Goal: Communication & Community: Answer question/provide support

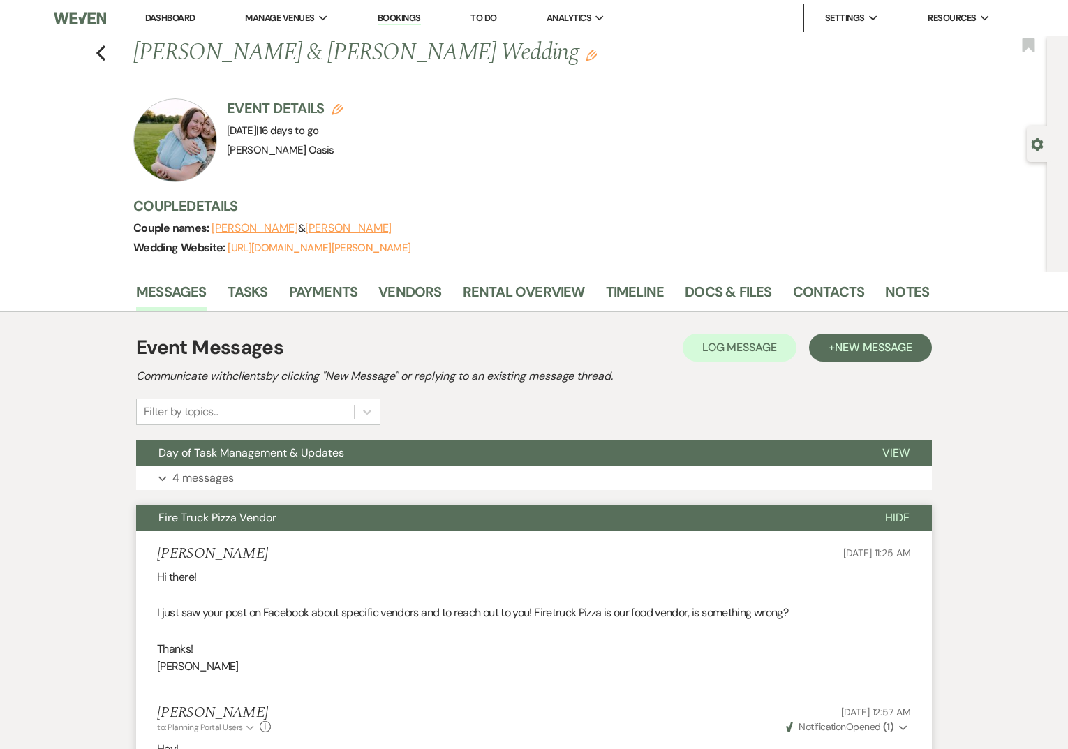
click at [161, 20] on link "Dashboard" at bounding box center [170, 18] width 50 height 12
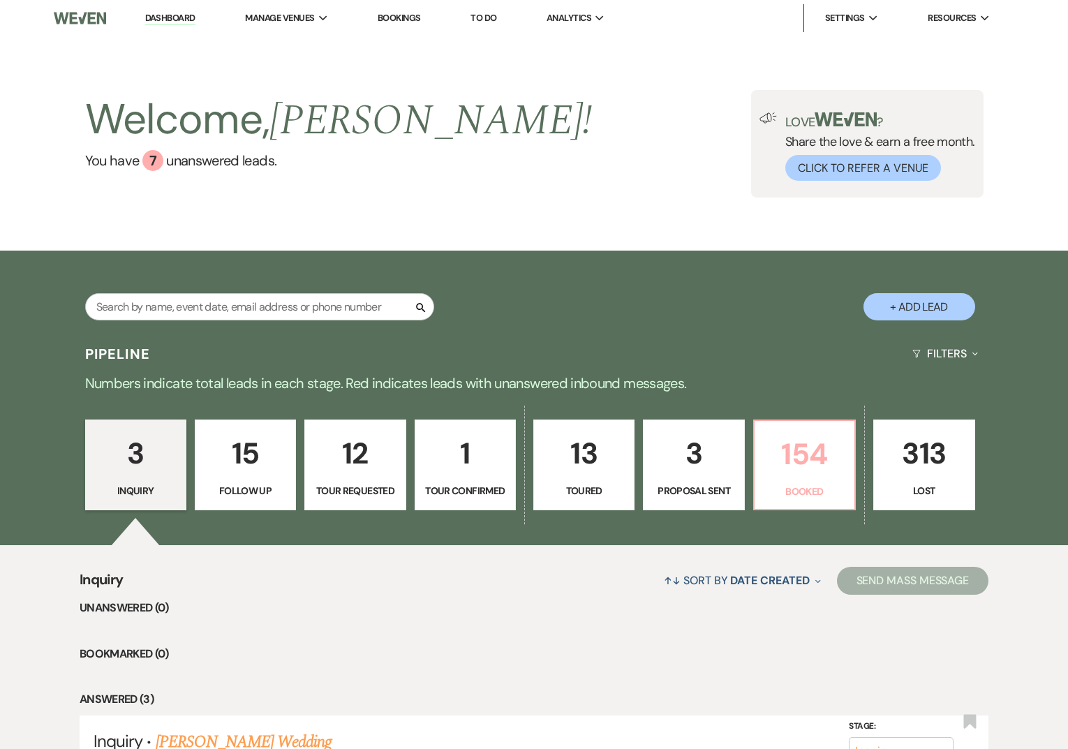
click at [811, 451] on p "154" at bounding box center [804, 454] width 83 height 47
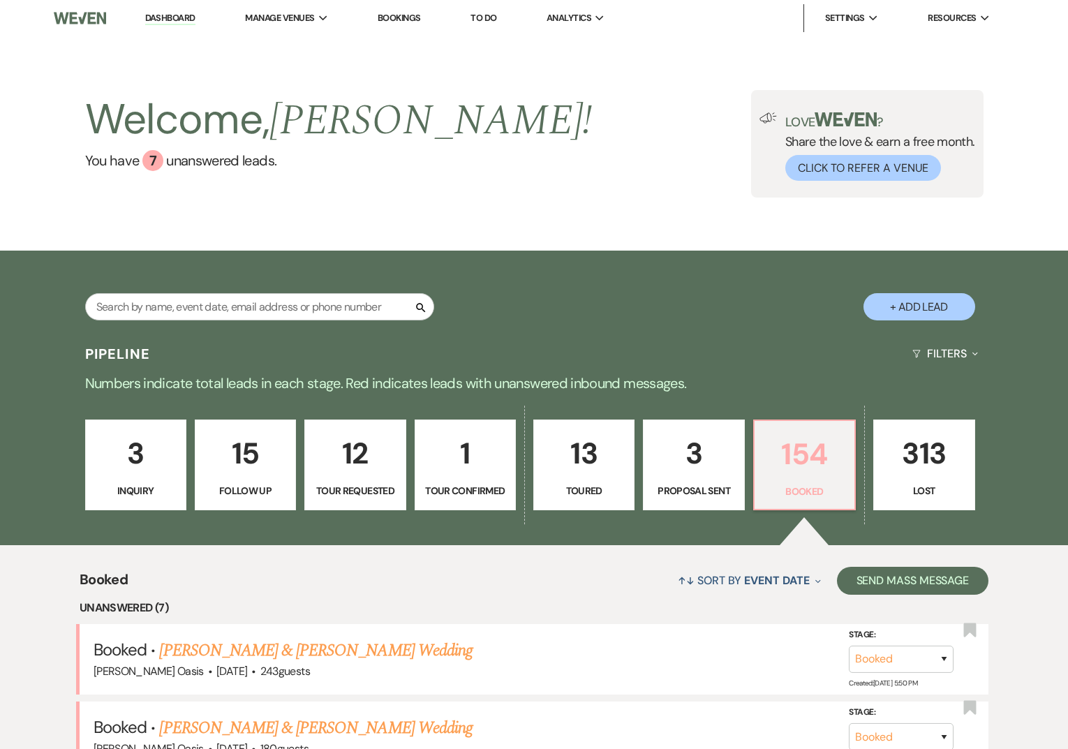
click at [793, 472] on p "154" at bounding box center [804, 454] width 83 height 47
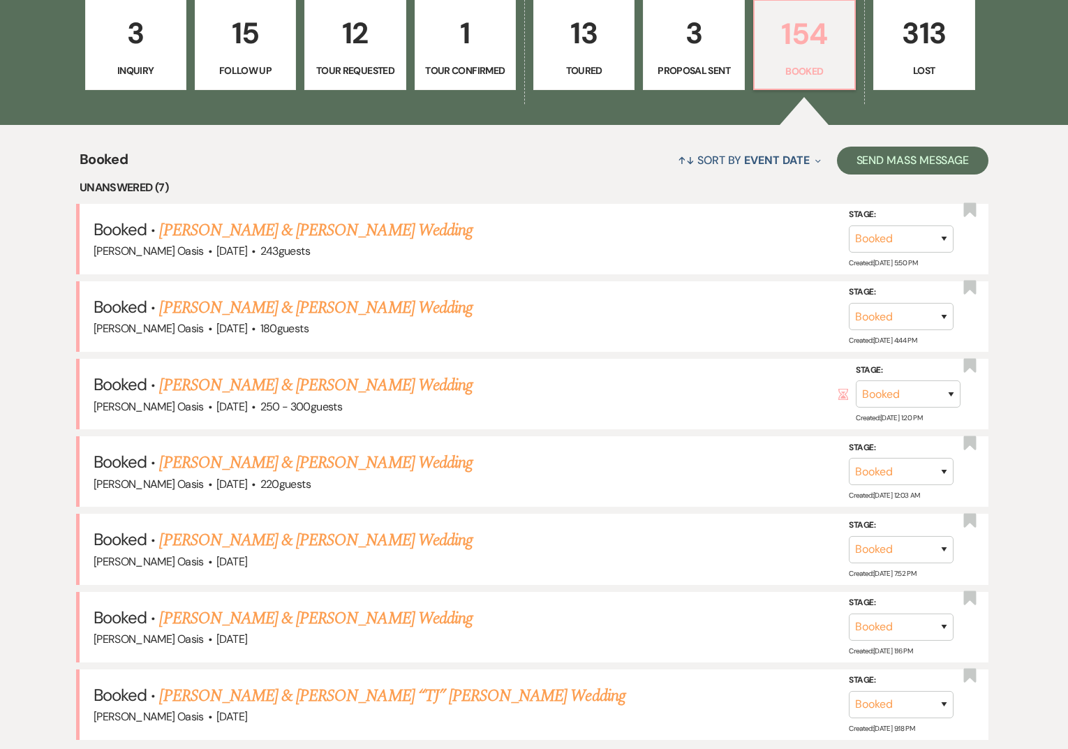
scroll to position [438, 0]
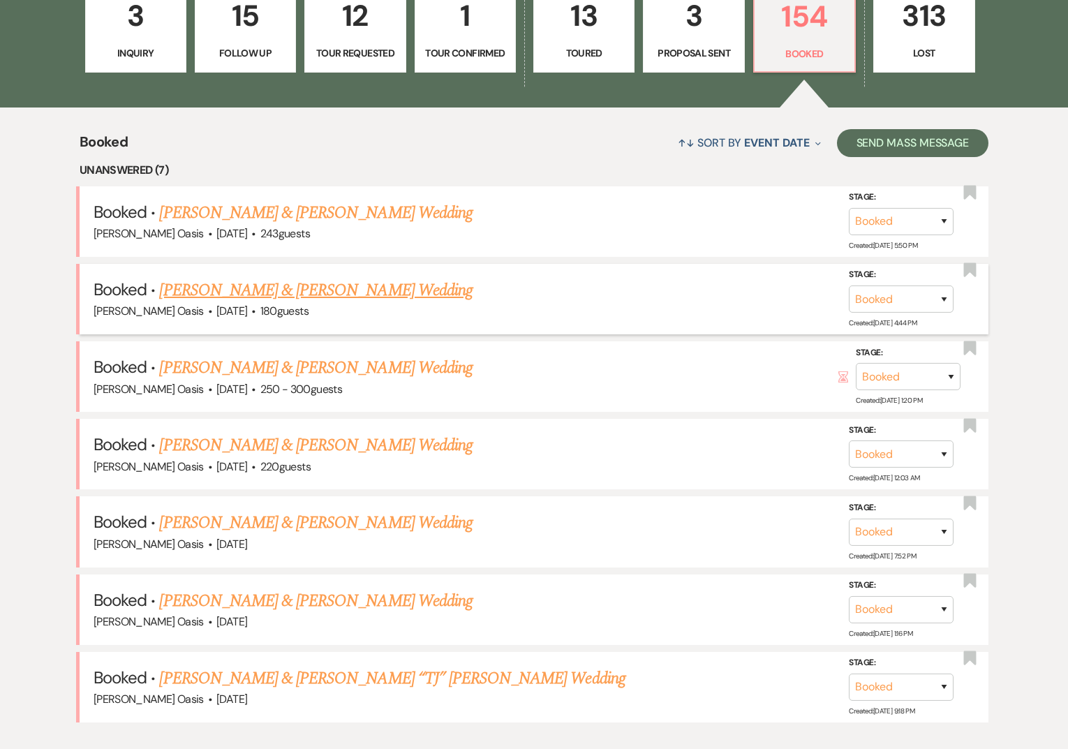
click at [242, 292] on link "[PERSON_NAME] & [PERSON_NAME] Wedding" at bounding box center [315, 290] width 313 height 25
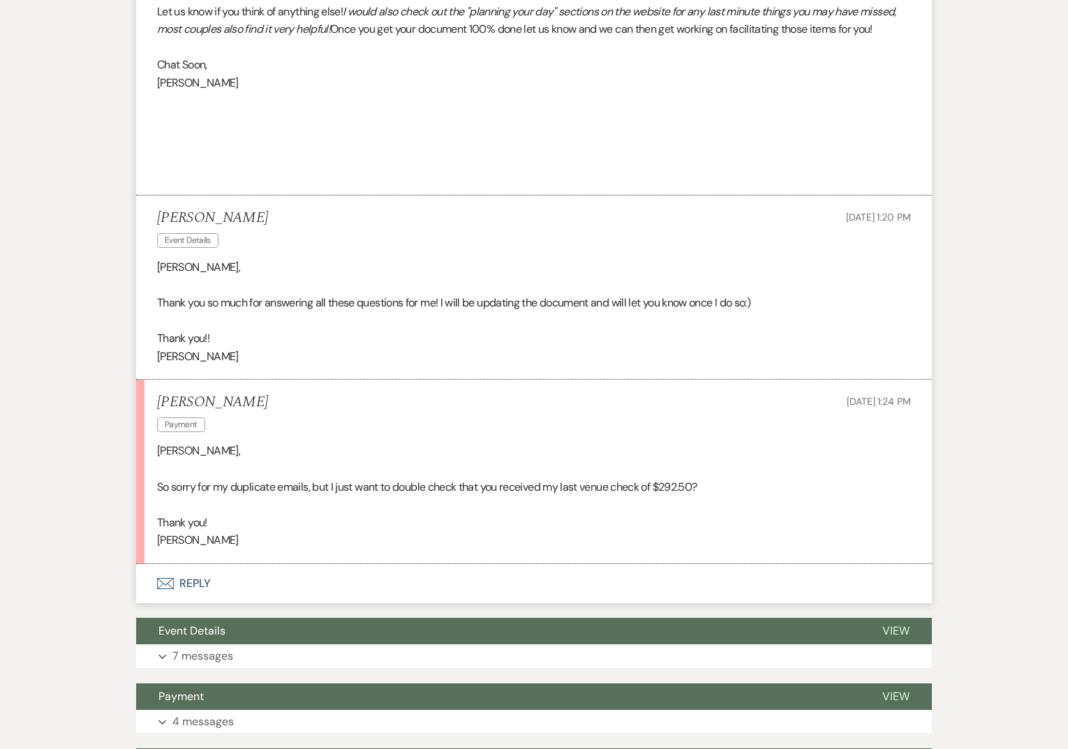
scroll to position [1665, 0]
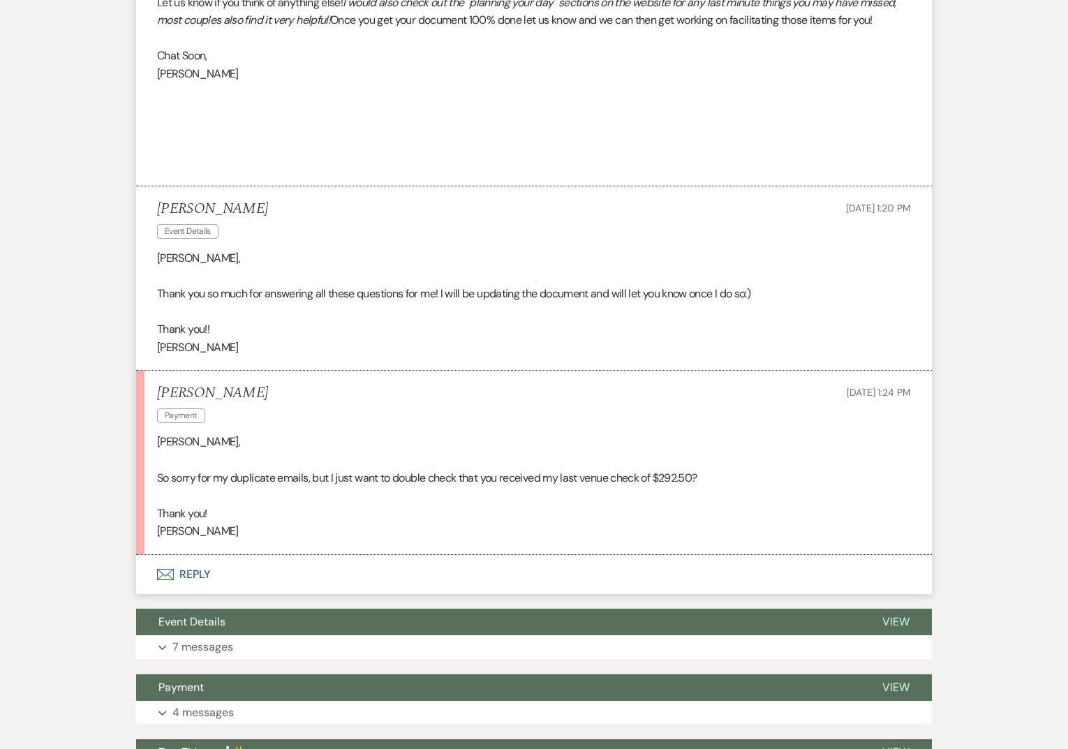
click at [222, 578] on button "Envelope Reply" at bounding box center [534, 574] width 796 height 39
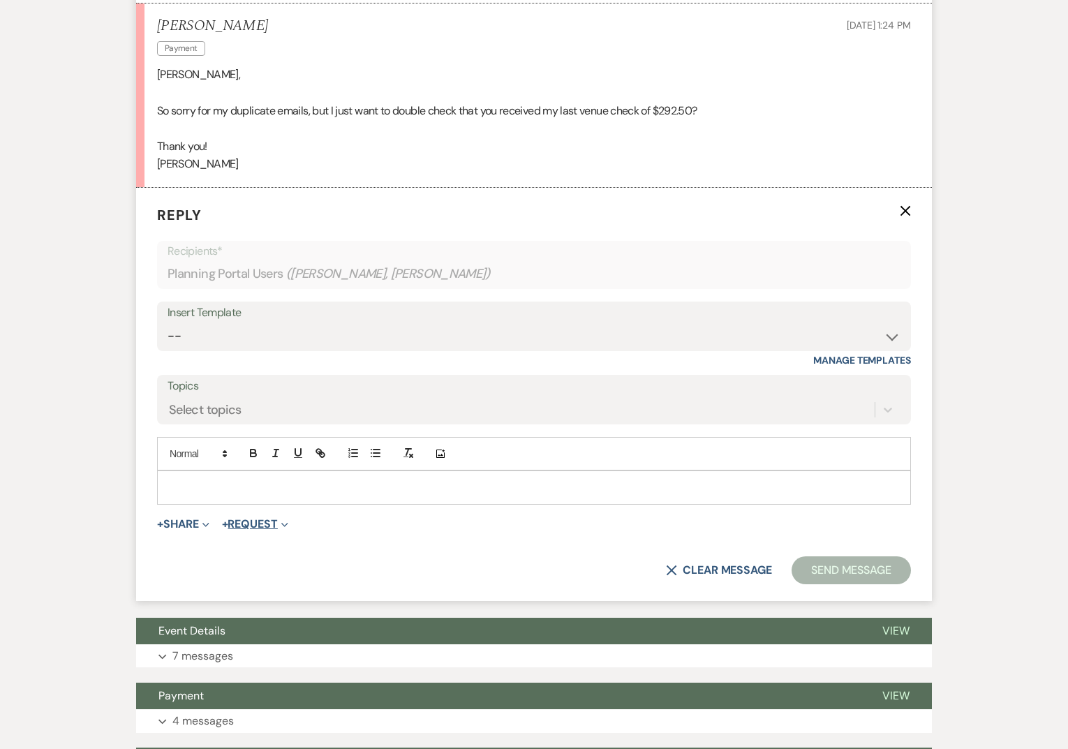
scroll to position [2052, 0]
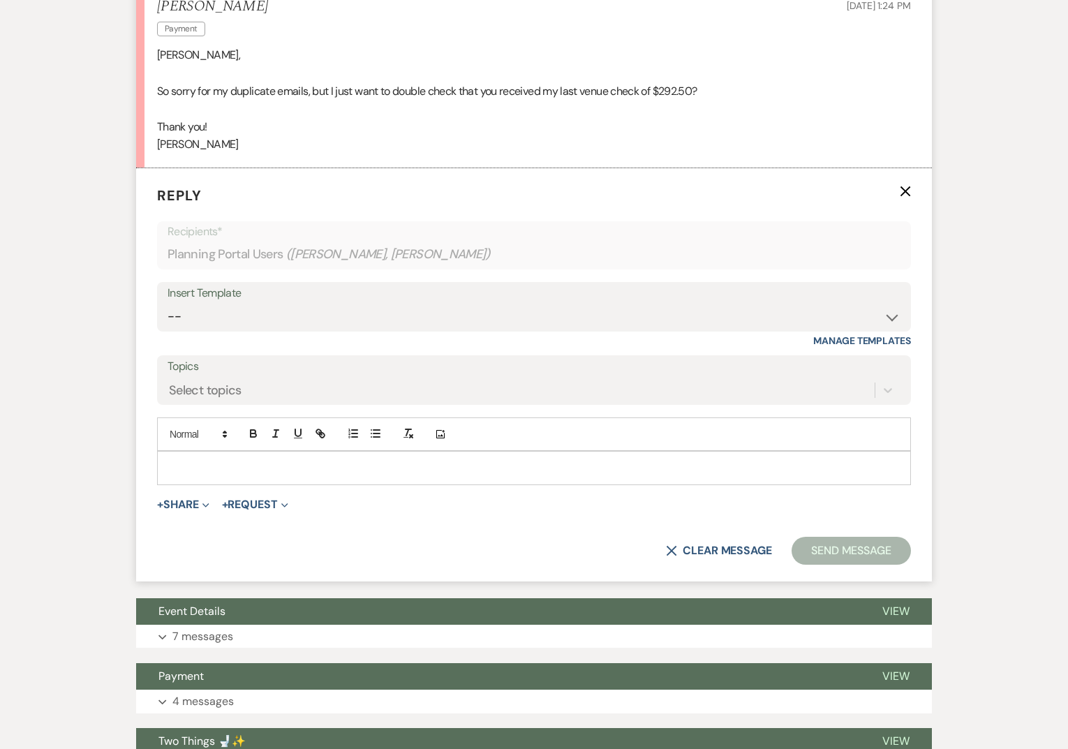
click at [253, 457] on div at bounding box center [534, 468] width 752 height 32
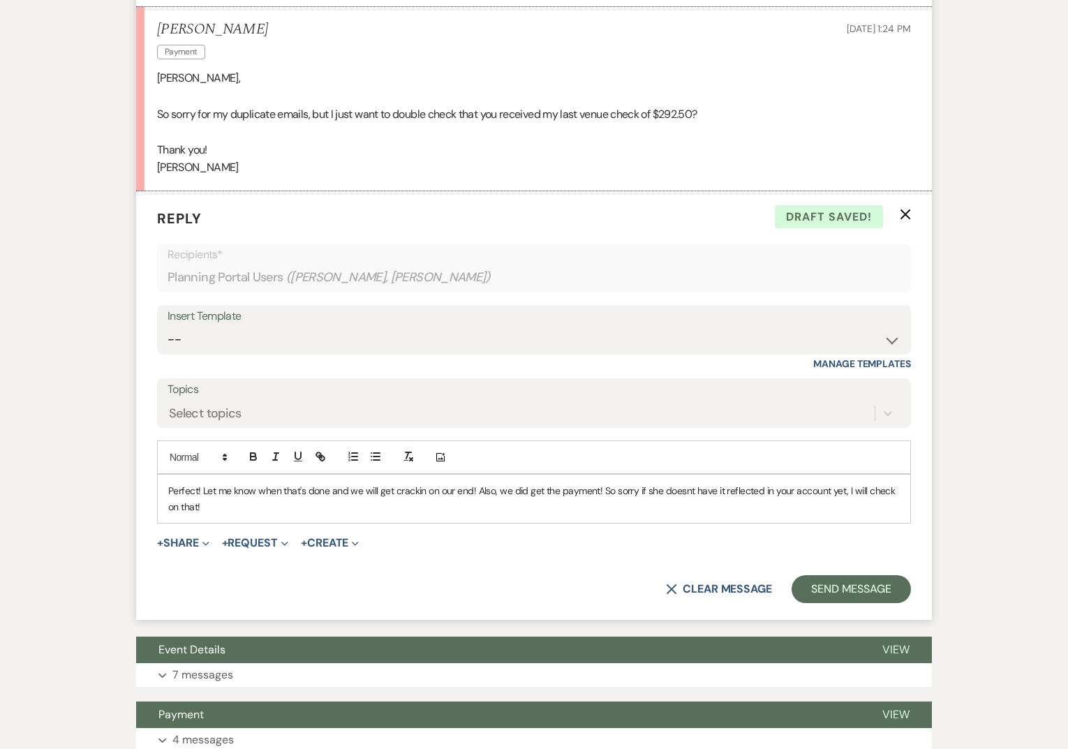
scroll to position [2030, 0]
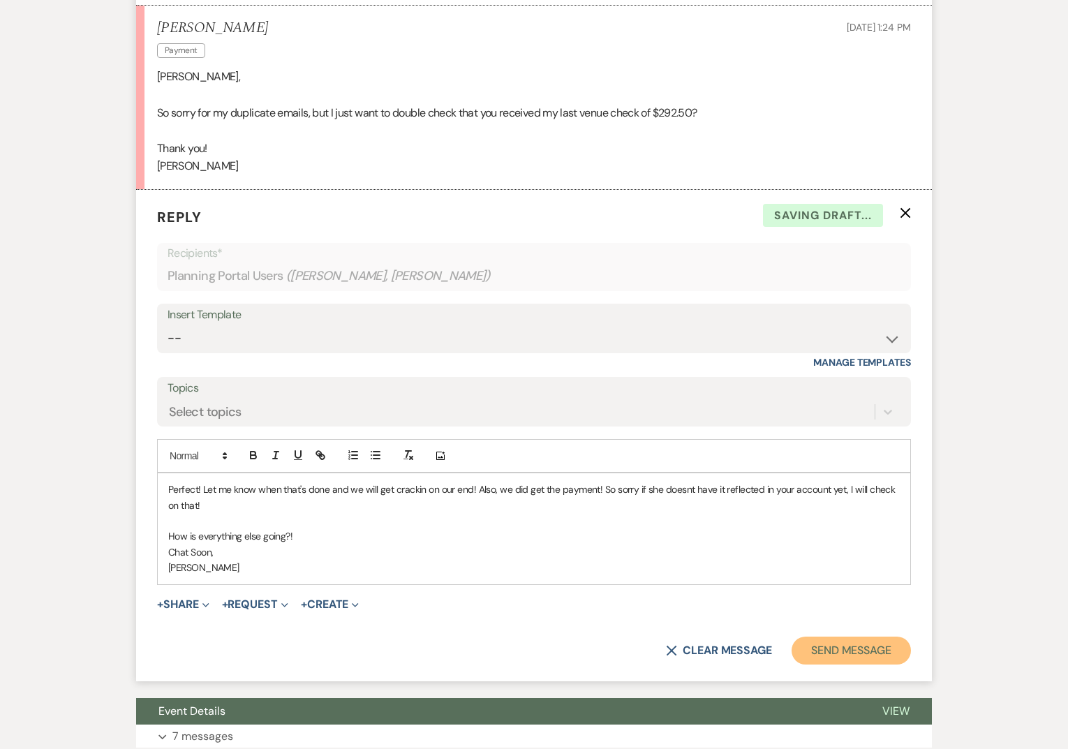
click at [847, 637] on button "Send Message" at bounding box center [851, 651] width 119 height 28
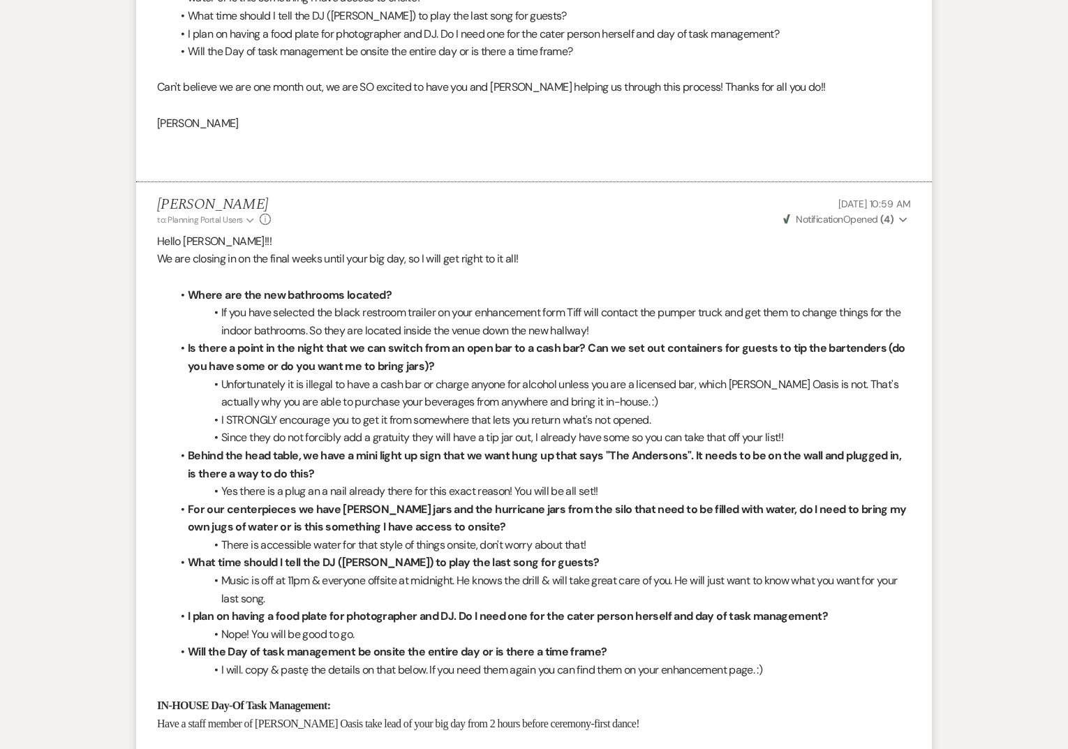
scroll to position [0, 0]
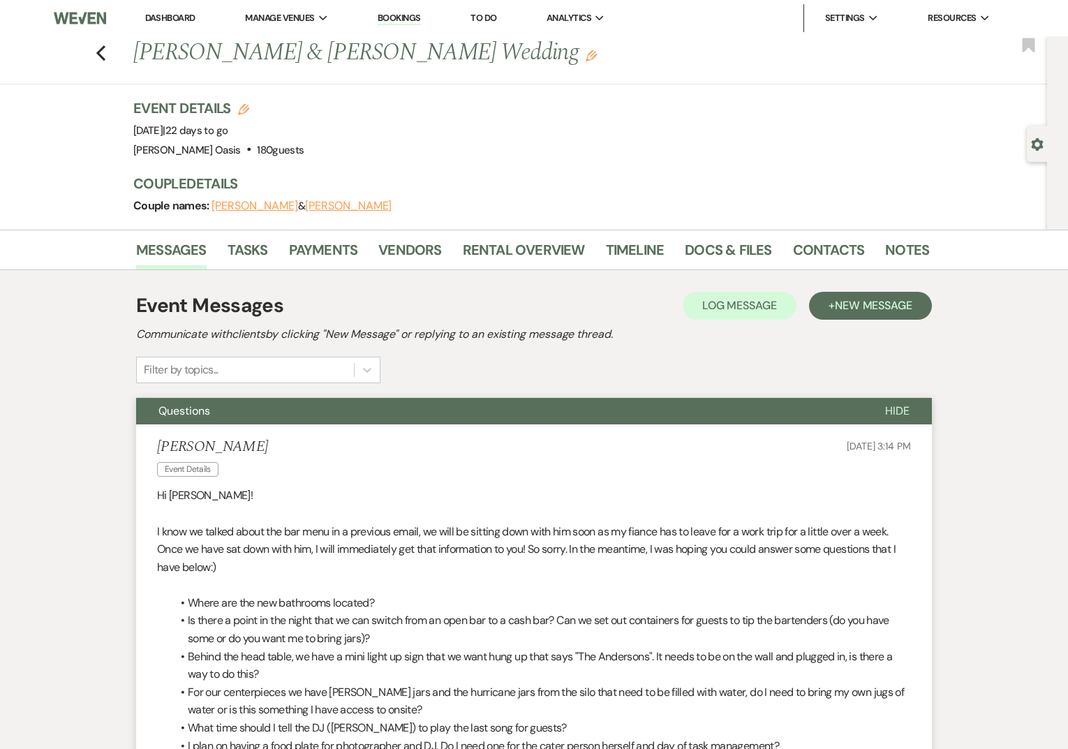
click at [177, 22] on link "Dashboard" at bounding box center [170, 18] width 50 height 12
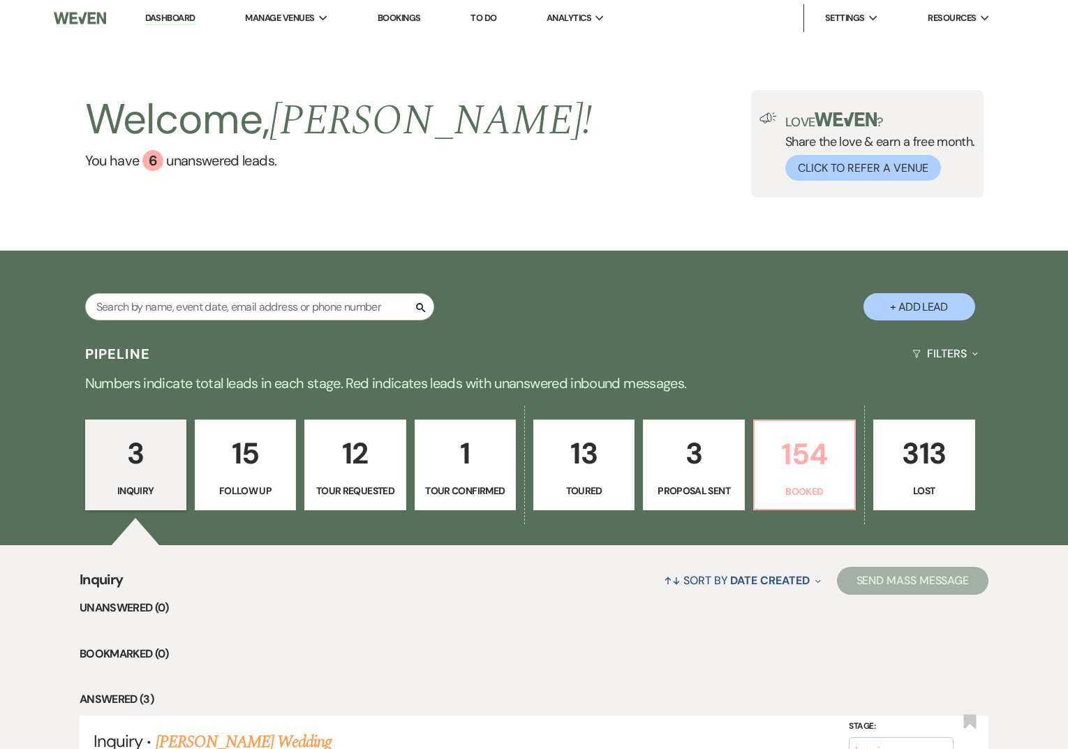
click at [805, 486] on p "Booked" at bounding box center [804, 491] width 83 height 15
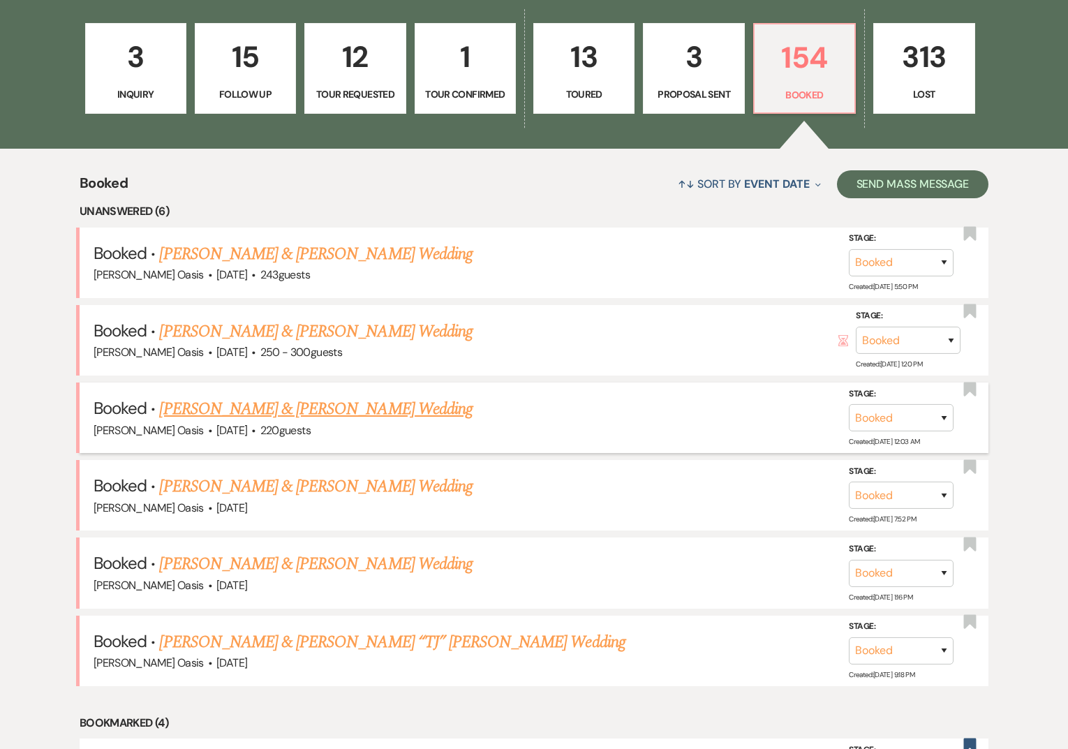
scroll to position [409, 0]
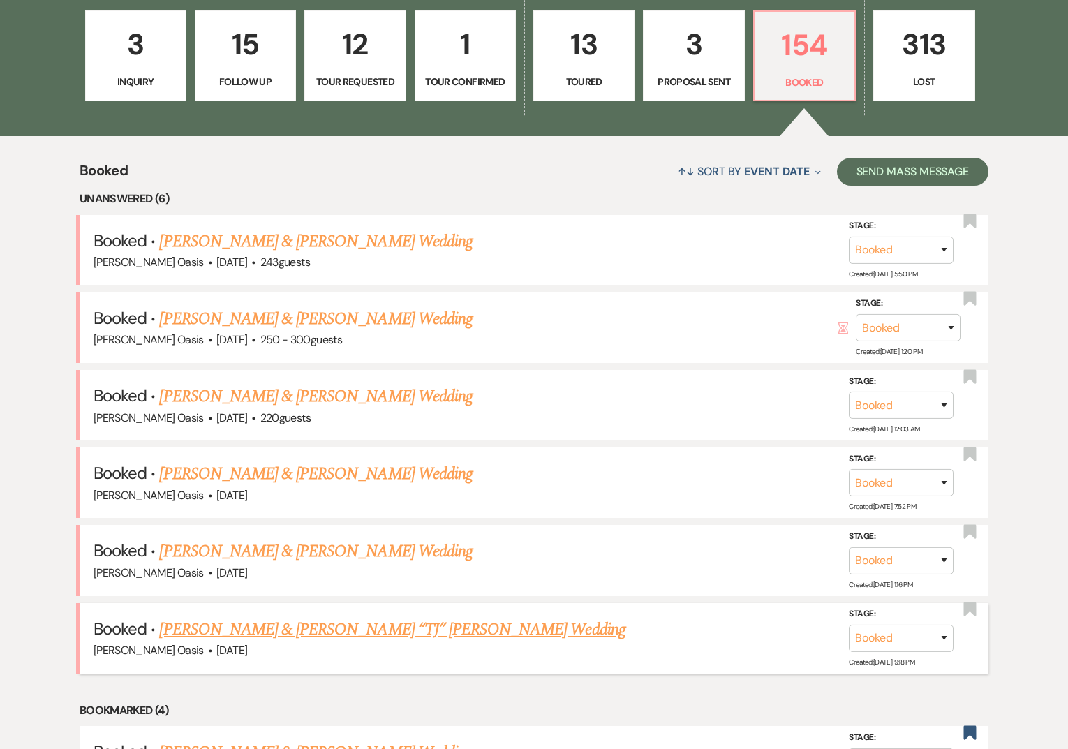
click at [258, 625] on link "[PERSON_NAME] & [PERSON_NAME] “TJ” [PERSON_NAME] Wedding" at bounding box center [392, 629] width 466 height 25
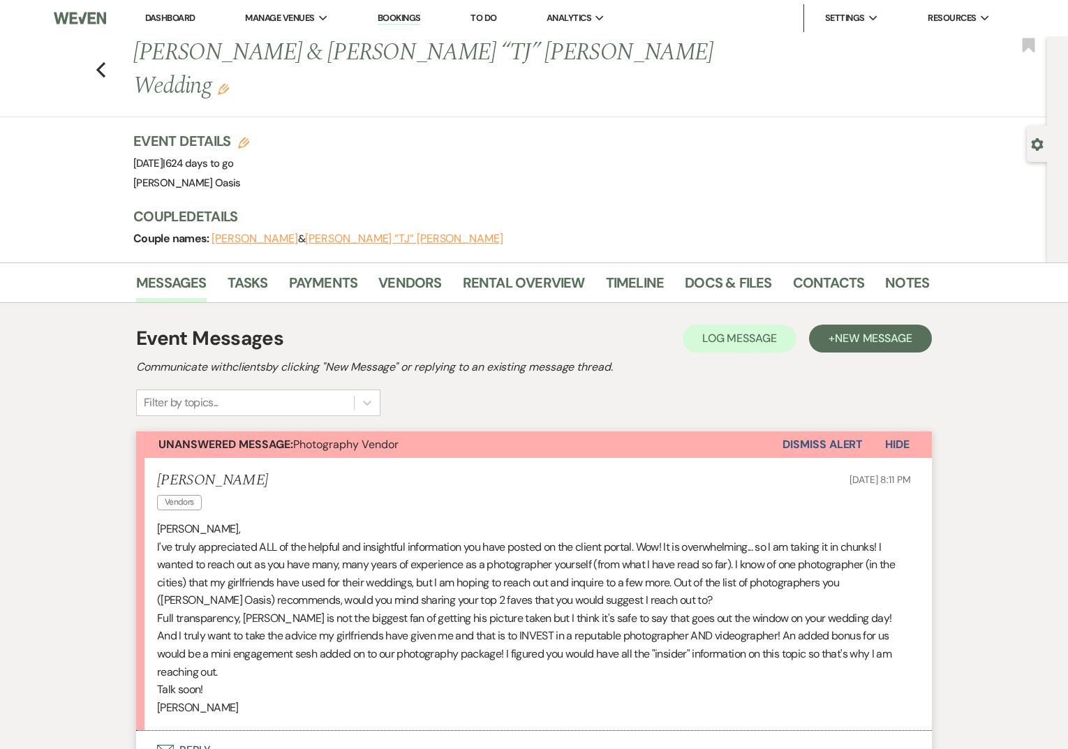
click at [318, 731] on button "Envelope Reply" at bounding box center [534, 750] width 796 height 39
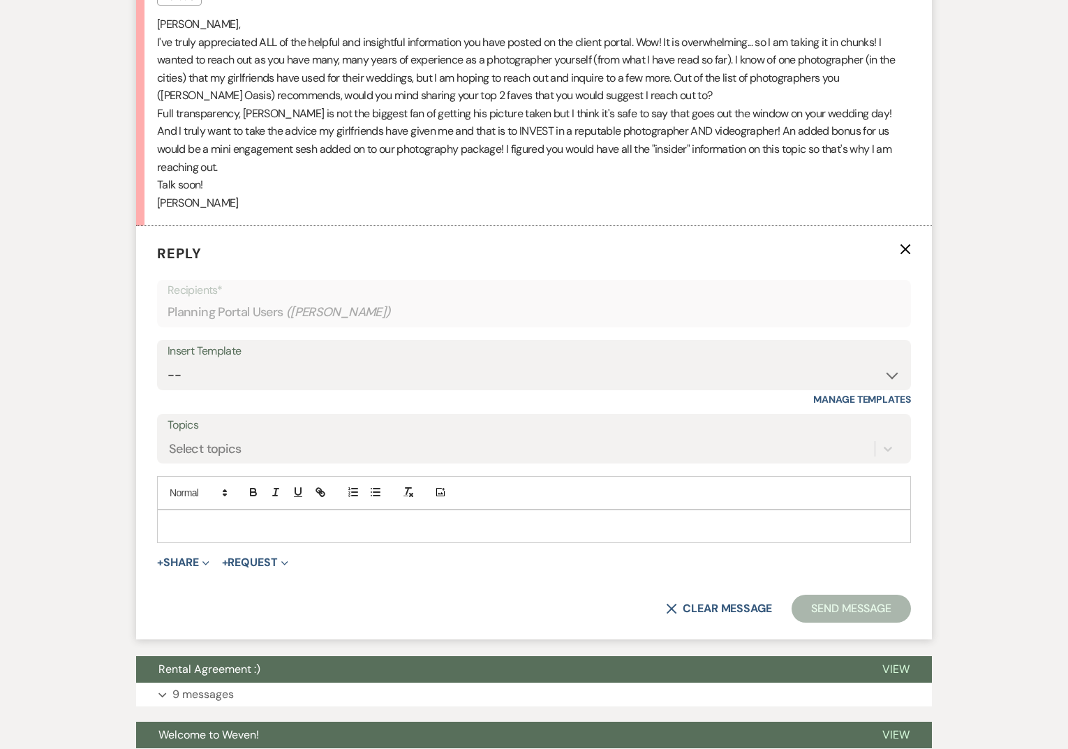
scroll to position [512, 0]
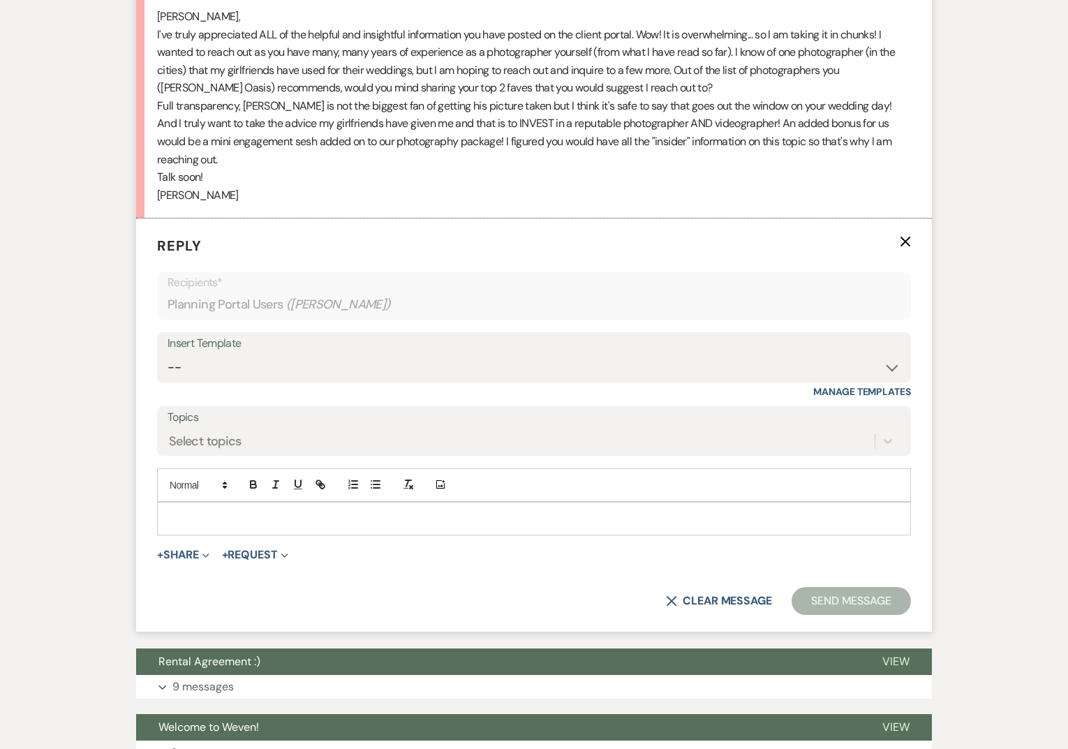
click at [337, 511] on p at bounding box center [534, 518] width 732 height 15
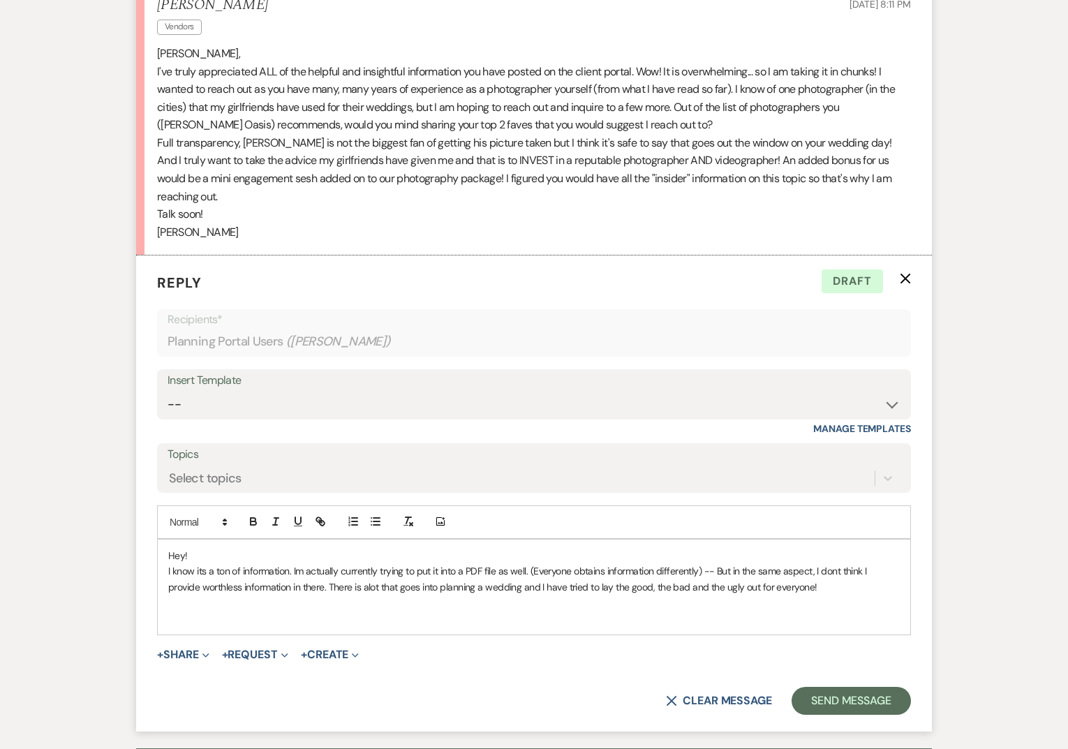
scroll to position [480, 0]
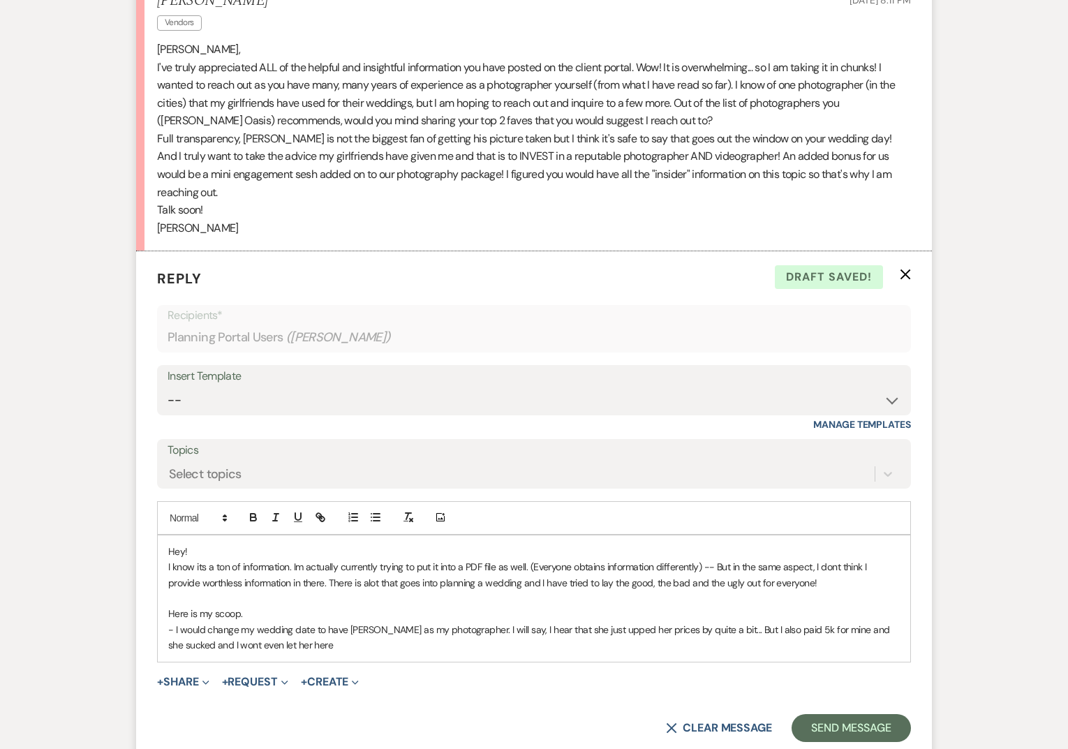
drag, startPoint x: 751, startPoint y: 575, endPoint x: 764, endPoint y: 587, distance: 17.3
click at [764, 622] on p "- I would change my wedding date to have [PERSON_NAME] as my photographer. I wi…" at bounding box center [534, 637] width 732 height 31
click at [273, 521] on line "button" at bounding box center [275, 521] width 4 height 0
click at [748, 591] on p at bounding box center [534, 598] width 732 height 15
drag, startPoint x: 319, startPoint y: 595, endPoint x: 216, endPoint y: 595, distance: 102.6
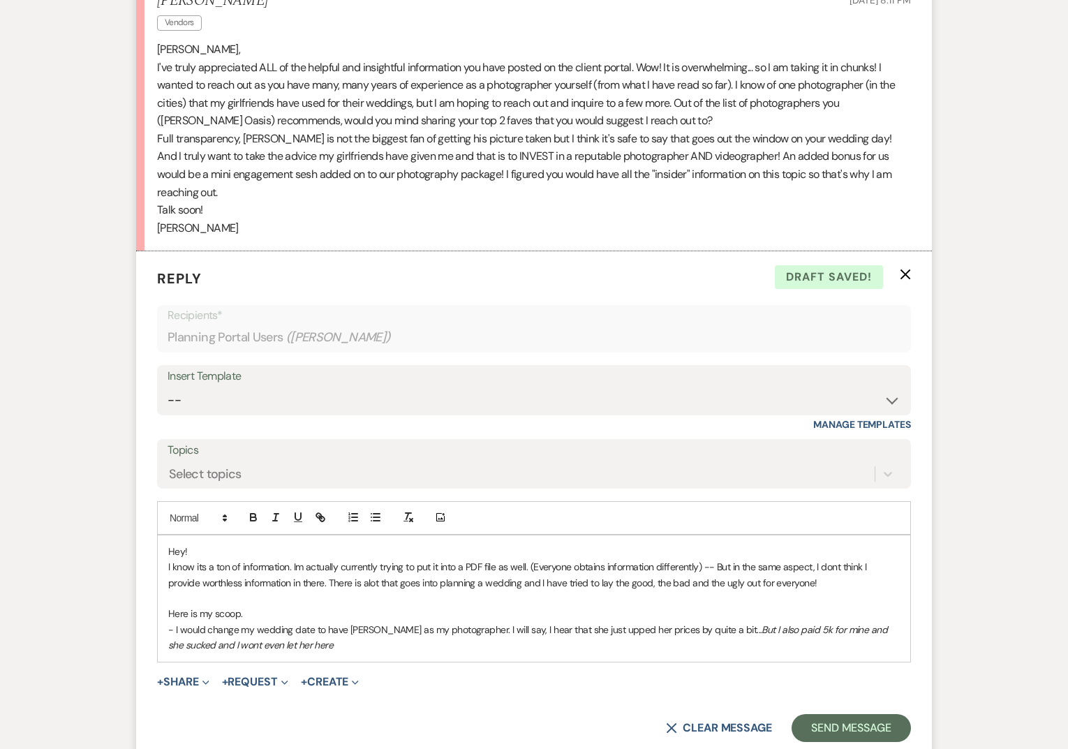
click at [216, 622] on p "- I would change my wedding date to have [PERSON_NAME] as my photographer. I wi…" at bounding box center [534, 637] width 732 height 31
click at [754, 623] on em "But I also paid 5k for mine and she sucked and most of my photos from my weddin…" at bounding box center [529, 637] width 722 height 28
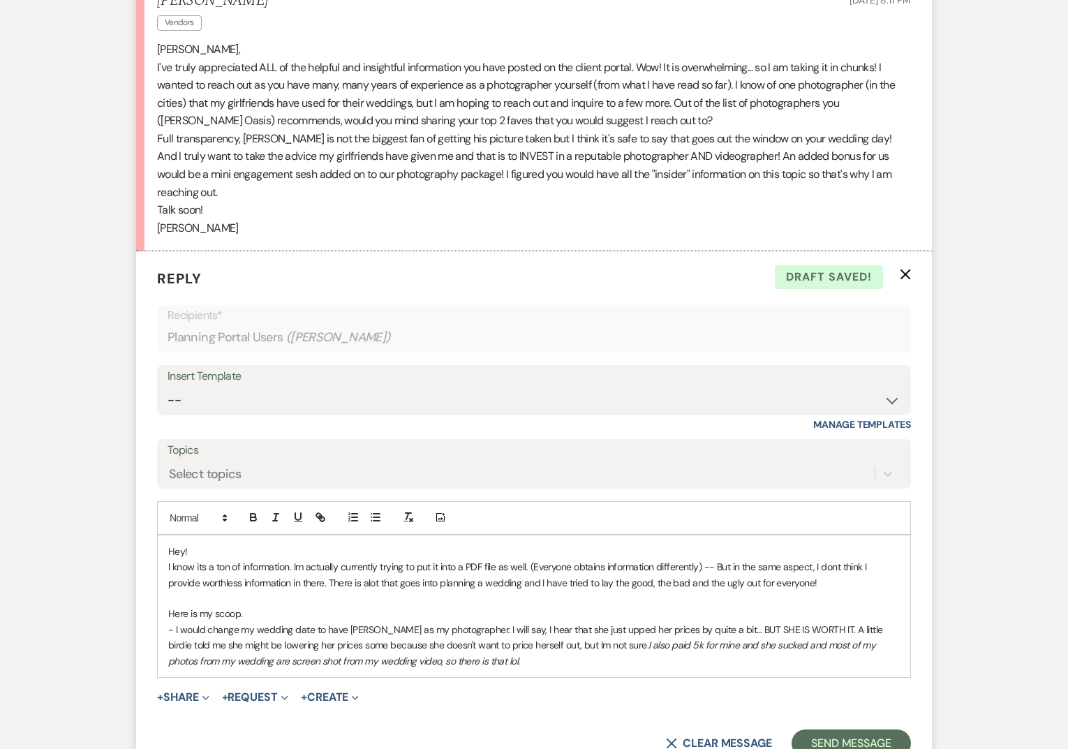
click at [506, 622] on p "- I would change my wedding date to have [PERSON_NAME] as my photographer. I wi…" at bounding box center [534, 645] width 732 height 47
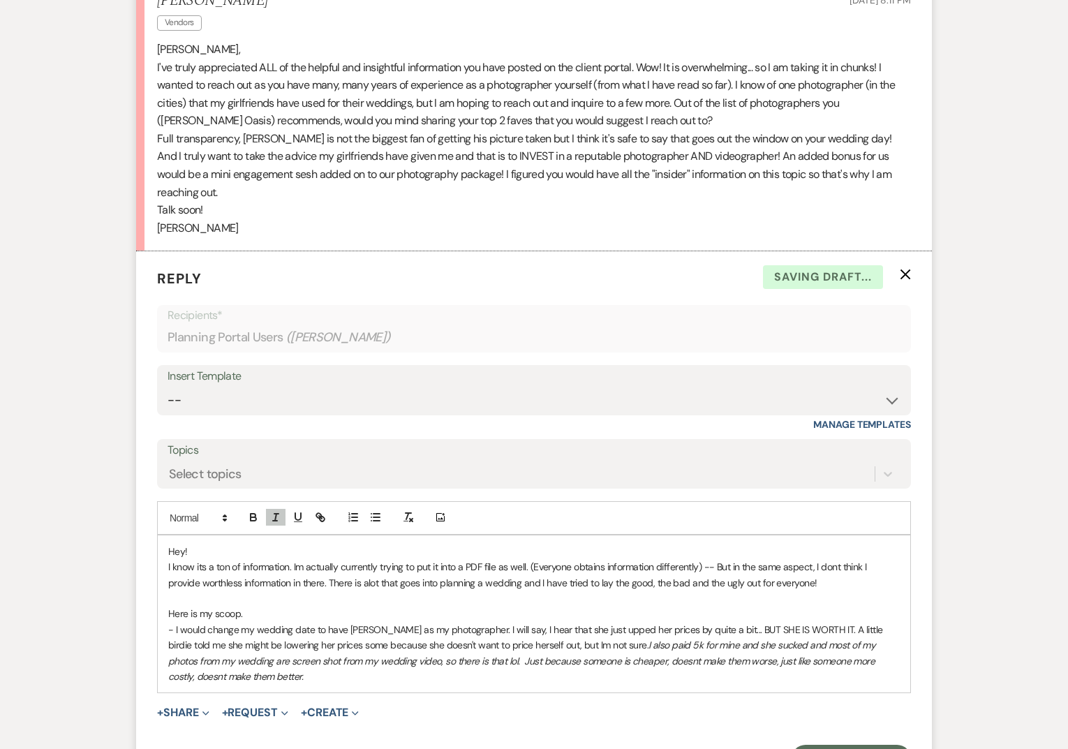
drag, startPoint x: 623, startPoint y: 593, endPoint x: 630, endPoint y: 620, distance: 27.9
click at [630, 622] on p "- I would change my wedding date to have [PERSON_NAME] as my photographer. I wi…" at bounding box center [534, 653] width 732 height 63
copy em "I also paid 5k for mine and she sucked and most of my photos from my wedding ar…"
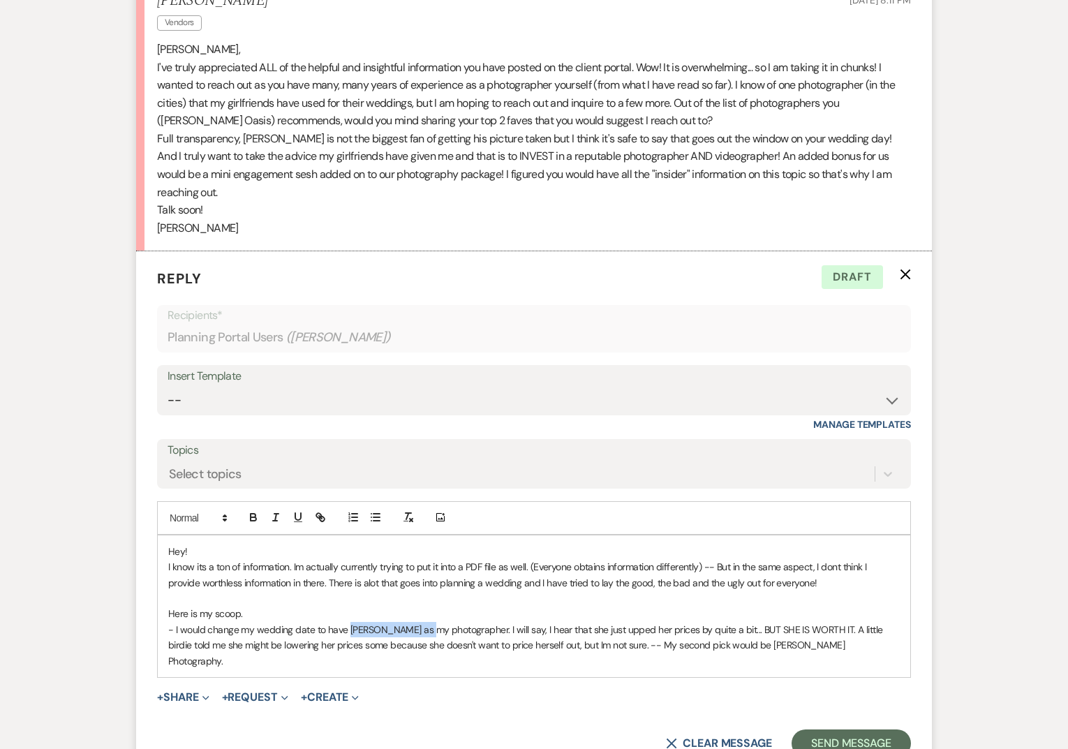
drag, startPoint x: 347, startPoint y: 573, endPoint x: 412, endPoint y: 573, distance: 64.9
click at [412, 622] on p "- I would change my wedding date to have [PERSON_NAME] as my photographer. I wi…" at bounding box center [534, 645] width 732 height 47
click at [244, 509] on button "button" at bounding box center [254, 517] width 20 height 17
drag, startPoint x: 770, startPoint y: 595, endPoint x: 827, endPoint y: 596, distance: 57.2
click at [827, 622] on p "- I would change my wedding date to have [PERSON_NAME] as my photographer. I wi…" at bounding box center [534, 645] width 732 height 47
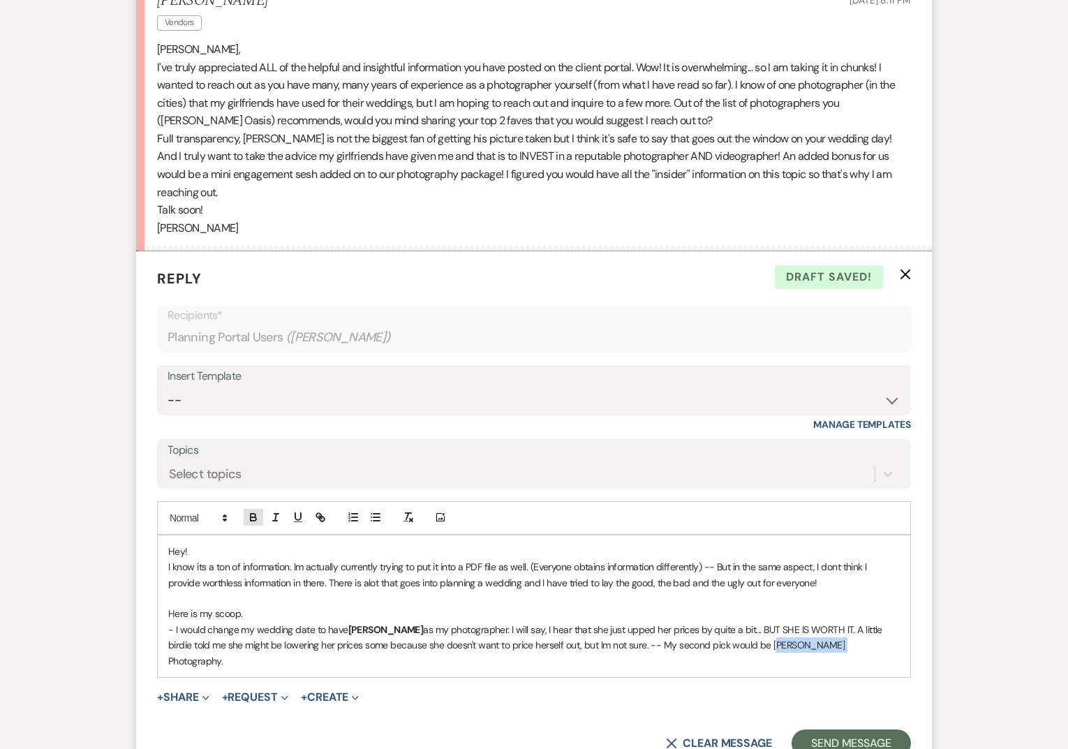
click at [255, 511] on icon "button" at bounding box center [253, 517] width 13 height 13
click at [582, 641] on form "Reply X Saving draft... Recipients* Planning Portal Users ( [PERSON_NAME] ) Ins…" at bounding box center [534, 512] width 796 height 523
click at [891, 622] on p "- I would change my wedding date to have [PERSON_NAME] as my photographer. I wi…" at bounding box center [534, 645] width 732 height 47
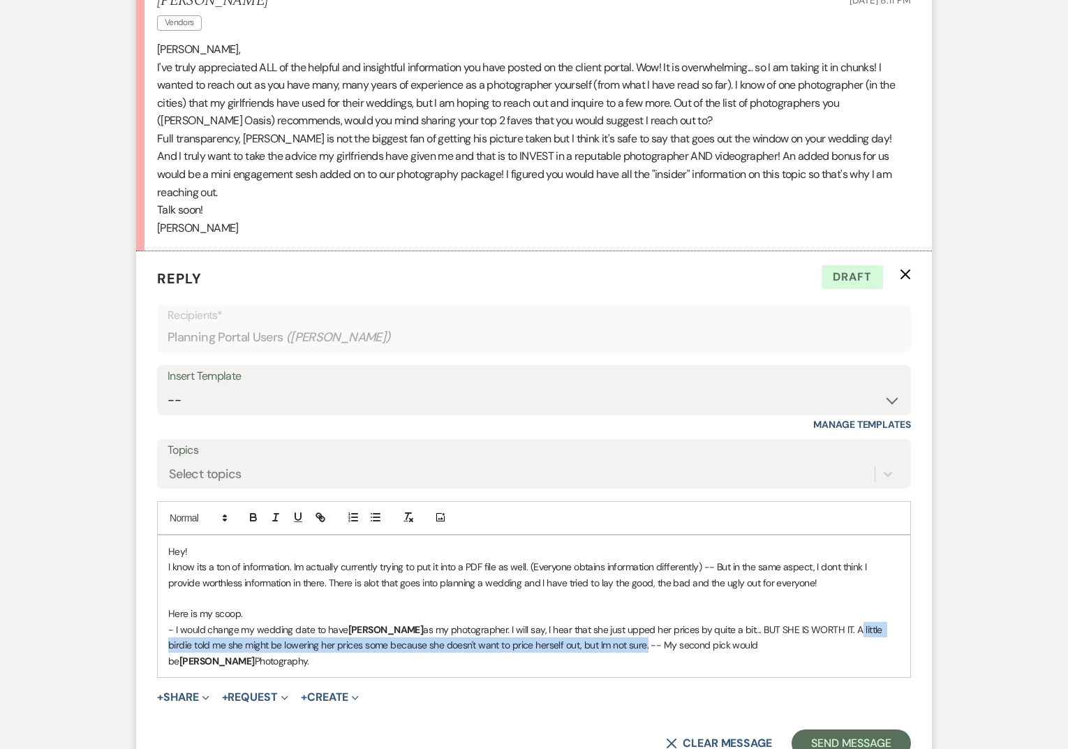
drag, startPoint x: 644, startPoint y: 595, endPoint x: 850, endPoint y: 572, distance: 207.9
click at [850, 622] on p "- I would change my wedding date to have [PERSON_NAME] as my photographer. I wi…" at bounding box center [534, 645] width 732 height 47
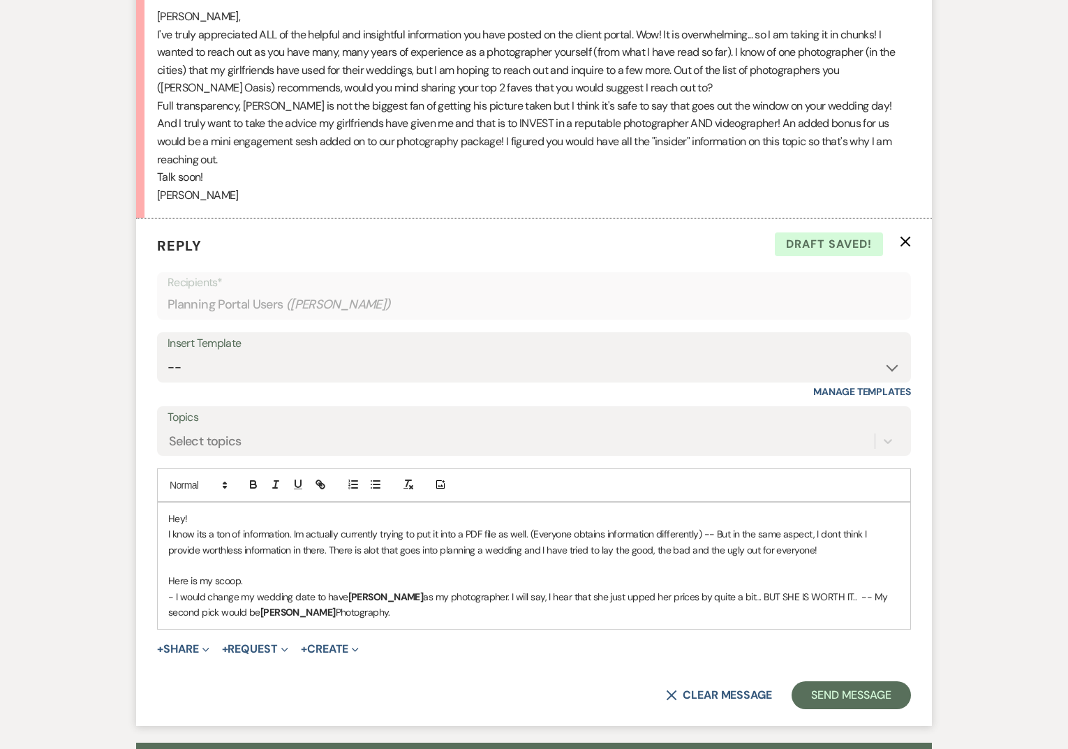
scroll to position [515, 0]
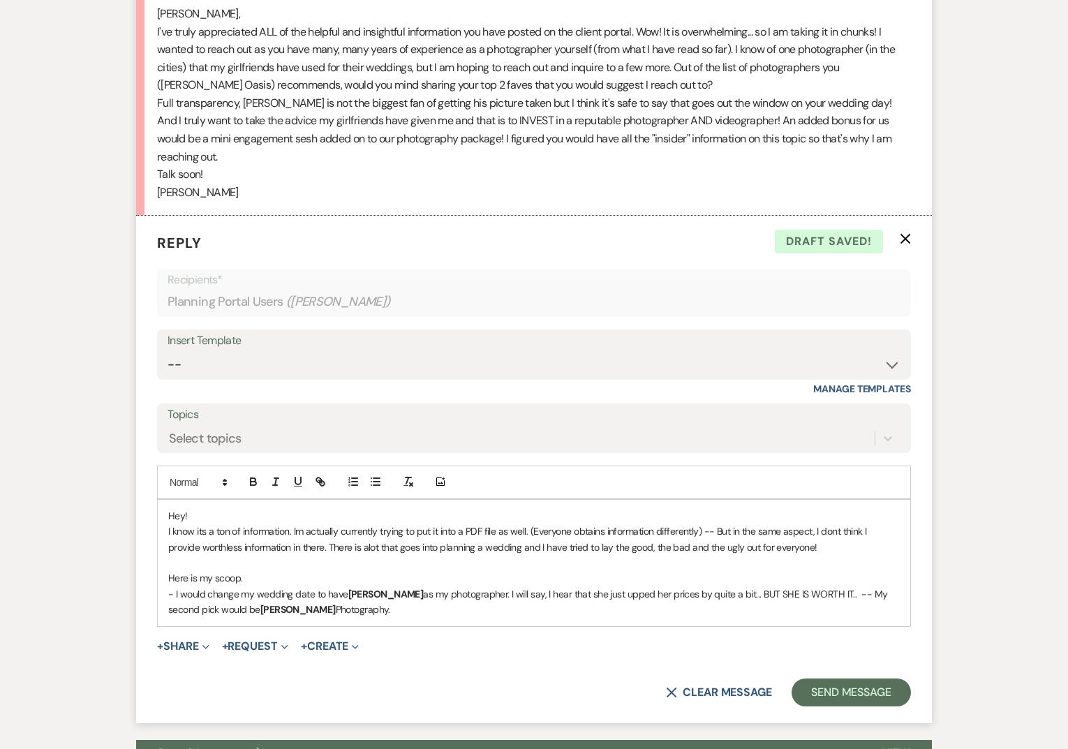
click at [415, 586] on p "- I would change my wedding date to have [PERSON_NAME] as my photographer. I wi…" at bounding box center [534, 601] width 732 height 31
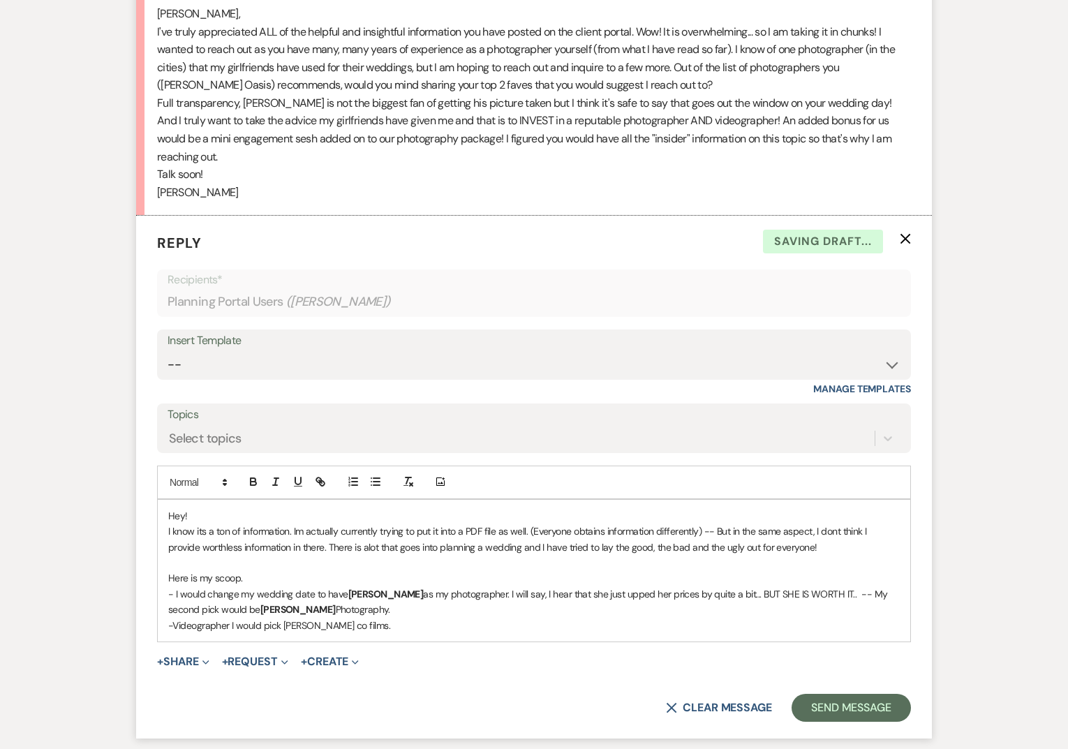
click at [285, 618] on p "-Videographer I would pick [PERSON_NAME] co films." at bounding box center [534, 625] width 732 height 15
drag, startPoint x: 279, startPoint y: 576, endPoint x: 348, endPoint y: 576, distance: 68.4
click at [348, 618] on p "-Videographer I would pick Kaitie Co Films." at bounding box center [534, 625] width 732 height 15
click at [263, 472] on div at bounding box center [286, 482] width 89 height 21
click at [251, 482] on icon "button" at bounding box center [254, 483] width 6 height 3
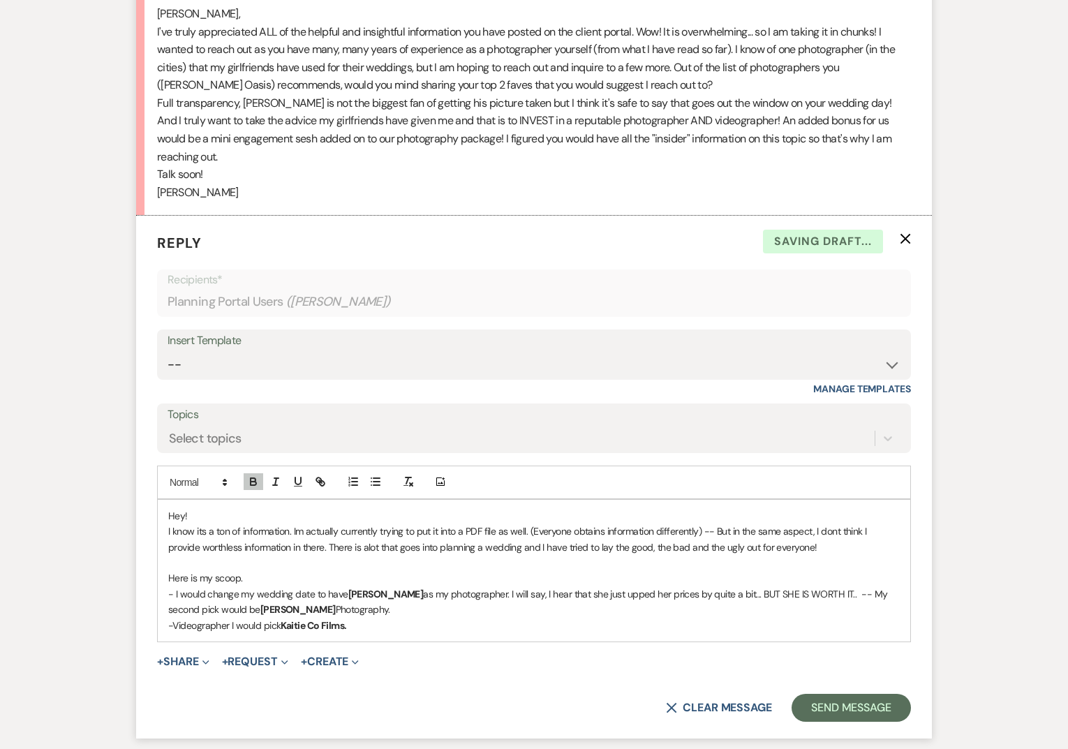
click at [376, 618] on p "-Videographer I would pick Kaitie Co Films." at bounding box center [534, 625] width 732 height 15
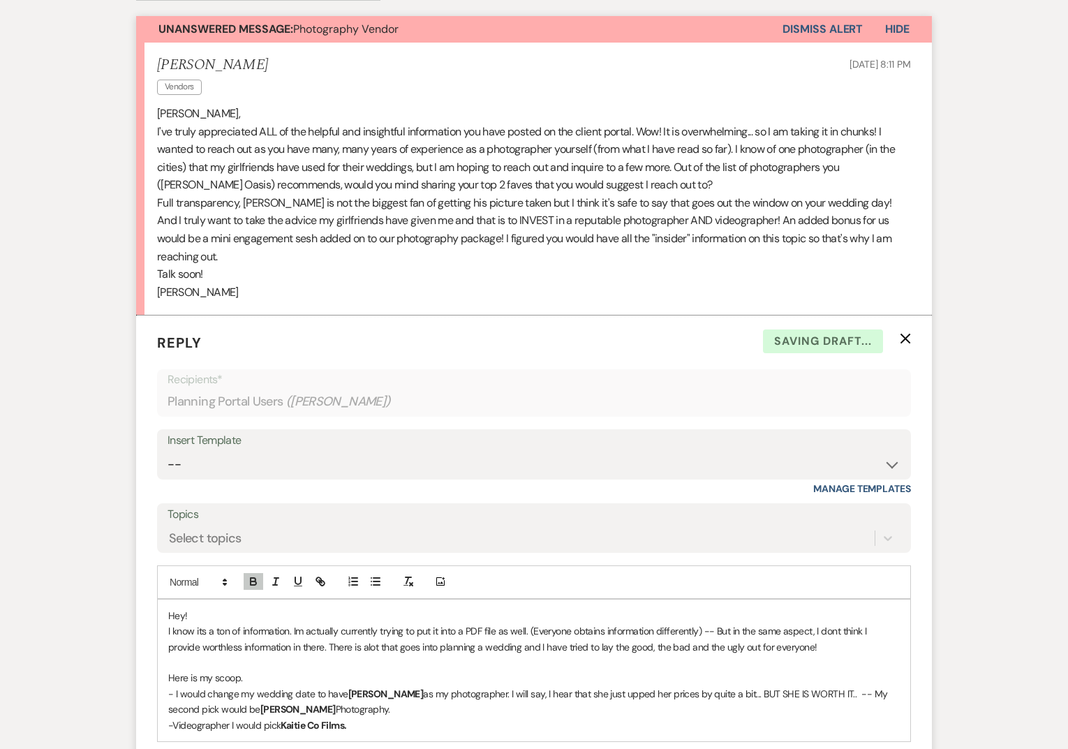
scroll to position [415, 0]
drag, startPoint x: 253, startPoint y: 630, endPoint x: 131, endPoint y: 630, distance: 122.1
click at [132, 630] on div "Messages Tasks Payments Vendors Rental Overview Timeline Docs & Files Contacts …" at bounding box center [534, 452] width 1068 height 1209
click at [297, 576] on icon "button" at bounding box center [298, 582] width 13 height 13
click at [345, 671] on p "Here is my scoop." at bounding box center [534, 678] width 732 height 15
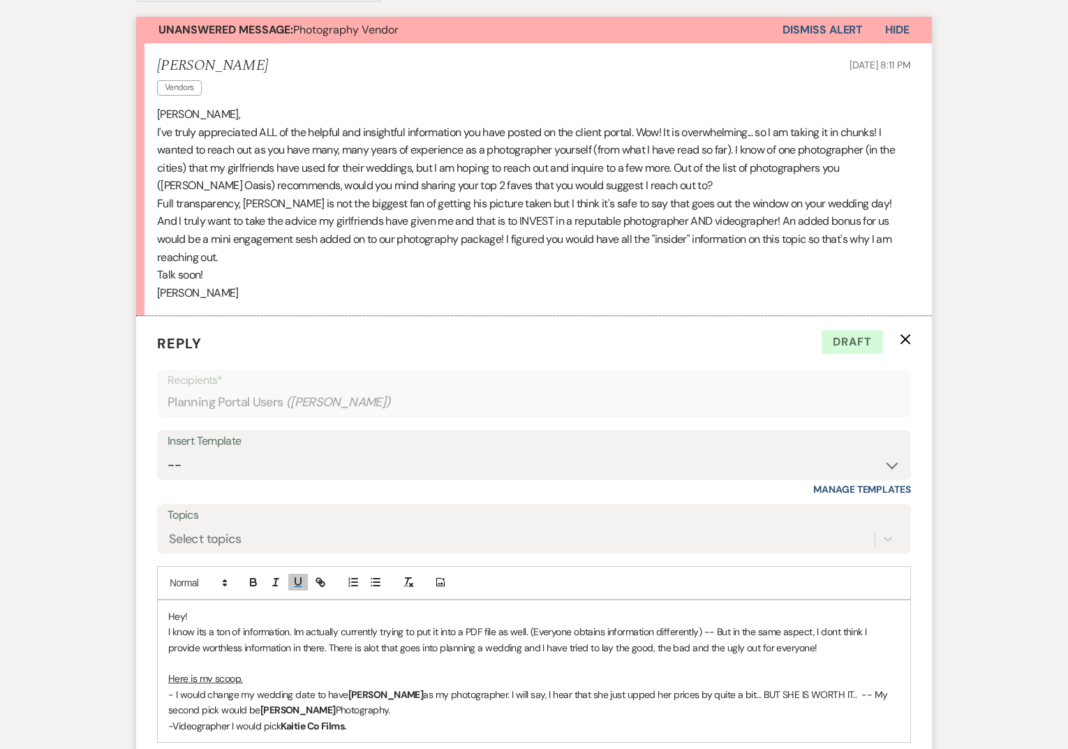
click at [863, 687] on p "- I would change my wedding date to have [PERSON_NAME] as my photographer. I wi…" at bounding box center [534, 702] width 732 height 31
click at [369, 718] on p "-Videographer I would pick Kaitie Co Films." at bounding box center [534, 725] width 732 height 15
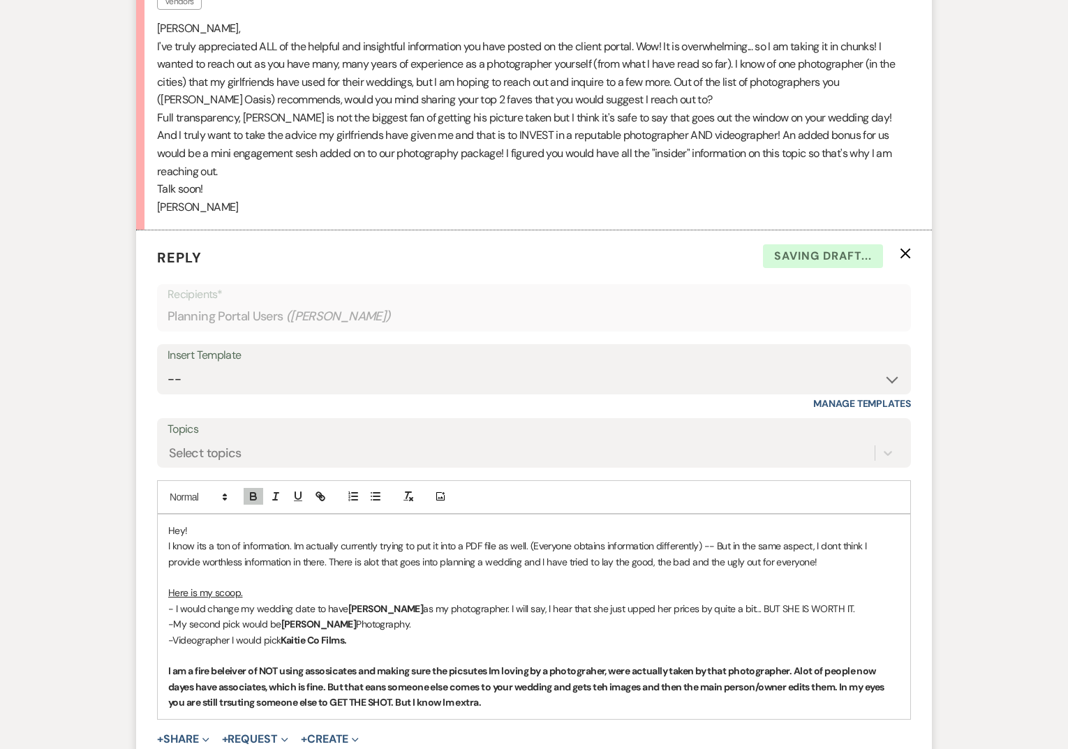
scroll to position [505, 0]
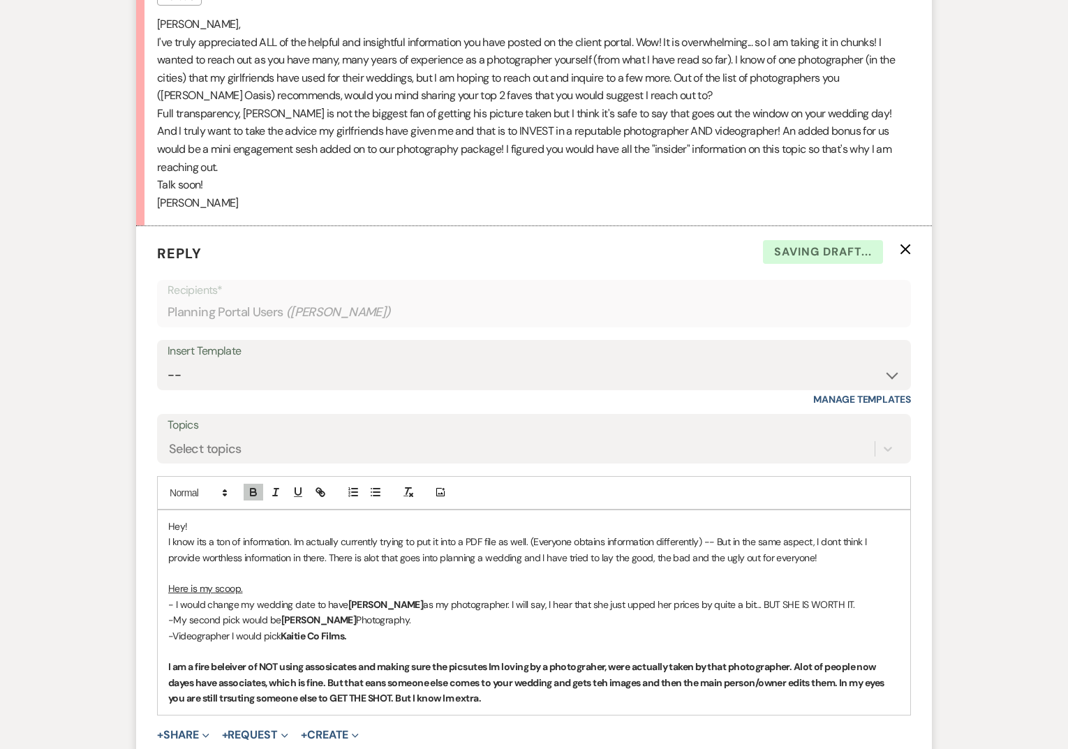
drag, startPoint x: 385, startPoint y: 645, endPoint x: 158, endPoint y: 616, distance: 228.0
click at [158, 616] on div "Hey! I know its a ton of information. Im actually currently trying to put it in…" at bounding box center [534, 612] width 752 height 205
click at [251, 492] on icon "button" at bounding box center [254, 493] width 6 height 3
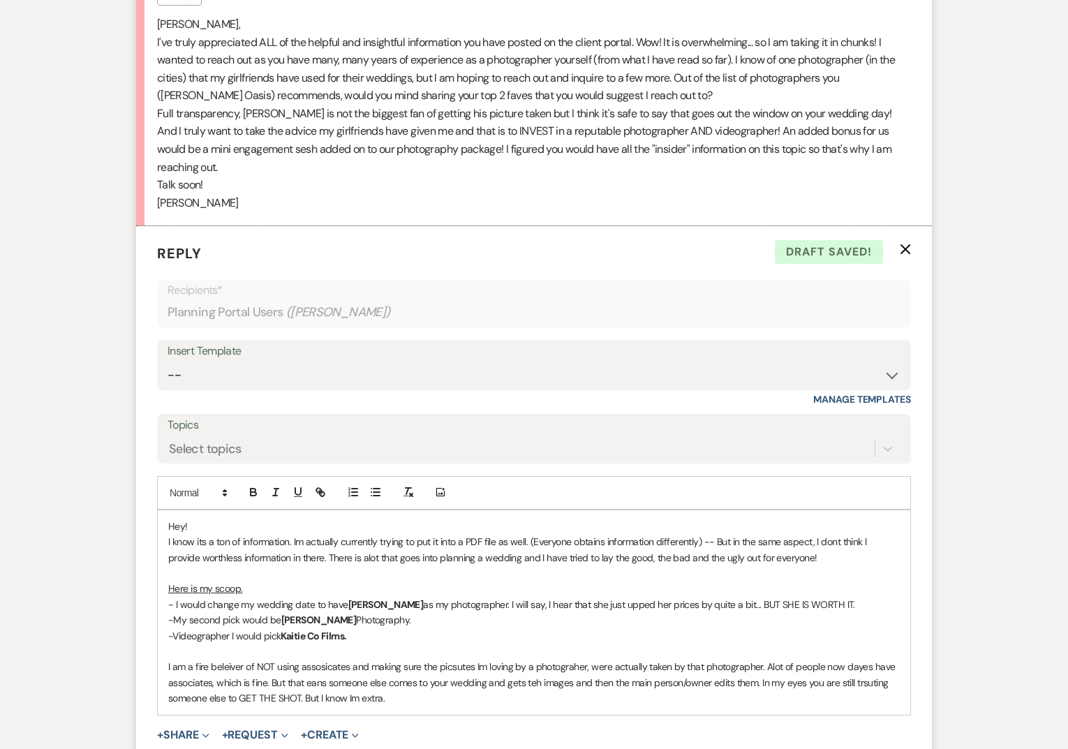
click at [199, 659] on p "I am a fire beleiver of NOT using assosicates and making sure the picsutes Im l…" at bounding box center [534, 682] width 732 height 47
click at [205, 659] on p "I am a fire beleiver of NOT using assosicates and making sure the picsutes Im l…" at bounding box center [534, 682] width 732 height 47
click at [528, 659] on p "I am a firm believer of NOT using associates and making sure the pictures Im lo…" at bounding box center [534, 682] width 732 height 47
click at [372, 659] on p "I am a firm believer of NOT using associates and making sure the pictures Im lo…" at bounding box center [534, 682] width 732 height 47
click at [606, 659] on p "I am a firm believer of NOT using associates and making sure the pictures Im lo…" at bounding box center [534, 682] width 732 height 47
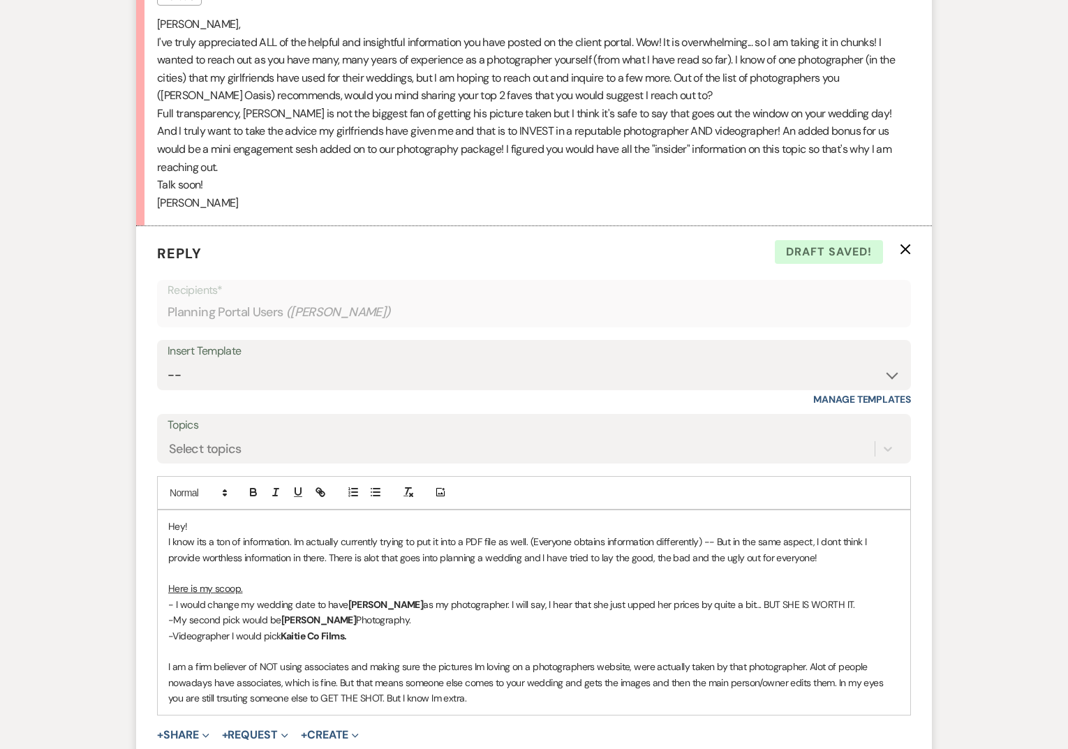
click at [581, 659] on p "I am a firm believer of NOT using associates and making sure the pictures Im lo…" at bounding box center [534, 682] width 732 height 47
drag, startPoint x: 352, startPoint y: 645, endPoint x: 374, endPoint y: 673, distance: 35.3
click at [353, 659] on p "I am a firm believer of NOT using associates and making sure the pictures Im lo…" at bounding box center [534, 682] width 732 height 47
click at [565, 659] on p "I am a firm believer of NOT using associates and making sure the pictures Im lo…" at bounding box center [534, 682] width 732 height 47
click at [168, 722] on p "I also always suggest having an engagement session or some type of session BEFO…" at bounding box center [534, 729] width 732 height 15
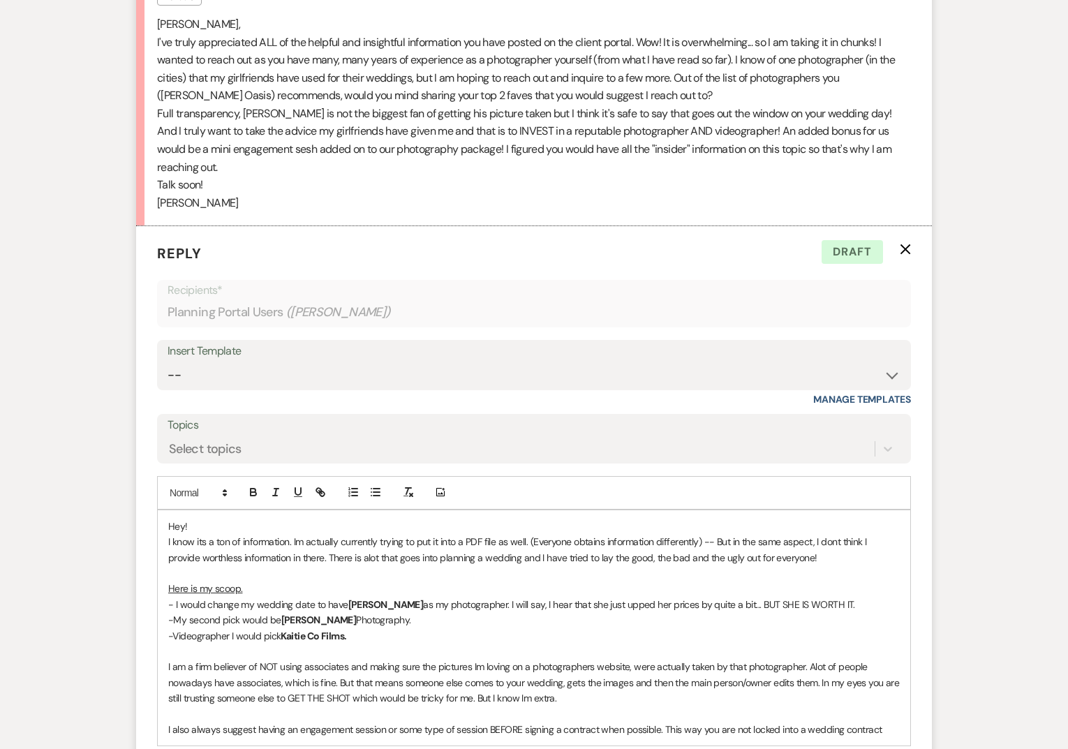
click at [885, 722] on p "I also always suggest having an engagement session or some type of session BEFO…" at bounding box center [534, 729] width 732 height 15
drag, startPoint x: 885, startPoint y: 678, endPoint x: 691, endPoint y: 683, distance: 194.1
click at [691, 722] on p "I also always suggest having an engagement session or some type of session BEFO…" at bounding box center [534, 729] width 732 height 15
click at [795, 722] on p "I also always suggest having an engagement session or some type of session BEFO…" at bounding box center [534, 737] width 732 height 31
click at [520, 722] on p "I also always suggest having an engagement session or some type of session BEFO…" at bounding box center [534, 737] width 732 height 31
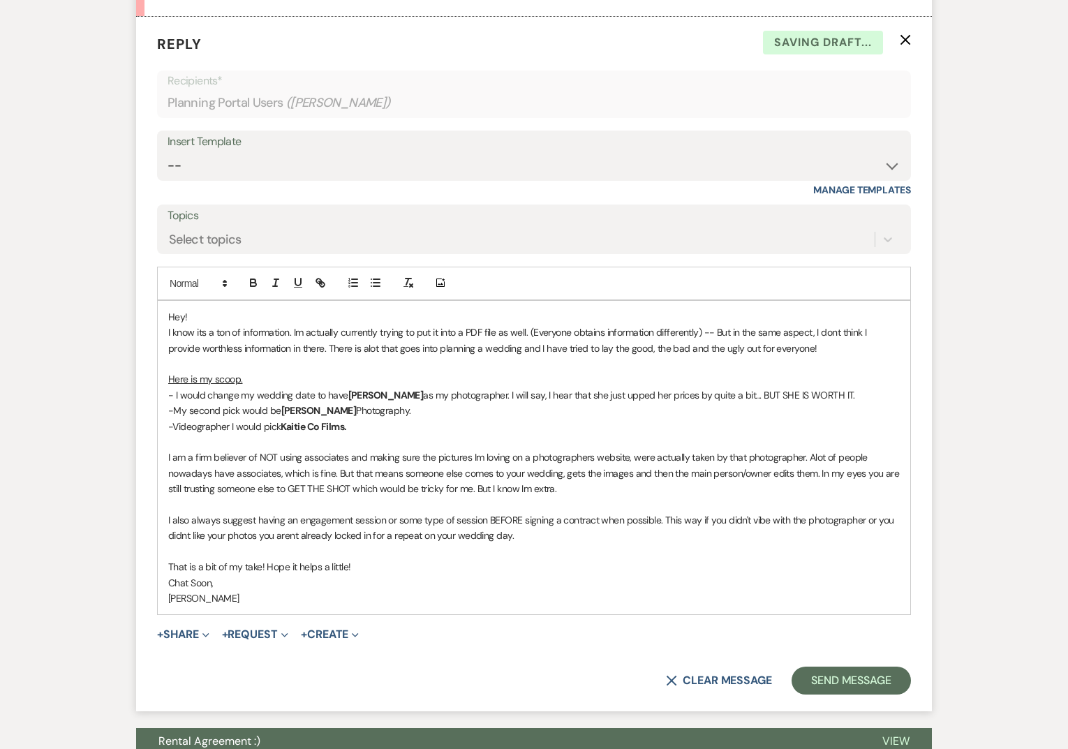
scroll to position [751, 0]
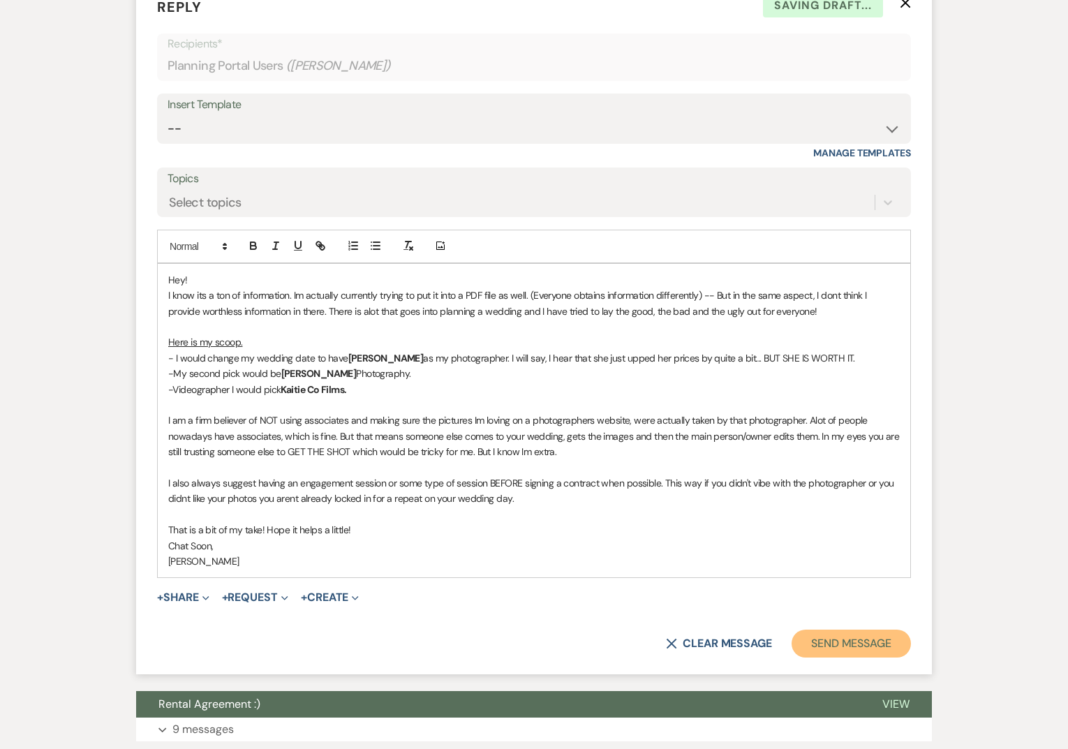
click at [807, 630] on button "Send Message" at bounding box center [851, 644] width 119 height 28
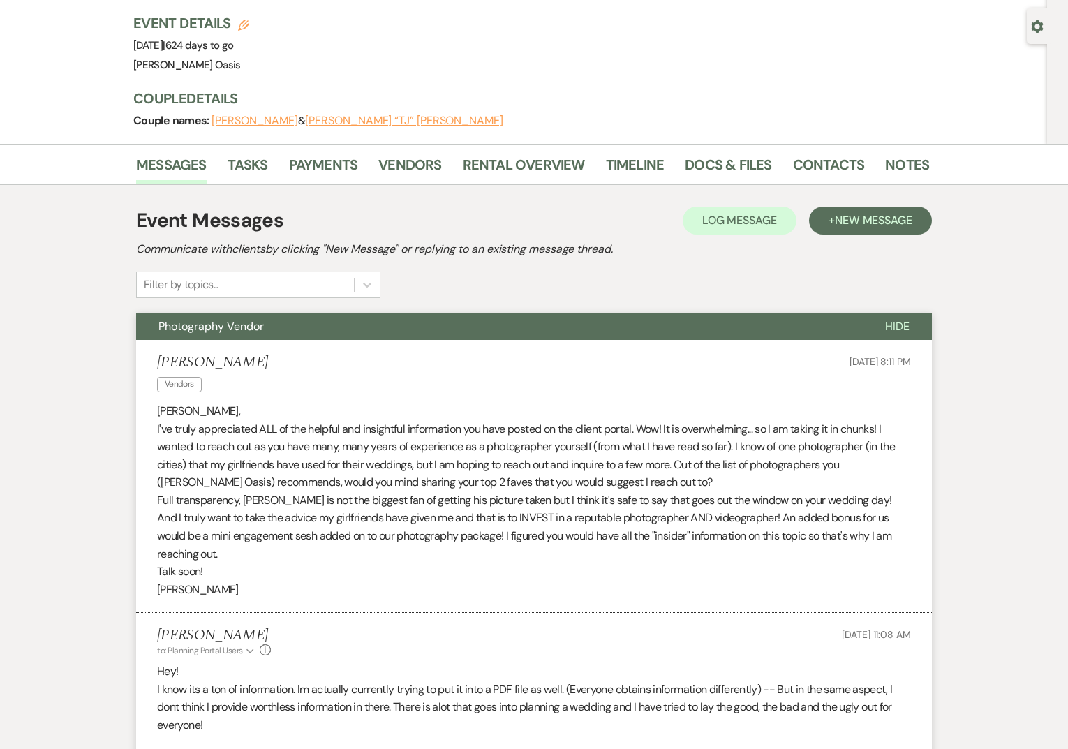
scroll to position [0, 0]
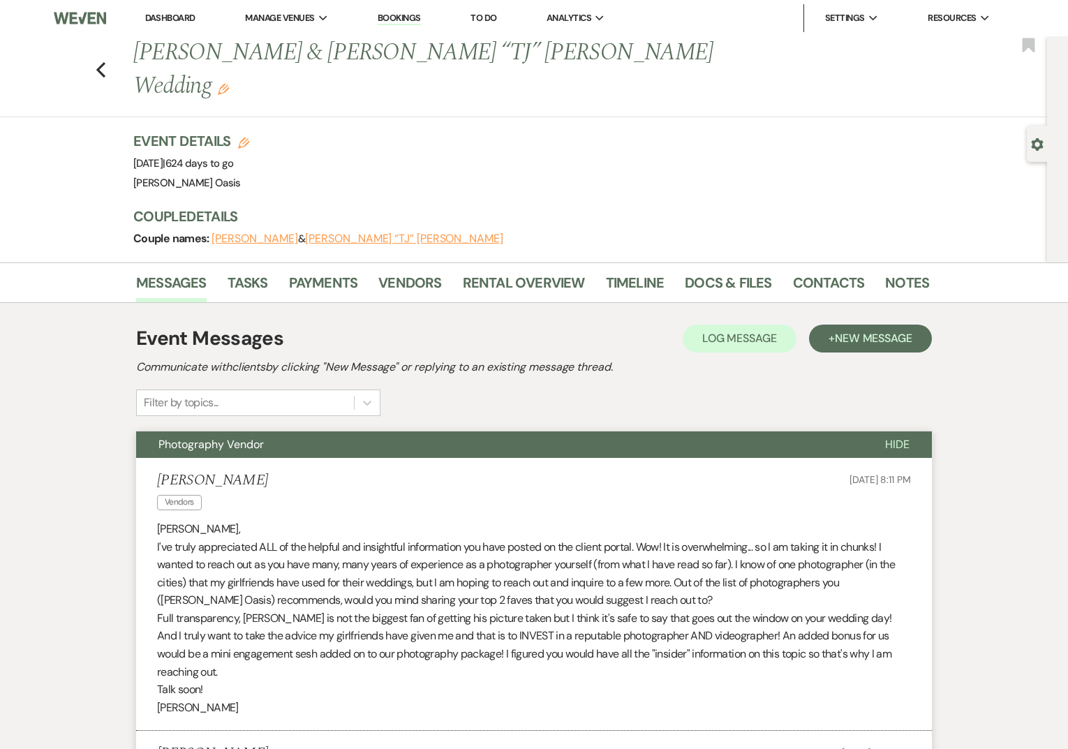
click at [172, 17] on link "Dashboard" at bounding box center [170, 18] width 50 height 12
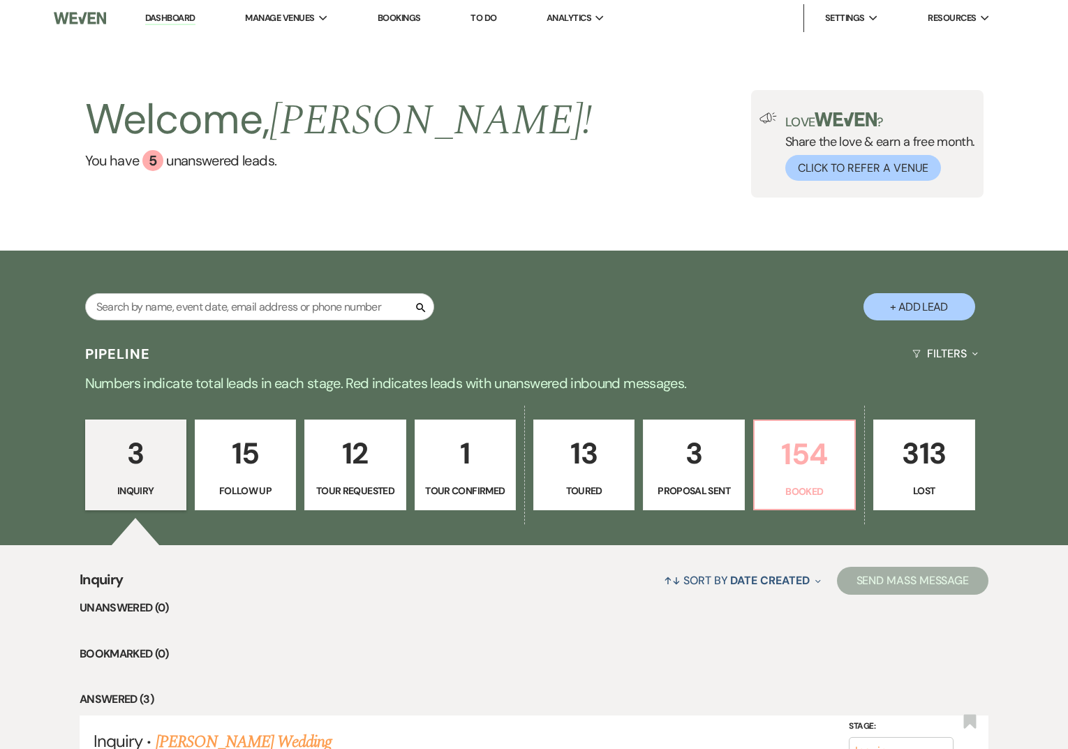
click at [815, 473] on p "154" at bounding box center [804, 454] width 83 height 47
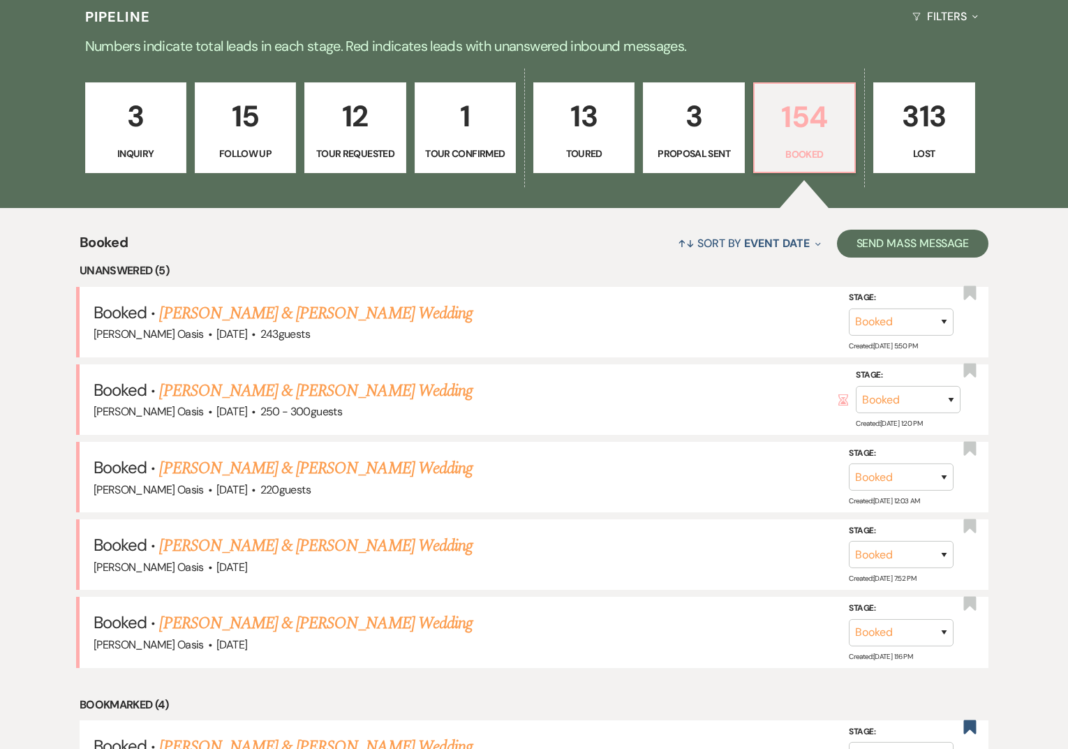
scroll to position [339, 0]
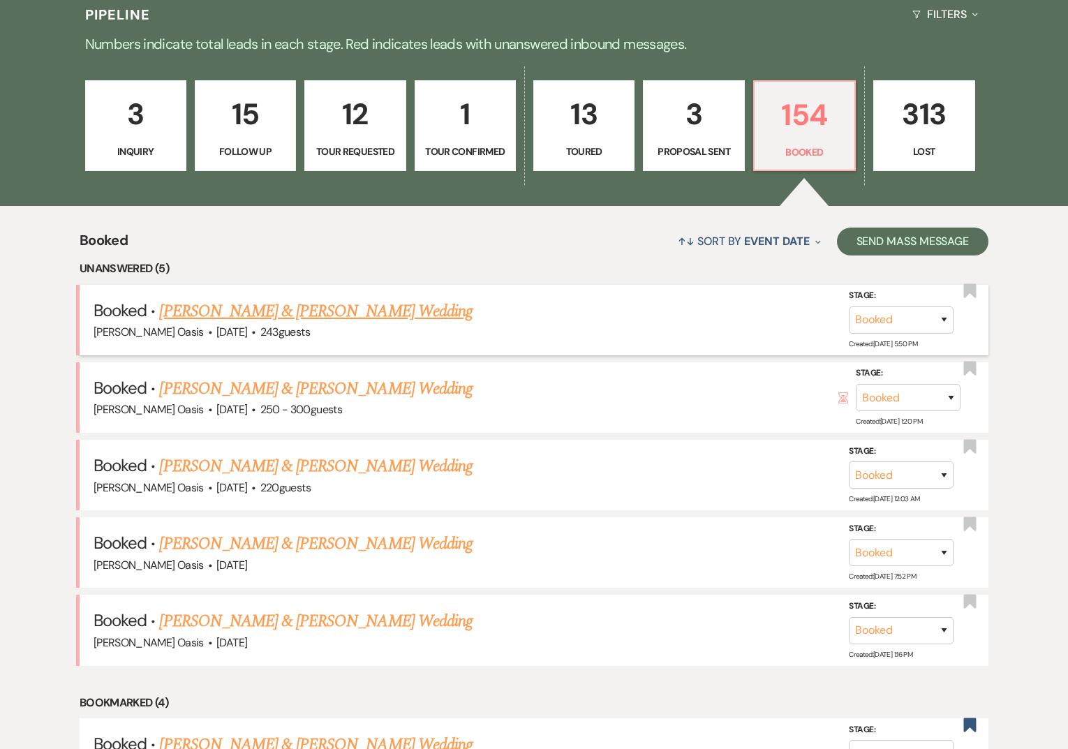
click at [211, 308] on link "[PERSON_NAME] & [PERSON_NAME] Wedding" at bounding box center [315, 311] width 313 height 25
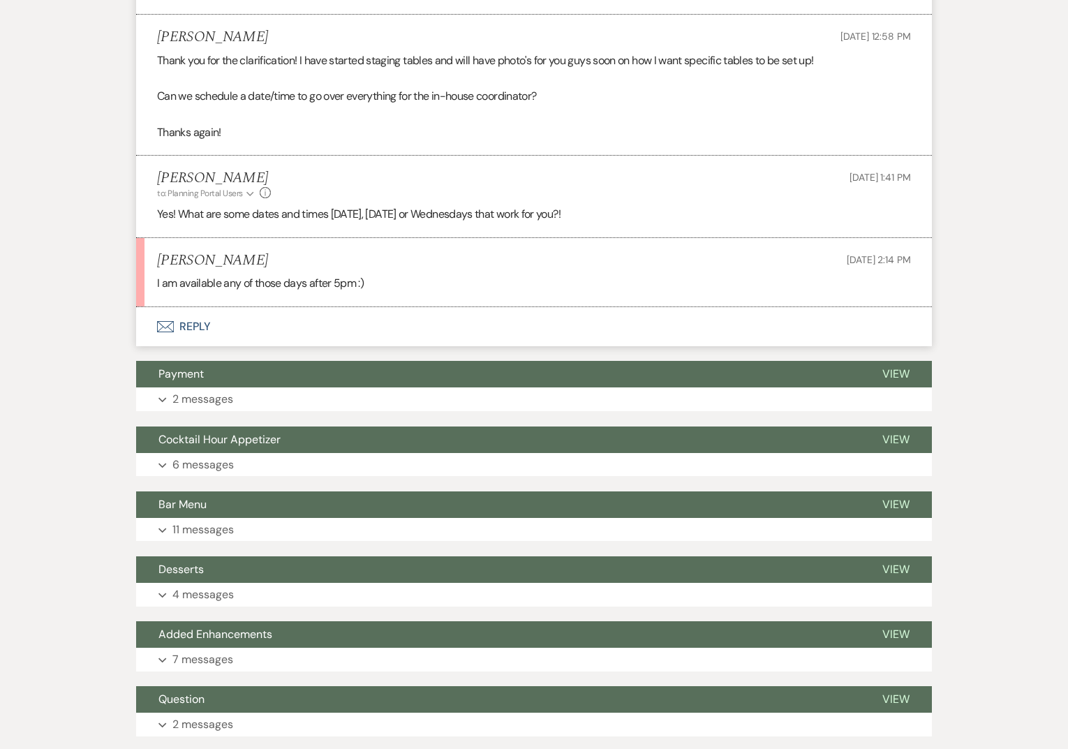
scroll to position [1104, 0]
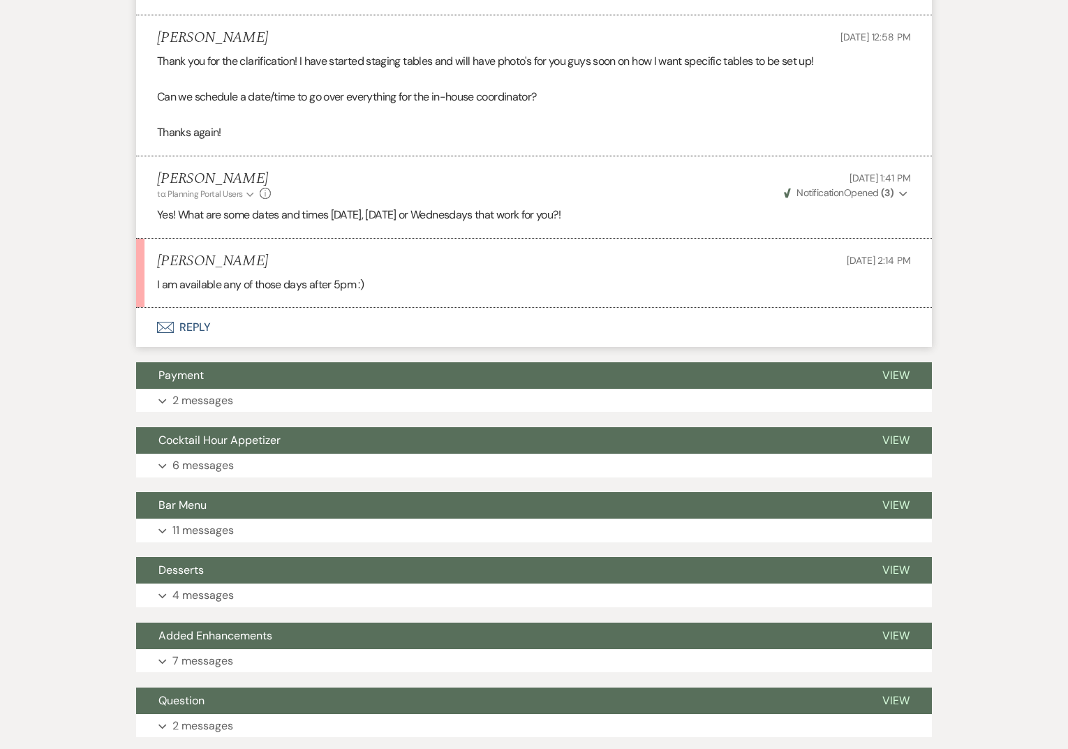
click at [176, 347] on button "Envelope Reply" at bounding box center [534, 327] width 796 height 39
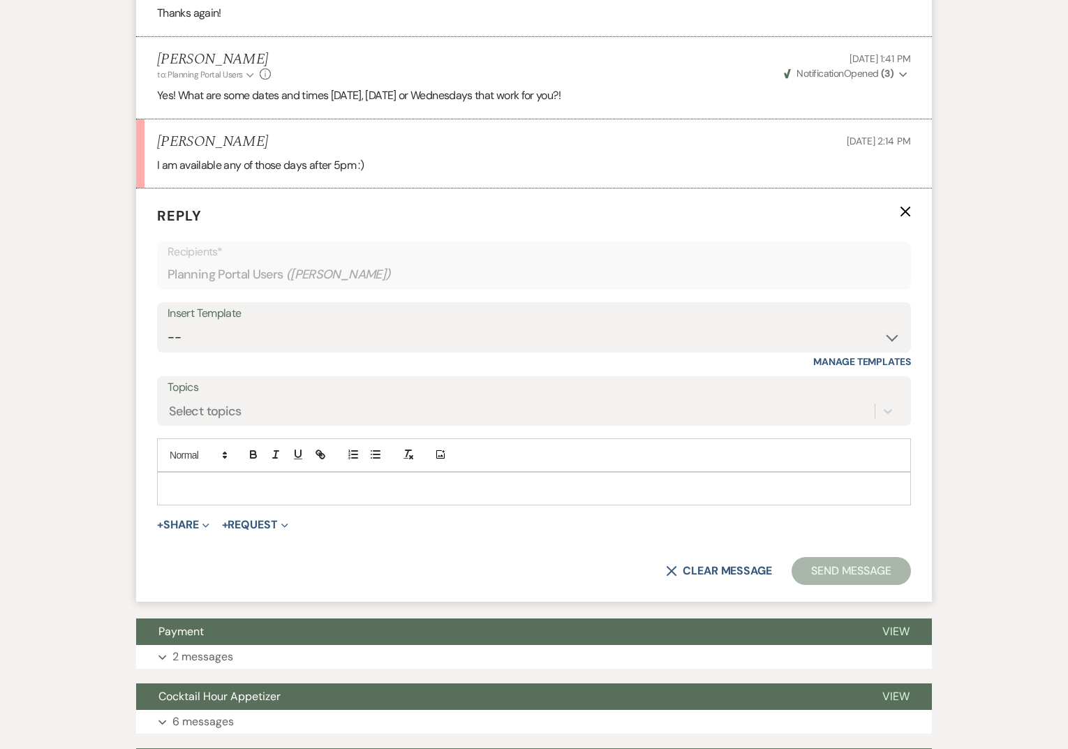
scroll to position [1262, 0]
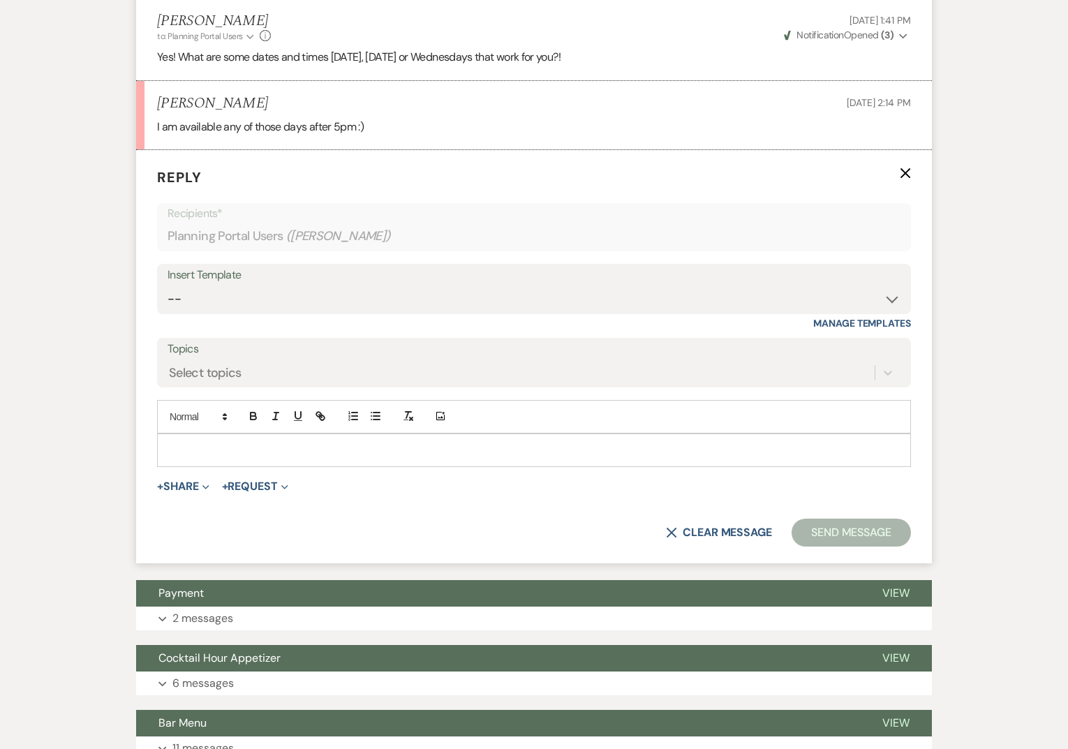
click at [224, 458] on p at bounding box center [534, 450] width 732 height 15
click at [803, 535] on button "Send Message" at bounding box center [851, 533] width 119 height 28
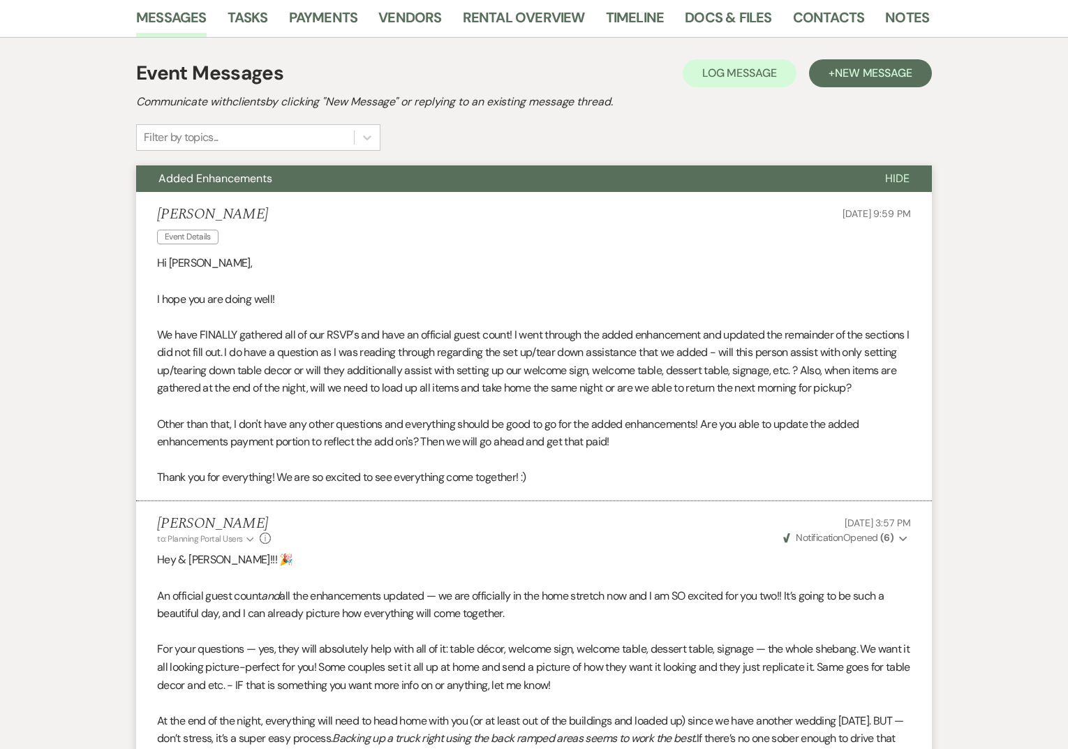
scroll to position [0, 0]
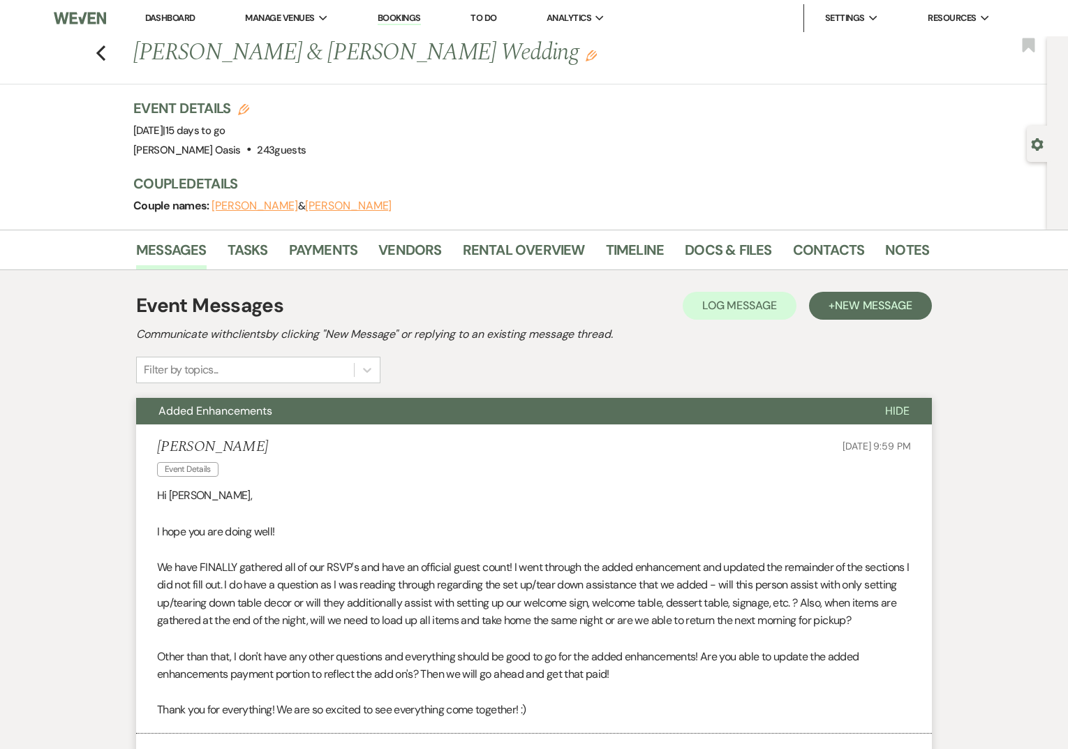
click at [172, 22] on link "Dashboard" at bounding box center [170, 18] width 50 height 12
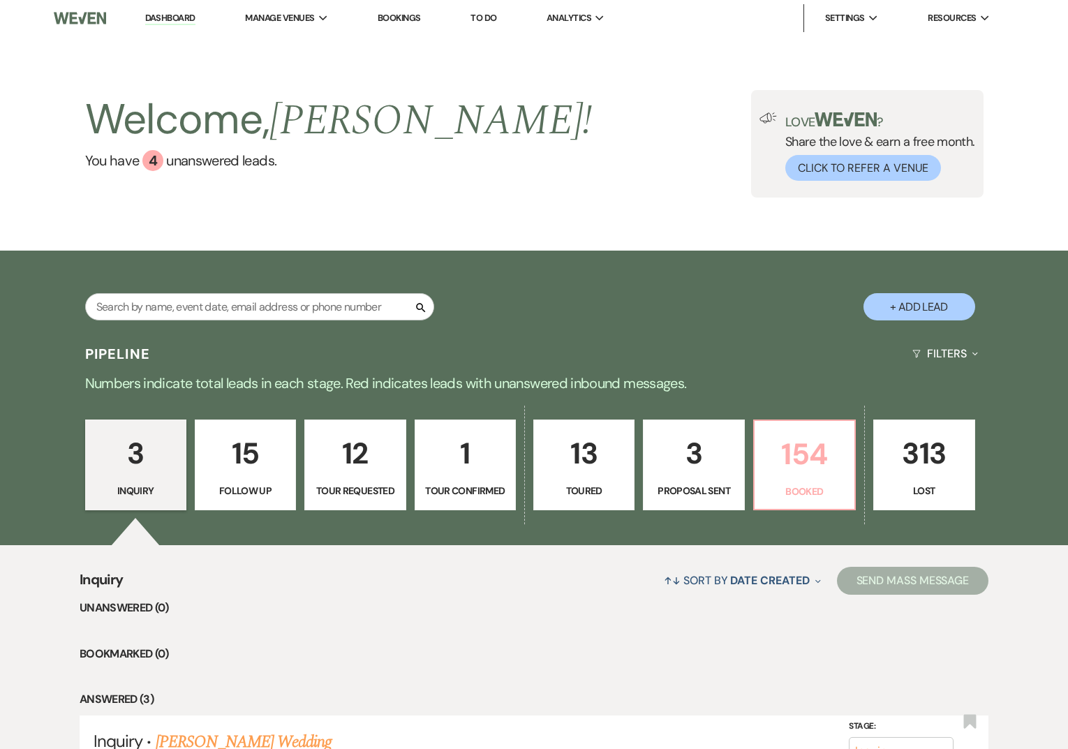
click at [824, 484] on p "Booked" at bounding box center [804, 491] width 83 height 15
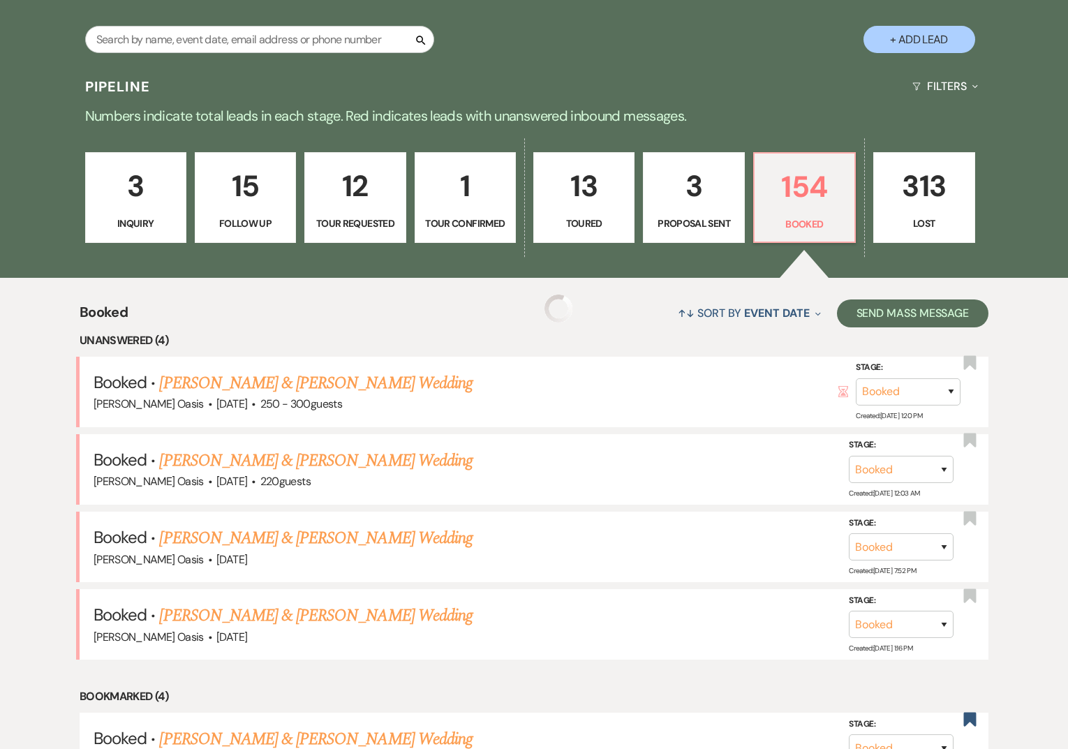
scroll to position [287, 0]
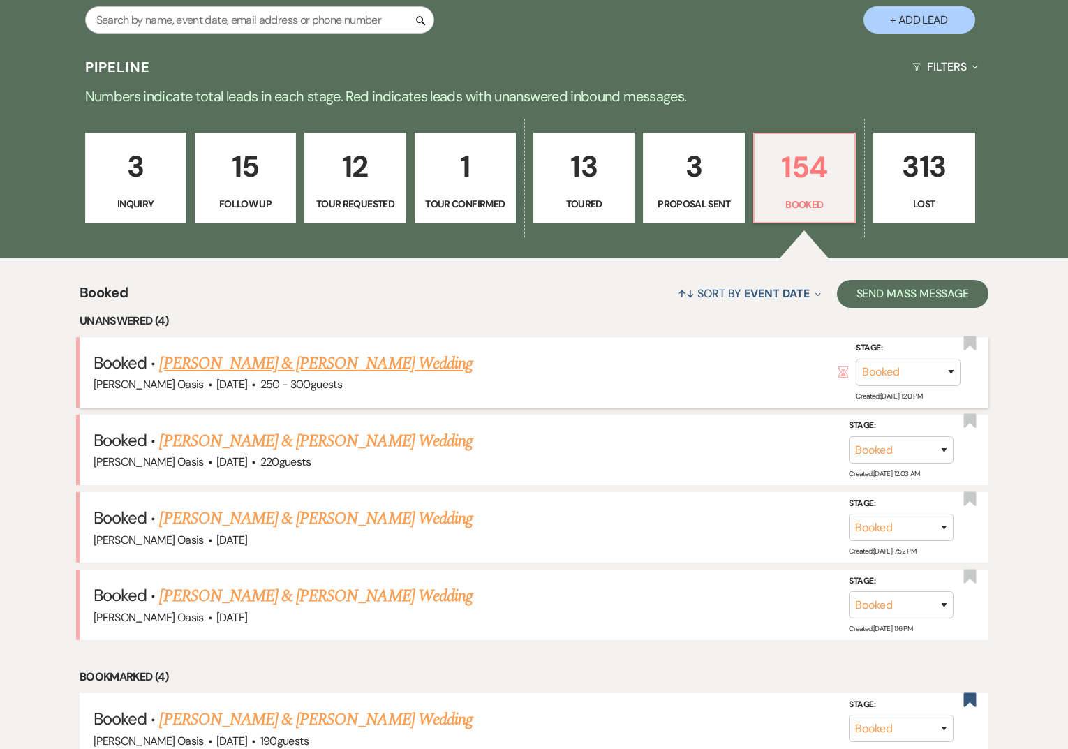
click at [268, 366] on link "[PERSON_NAME] & [PERSON_NAME] Wedding" at bounding box center [315, 363] width 313 height 25
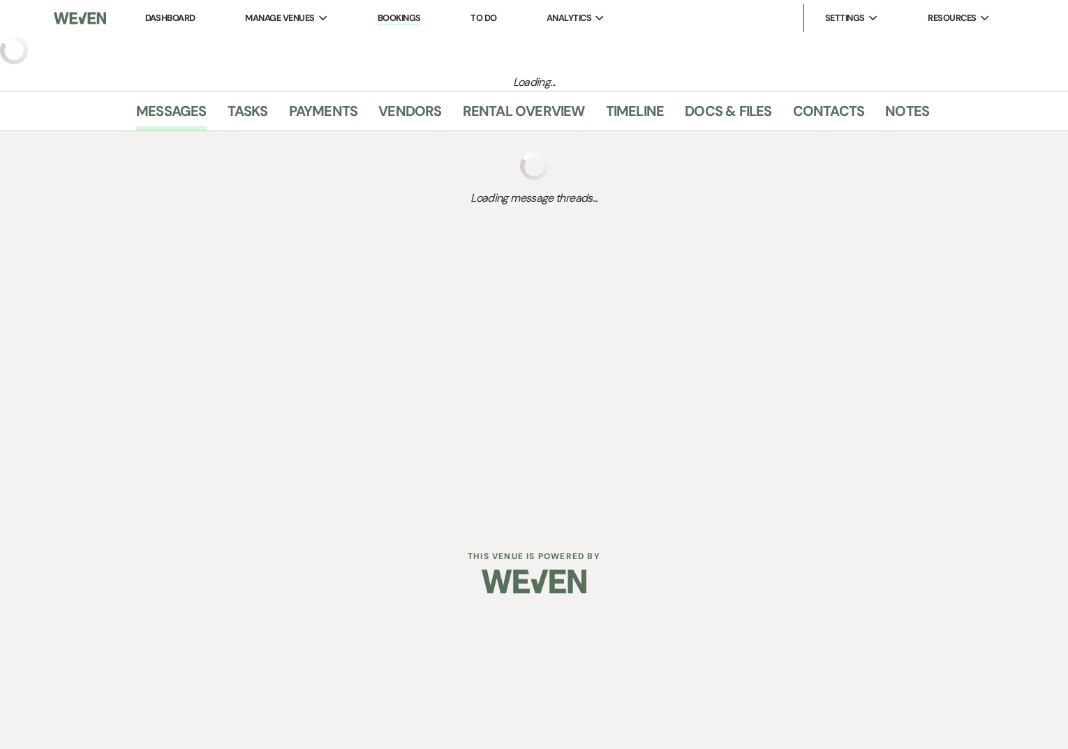
select select "1"
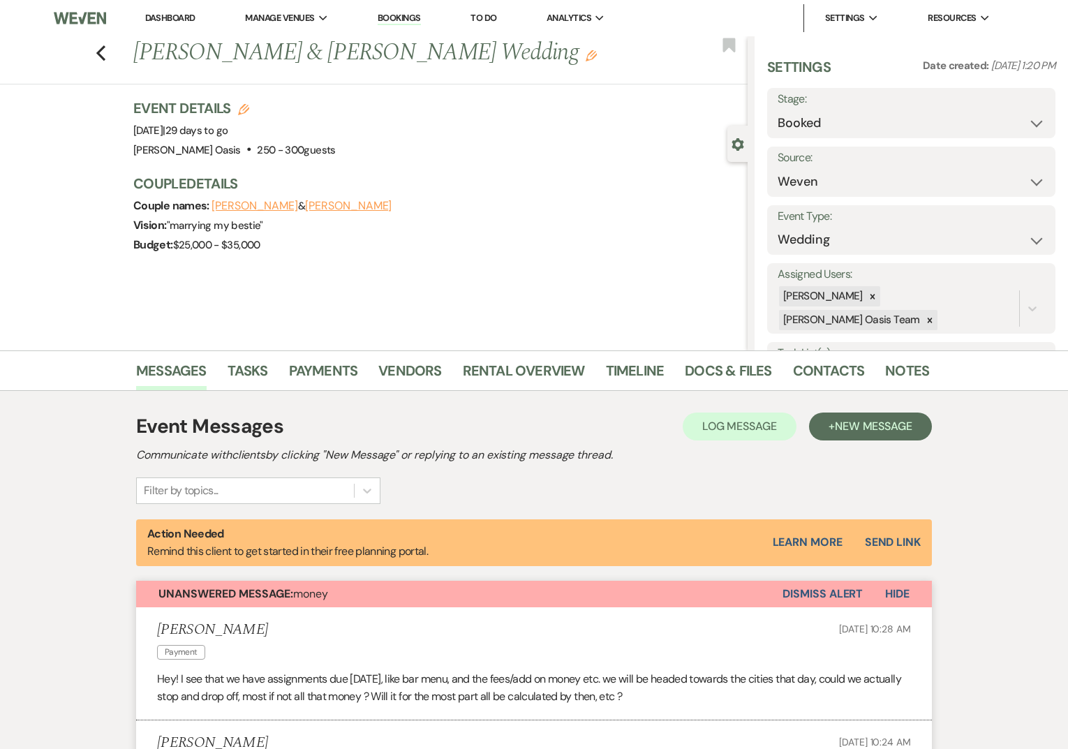
click at [167, 15] on link "Dashboard" at bounding box center [170, 18] width 50 height 12
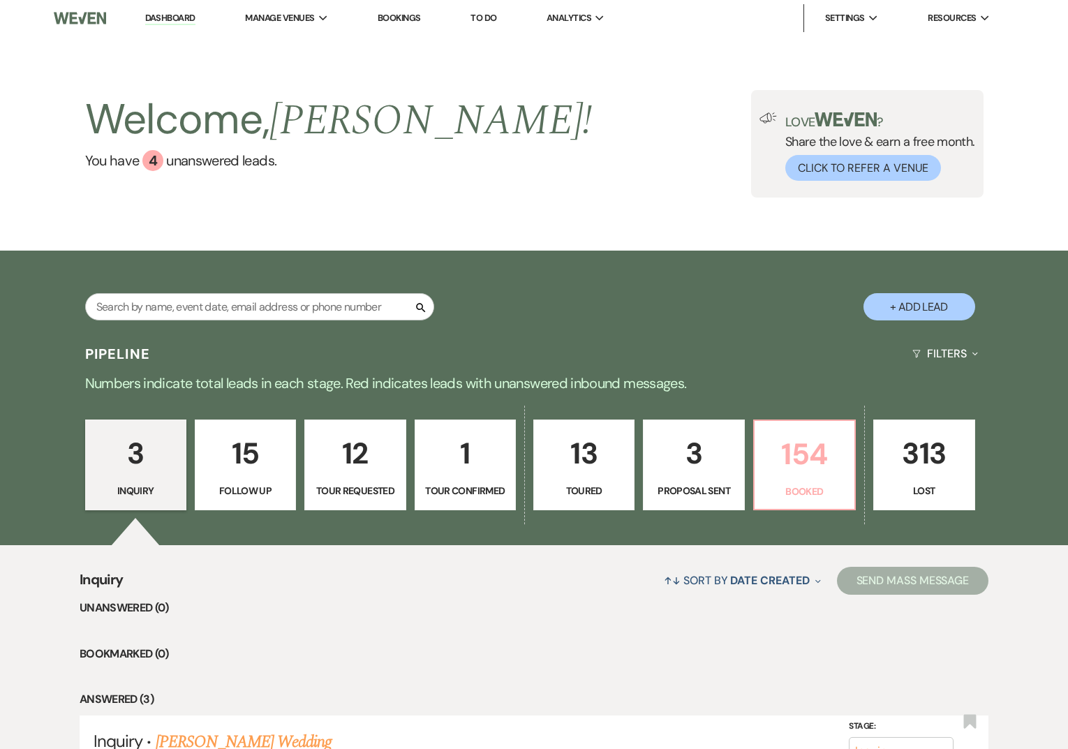
click at [790, 452] on p "154" at bounding box center [804, 454] width 83 height 47
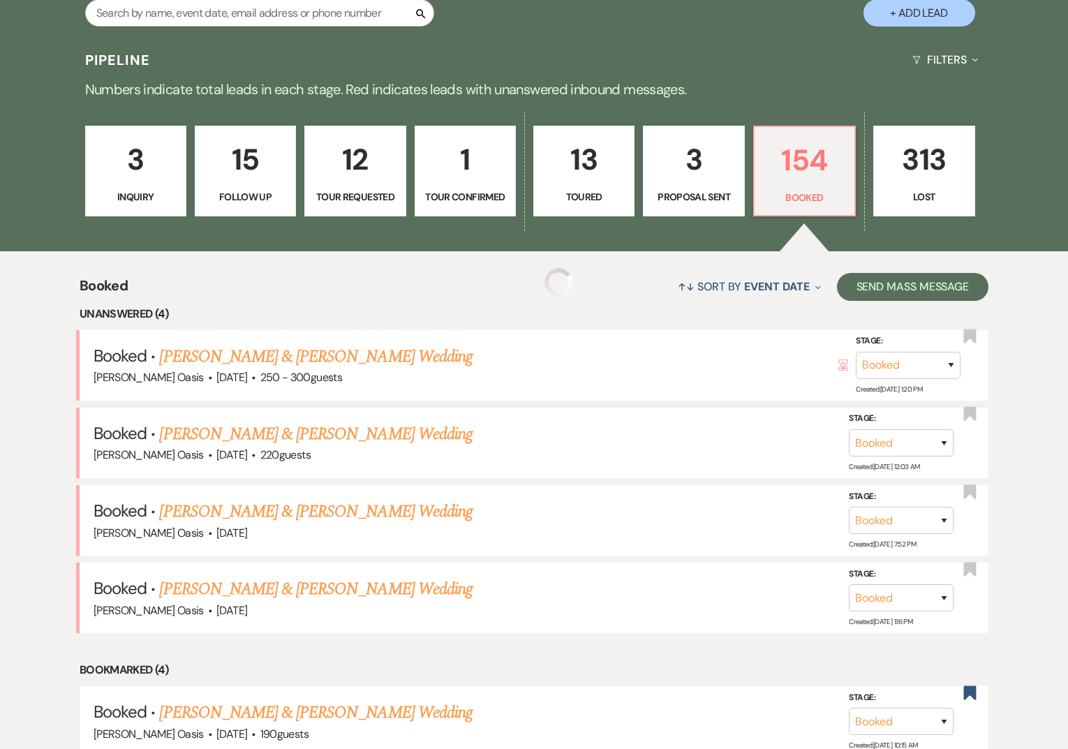
scroll to position [480, 0]
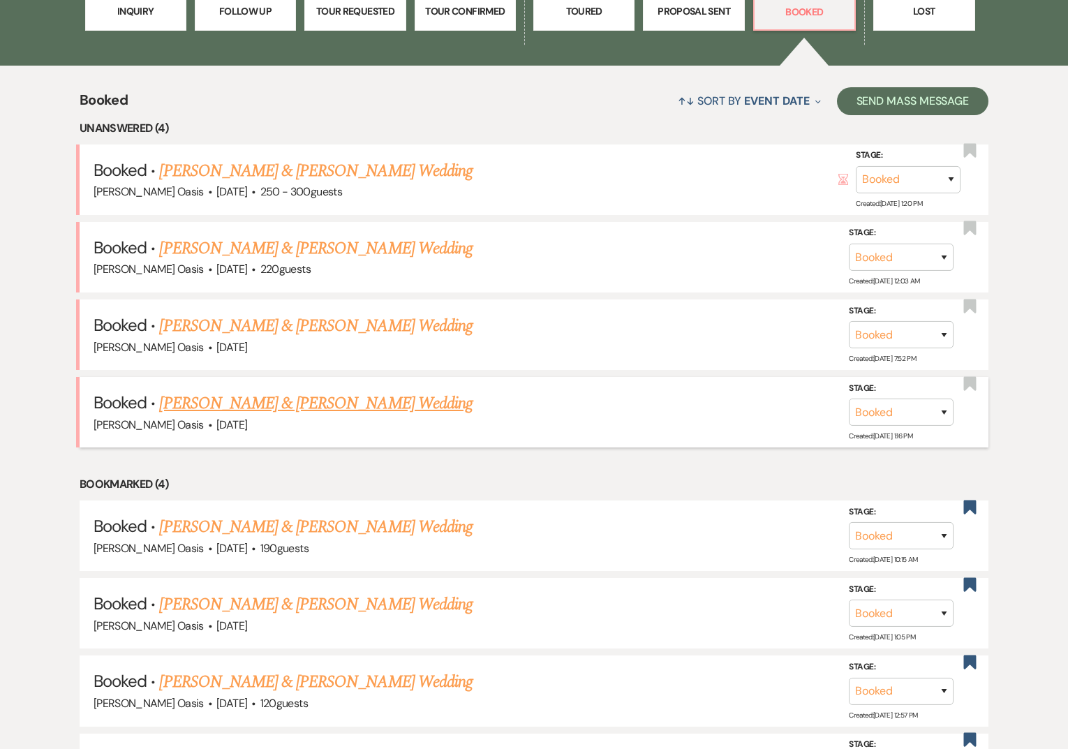
click at [174, 405] on link "[PERSON_NAME] & [PERSON_NAME] Wedding" at bounding box center [315, 403] width 313 height 25
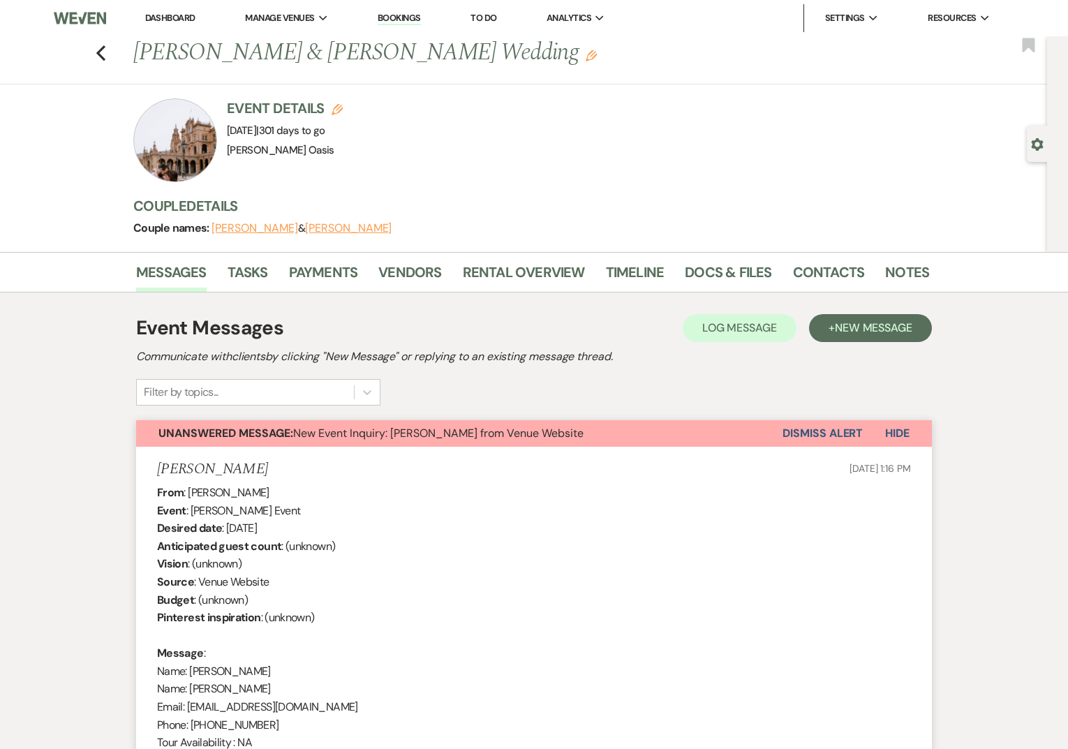
click at [174, 22] on link "Dashboard" at bounding box center [170, 18] width 50 height 12
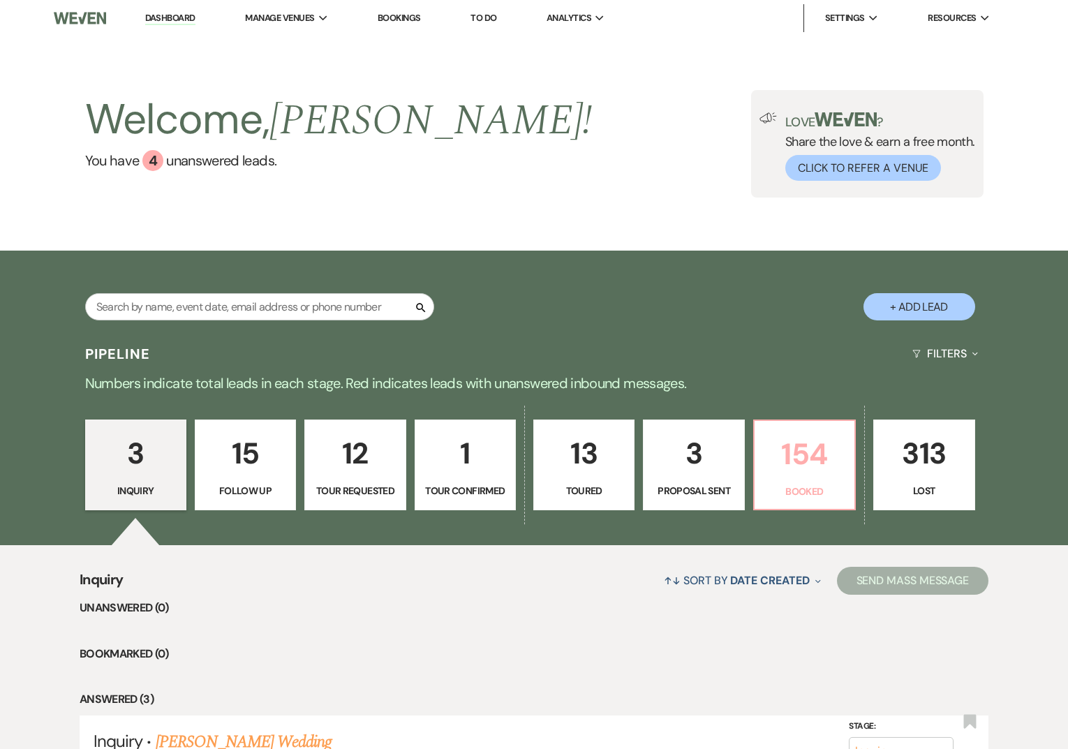
click at [804, 474] on p "154" at bounding box center [804, 454] width 83 height 47
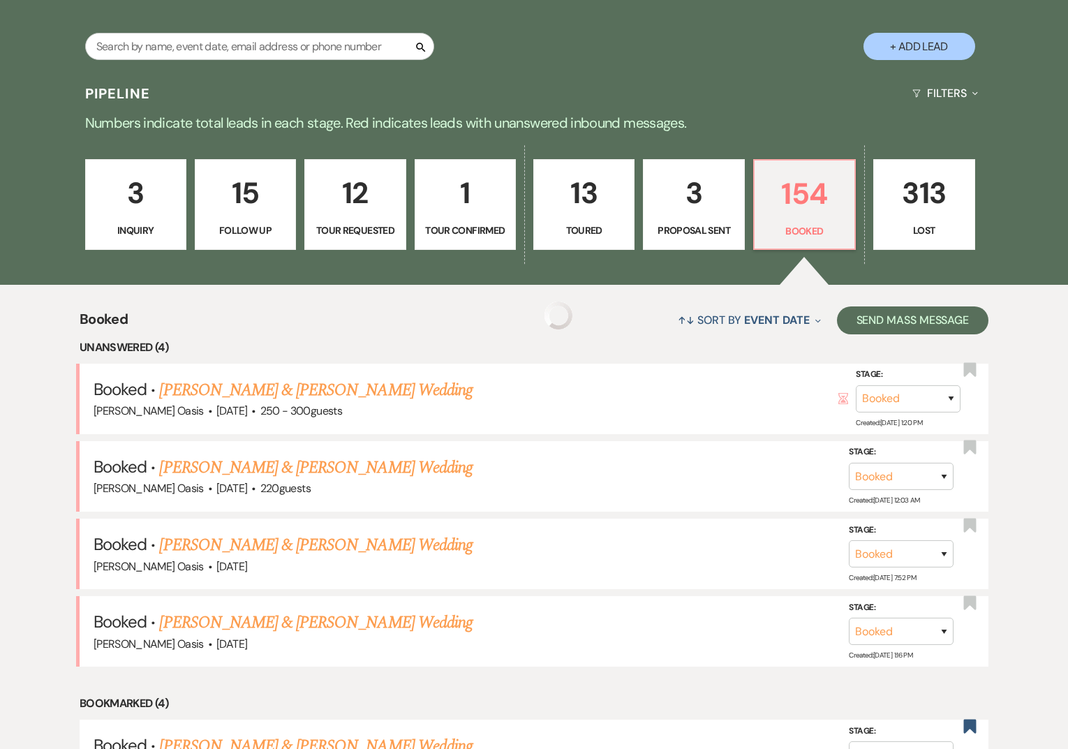
scroll to position [299, 0]
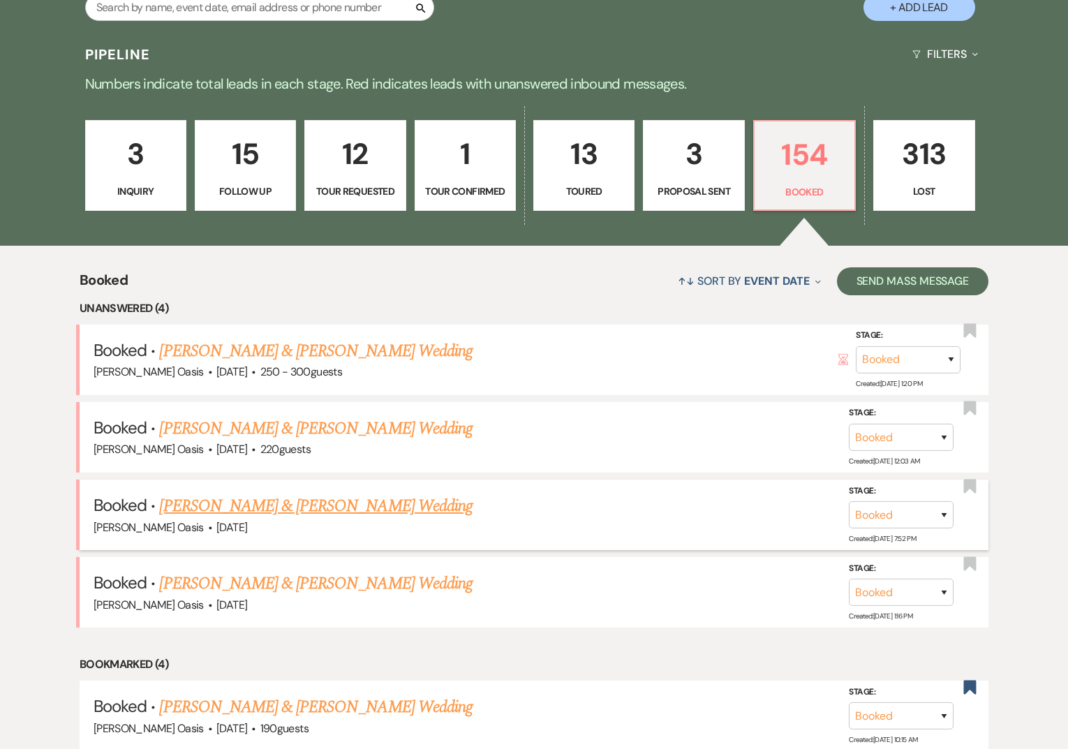
click at [195, 503] on link "[PERSON_NAME] & [PERSON_NAME] Wedding" at bounding box center [315, 505] width 313 height 25
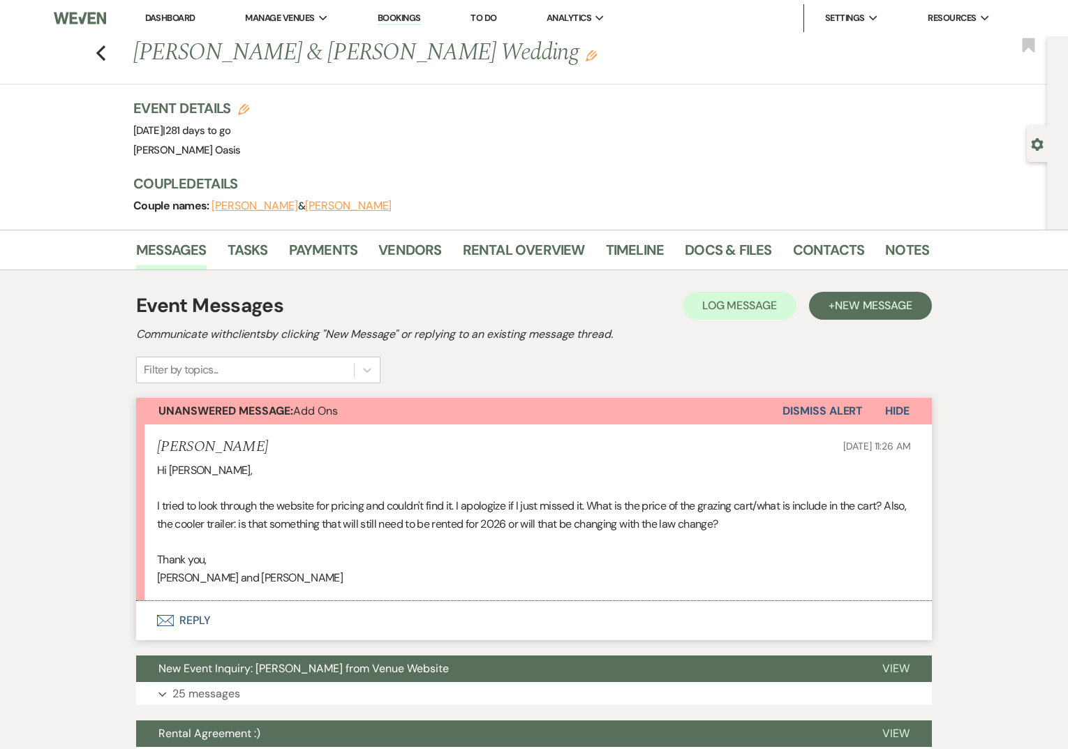
click at [272, 624] on button "Envelope Reply" at bounding box center [534, 620] width 796 height 39
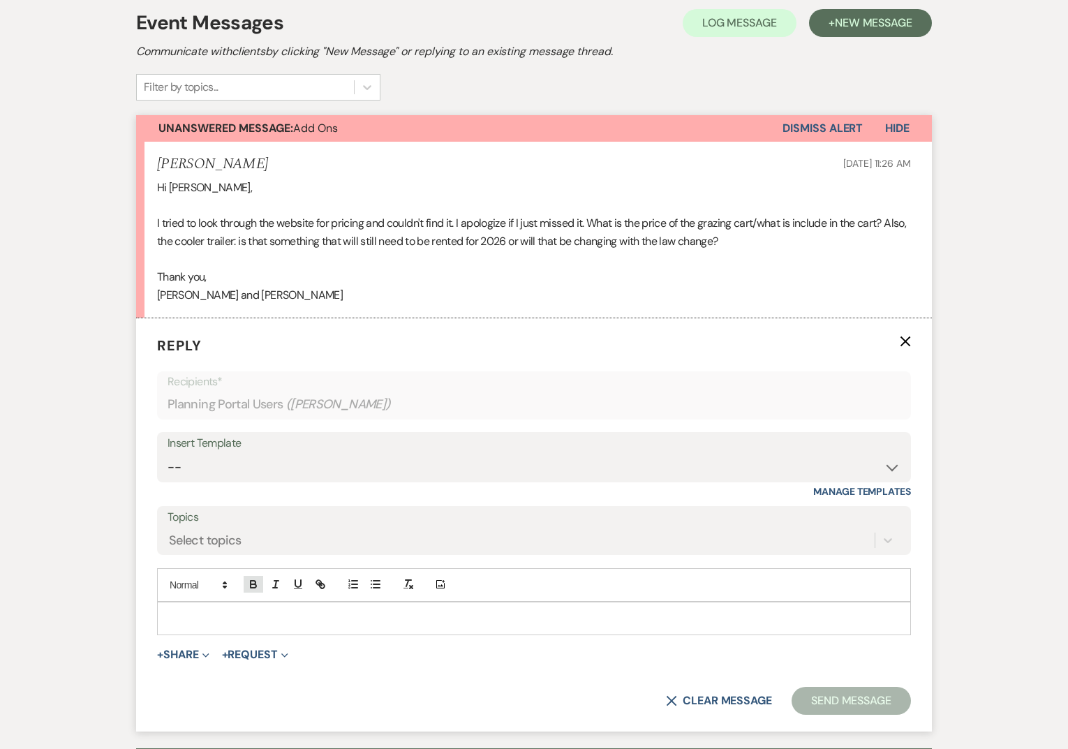
scroll to position [282, 0]
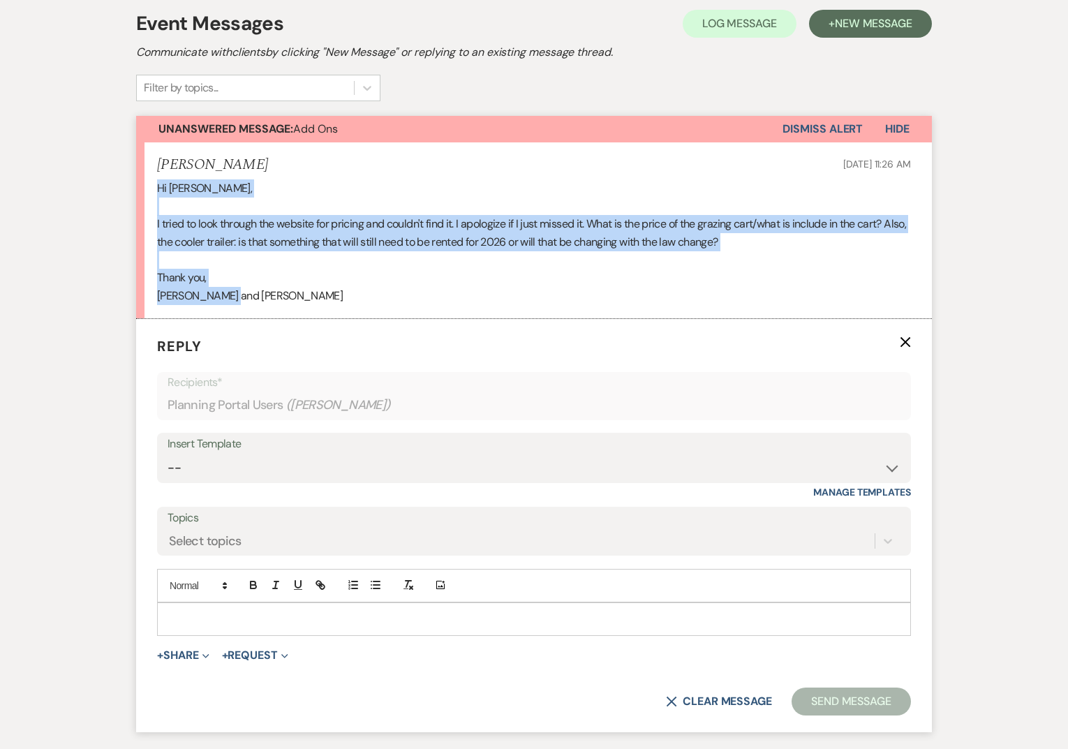
drag, startPoint x: 230, startPoint y: 299, endPoint x: 147, endPoint y: 187, distance: 139.7
click at [147, 187] on li "[PERSON_NAME] [DATE] 11:26 AM Hi [PERSON_NAME], I tried to look through the web…" at bounding box center [534, 230] width 796 height 177
copy div "Hi [PERSON_NAME], I tried to look through the website for pricing and couldn't …"
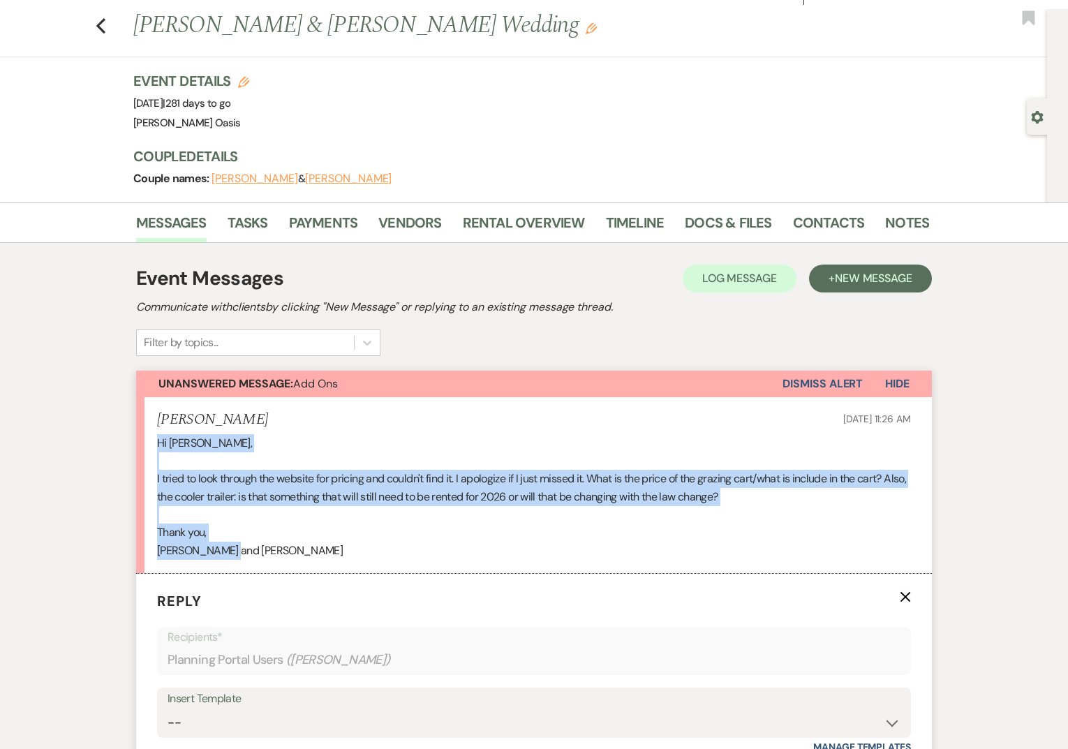
scroll to position [0, 0]
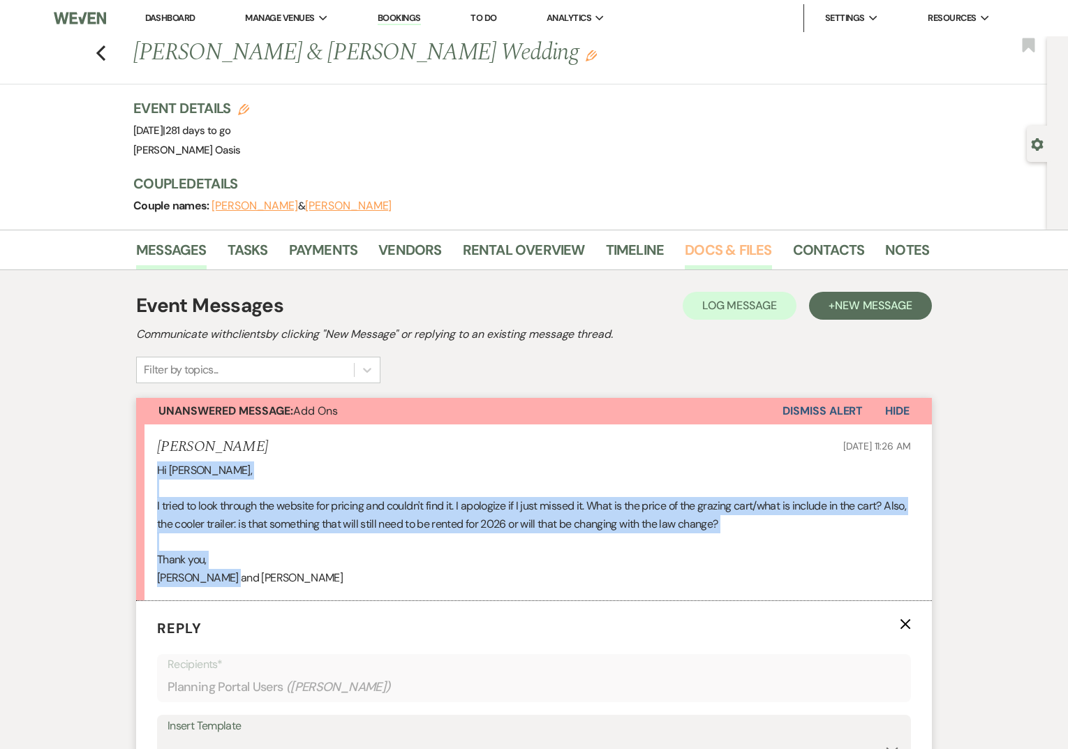
click at [748, 251] on link "Docs & Files" at bounding box center [728, 254] width 87 height 31
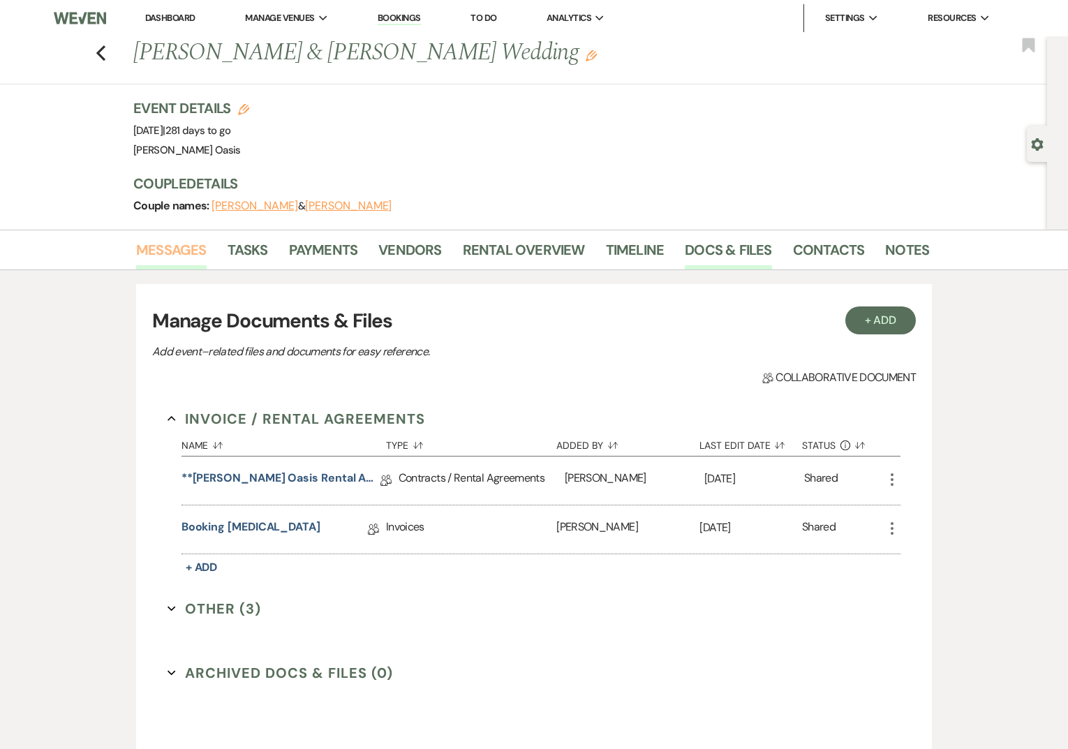
click at [190, 251] on link "Messages" at bounding box center [171, 254] width 70 height 31
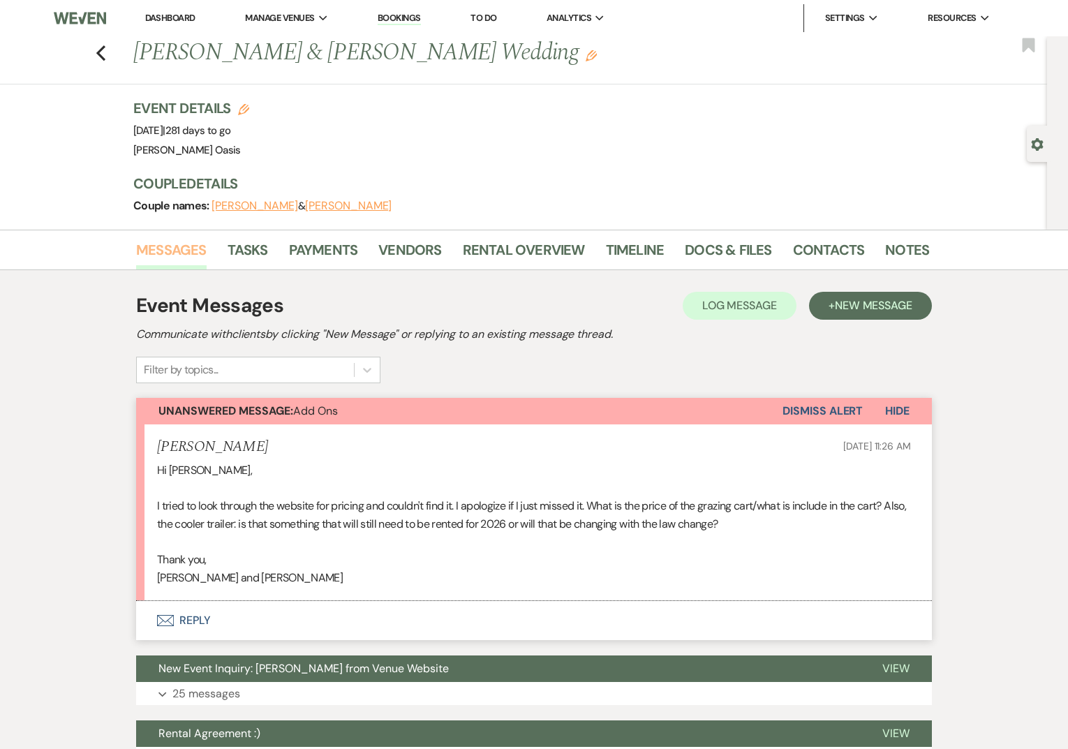
scroll to position [262, 0]
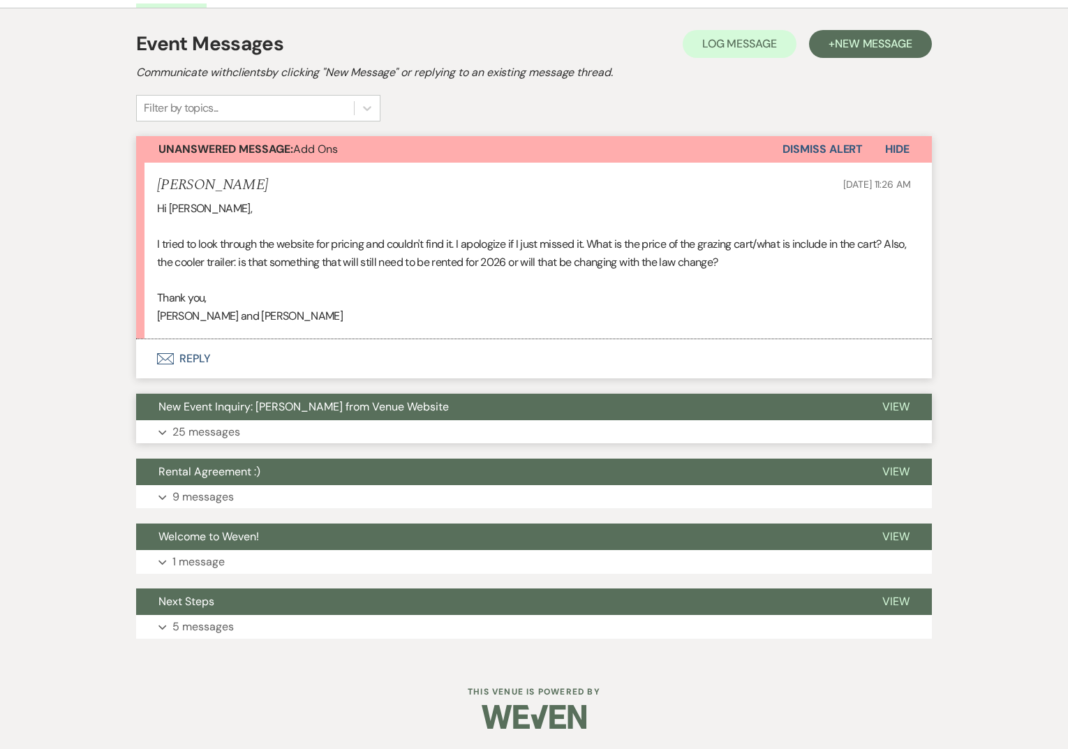
click at [306, 412] on span "New Event Inquiry: [PERSON_NAME] from Venue Website" at bounding box center [303, 406] width 290 height 15
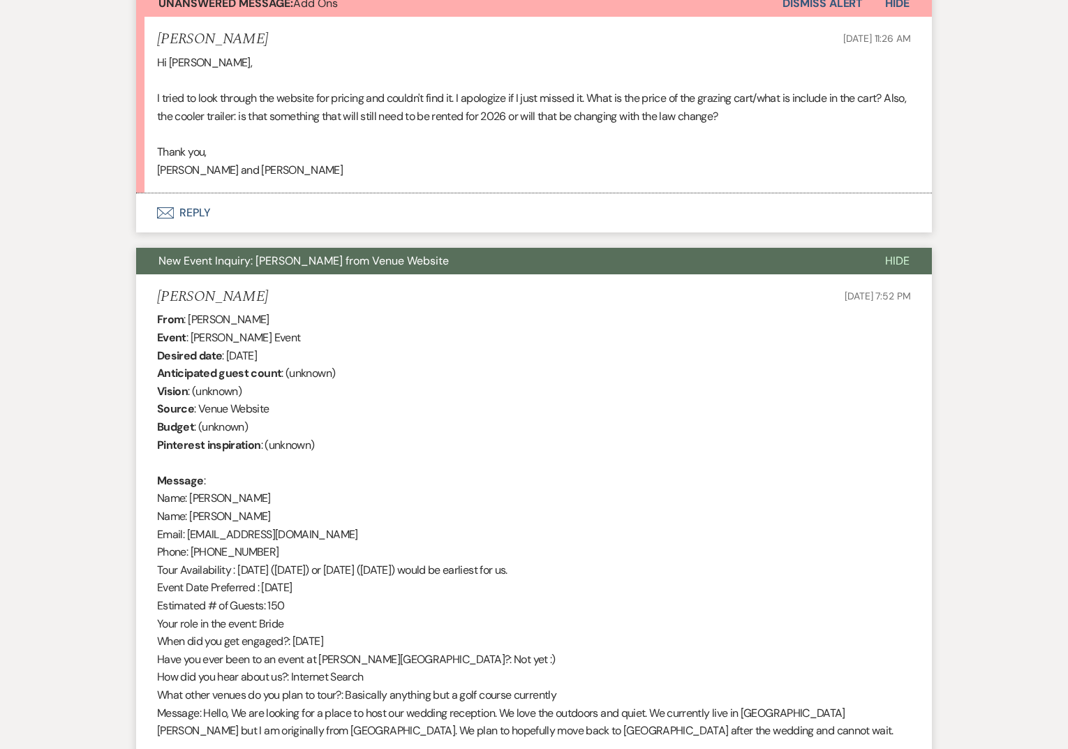
scroll to position [0, 0]
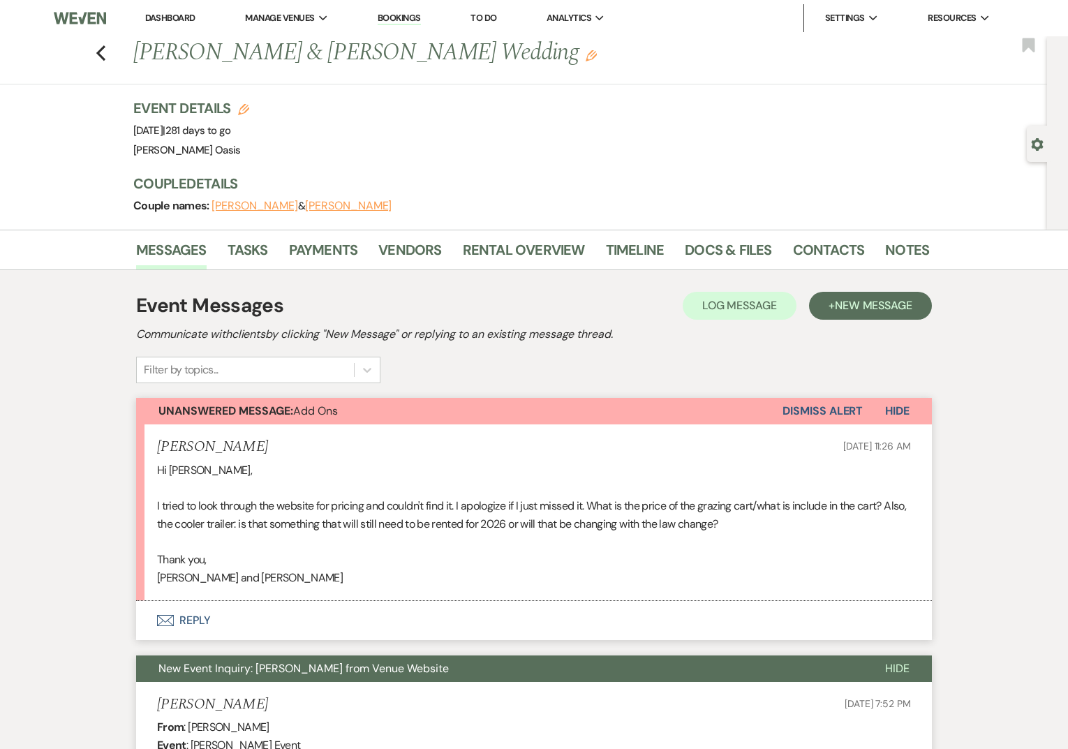
click at [252, 626] on button "Envelope Reply" at bounding box center [534, 620] width 796 height 39
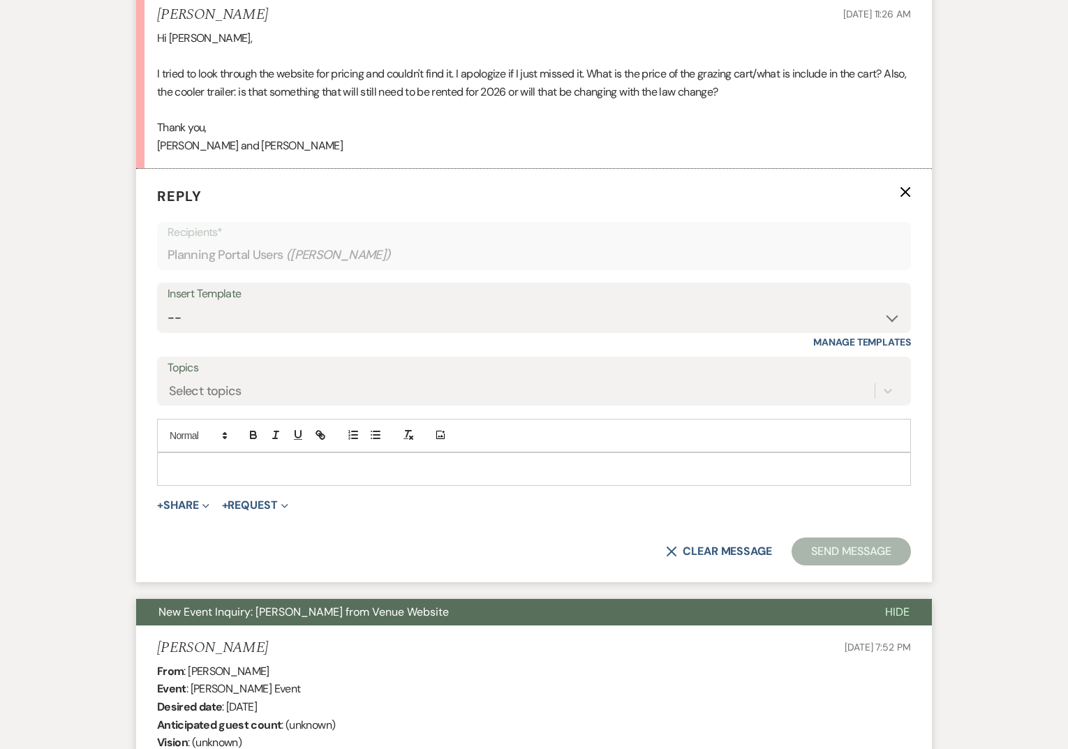
scroll to position [433, 0]
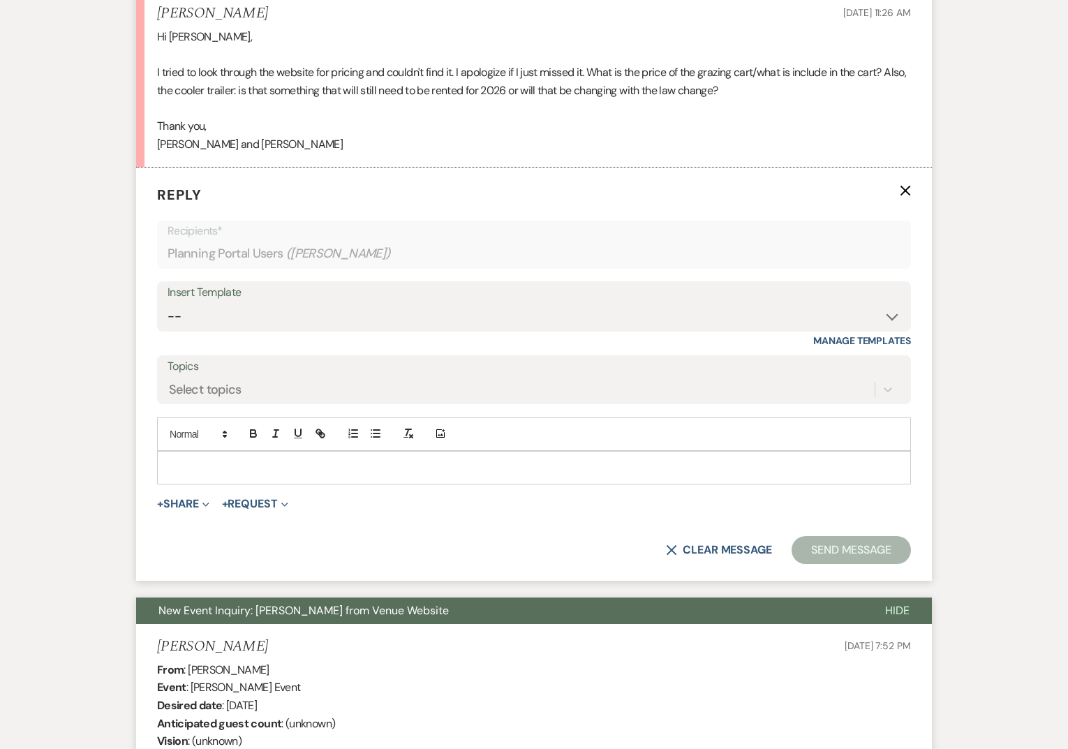
click at [258, 472] on p at bounding box center [534, 467] width 732 height 15
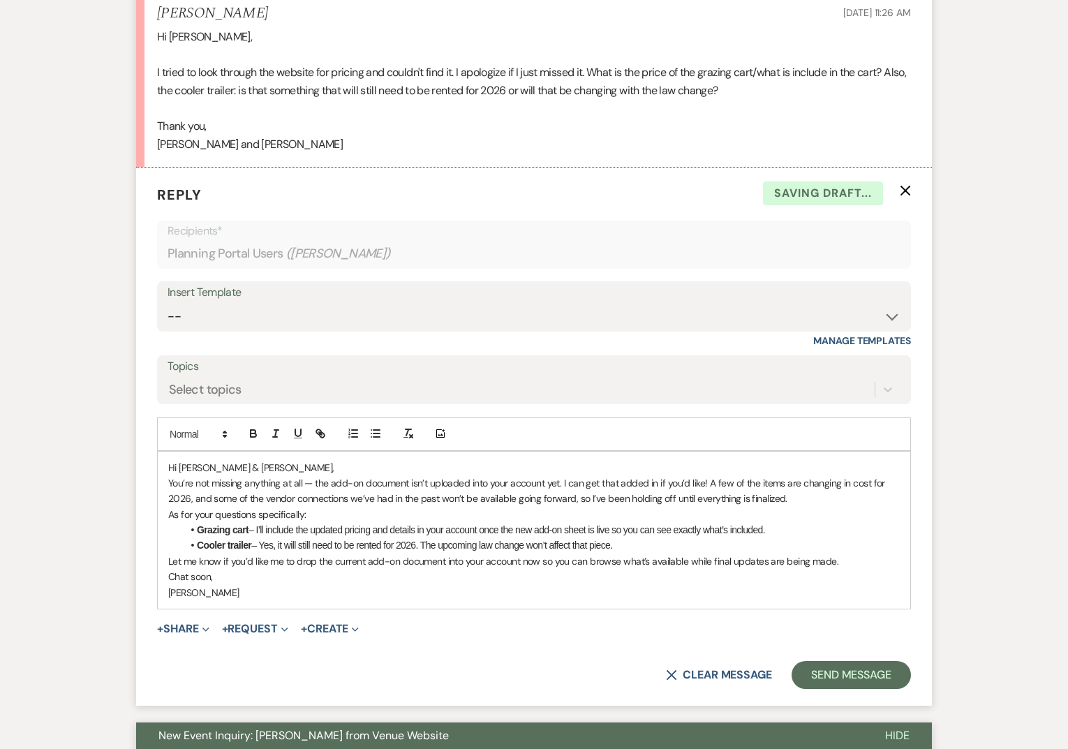
click at [242, 466] on p "Hi [PERSON_NAME] & [PERSON_NAME]," at bounding box center [534, 467] width 732 height 15
click at [303, 480] on p "You’re not missing anything at all — the add-on document isn’t uploaded into yo…" at bounding box center [534, 490] width 732 height 31
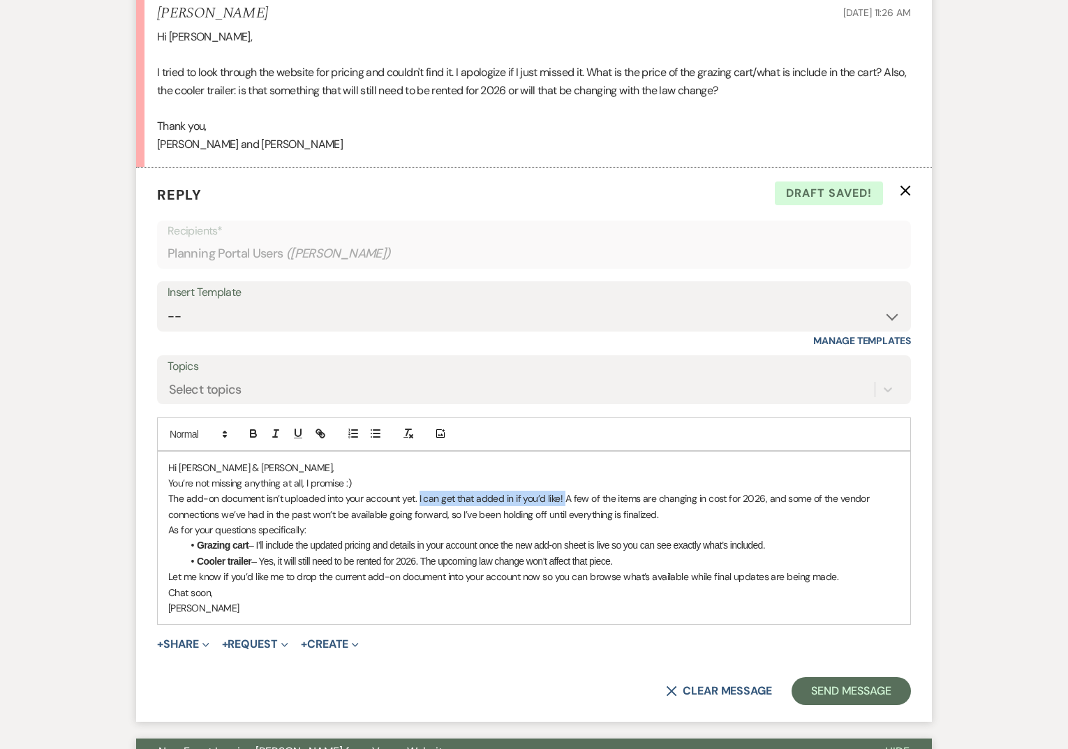
drag, startPoint x: 418, startPoint y: 499, endPoint x: 565, endPoint y: 490, distance: 147.6
click at [565, 491] on p "The add-on document isn’t uploaded into your account yet. I can get that added …" at bounding box center [534, 506] width 732 height 31
click at [272, 431] on icon "button" at bounding box center [275, 433] width 13 height 13
drag, startPoint x: 581, startPoint y: 496, endPoint x: 674, endPoint y: 493, distance: 93.6
click at [674, 496] on p "The add-on document isn’t uploaded into your account yet. I can get that added …" at bounding box center [534, 506] width 732 height 31
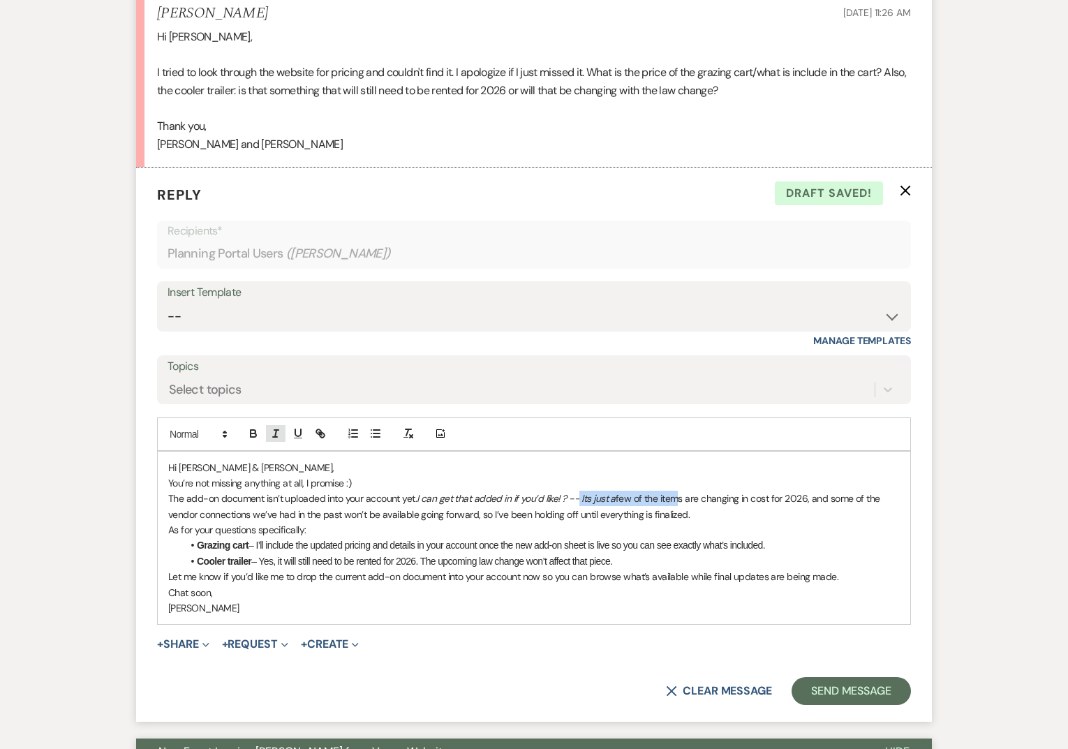
click at [274, 432] on icon "button" at bounding box center [275, 433] width 13 height 13
click at [597, 550] on li "Grazing cart – I’ll include the updated pricing and details in your account onc…" at bounding box center [541, 544] width 718 height 15
click at [339, 514] on p "The add-on document isn’t uploaded into your account yet. I can get that added …" at bounding box center [534, 506] width 732 height 31
click at [738, 512] on p "The add-on document isn’t uploaded into your account yet. I can get that added …" at bounding box center [534, 506] width 732 height 31
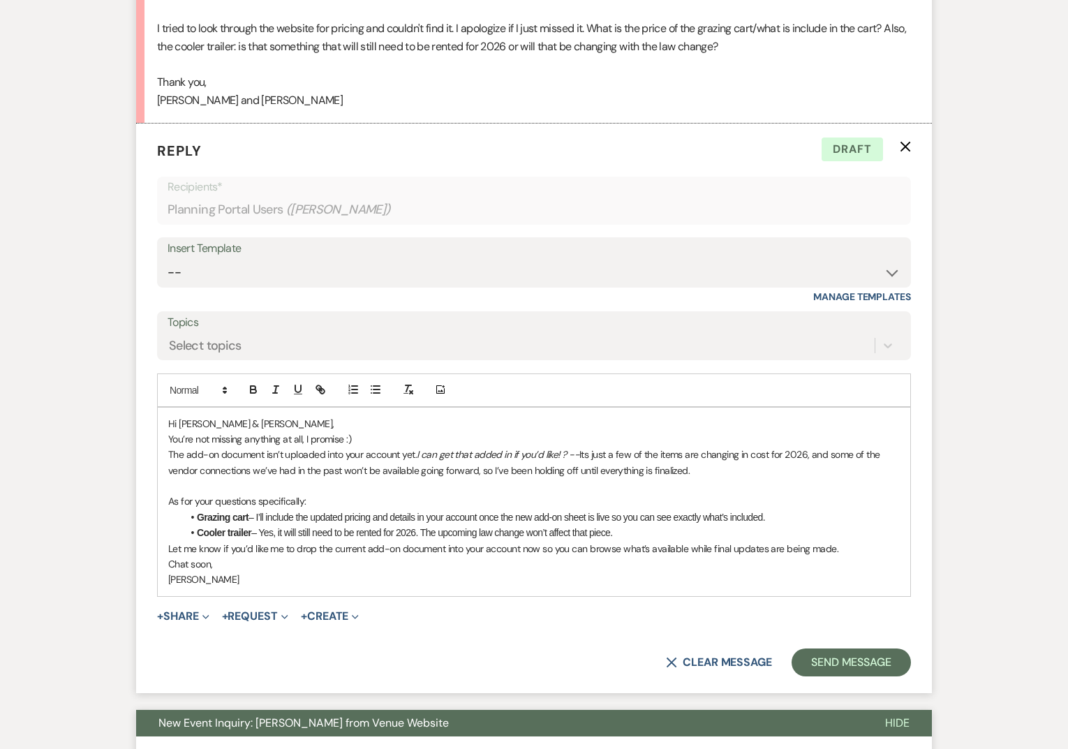
scroll to position [478, 0]
drag, startPoint x: 621, startPoint y: 529, endPoint x: 260, endPoint y: 527, distance: 360.9
click at [260, 528] on li "Cooler trailer – Yes, it will still need to be rented for 2026. The upcoming la…" at bounding box center [541, 531] width 718 height 15
drag, startPoint x: 258, startPoint y: 530, endPoint x: 293, endPoint y: 531, distance: 35.6
click at [293, 531] on li "Cooler trailer – My hope is we will no longer need this connection" at bounding box center [541, 531] width 718 height 15
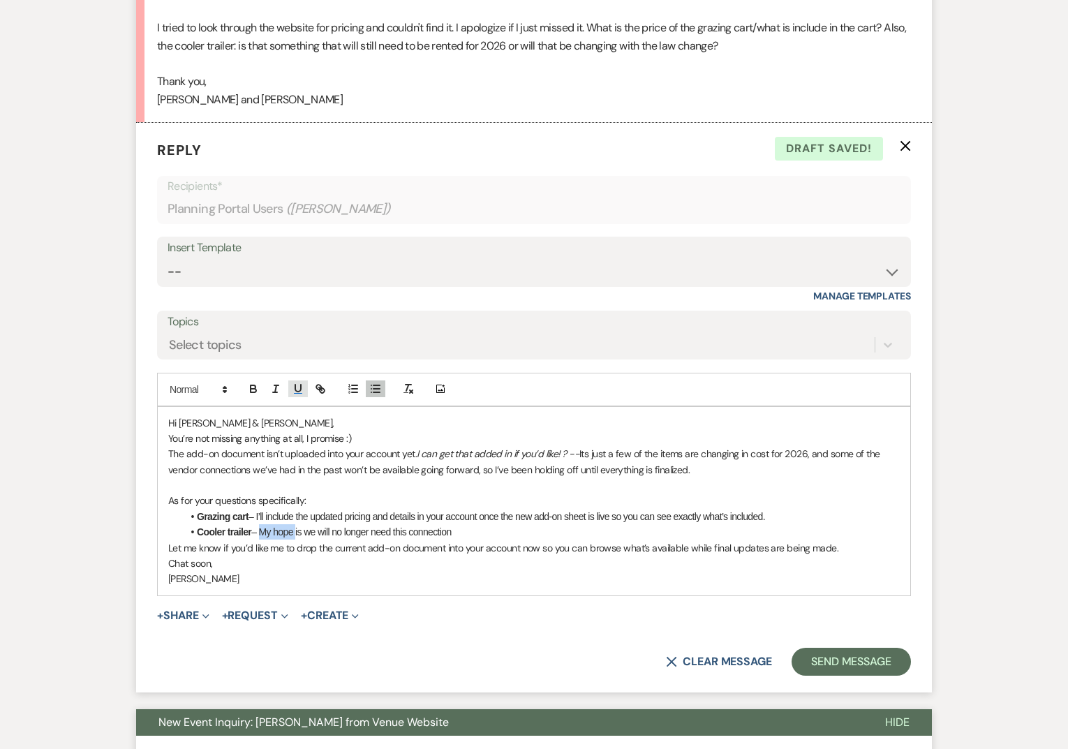
click at [299, 388] on icon "button" at bounding box center [298, 389] width 13 height 13
click at [279, 388] on icon "button" at bounding box center [275, 389] width 13 height 13
click at [251, 389] on icon "button" at bounding box center [254, 390] width 6 height 3
click at [393, 546] on p "Let me know if you’d like me to drop the current add-on document into your acco…" at bounding box center [534, 547] width 732 height 15
click at [473, 530] on li "Cooler trailer – My hope is we will no longer need this connection" at bounding box center [541, 531] width 718 height 15
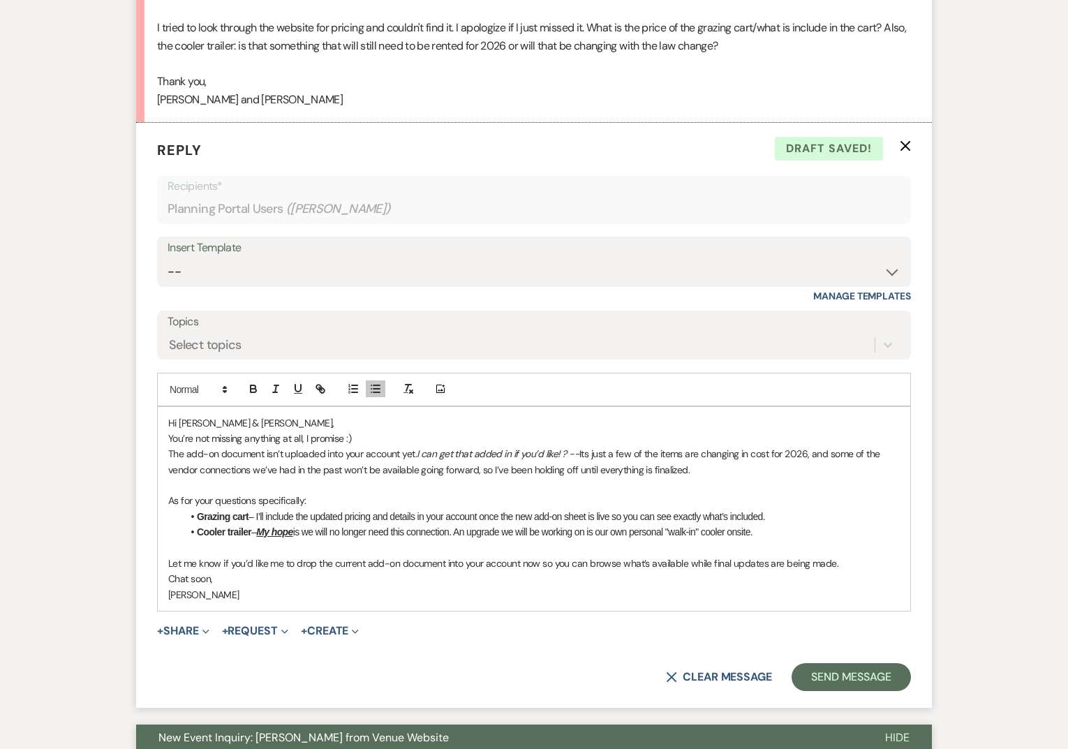
drag, startPoint x: 750, startPoint y: 512, endPoint x: 276, endPoint y: 537, distance: 474.6
click at [276, 537] on ul "Grazing cart – I’ll include the updated pricing and details in your account onc…" at bounding box center [541, 524] width 718 height 31
click at [276, 544] on p at bounding box center [534, 547] width 732 height 15
drag, startPoint x: 738, startPoint y: 518, endPoint x: 158, endPoint y: 507, distance: 580.8
click at [158, 507] on div "Hi [PERSON_NAME] & [PERSON_NAME], You’re not missing anything at all, I promise…" at bounding box center [534, 509] width 752 height 205
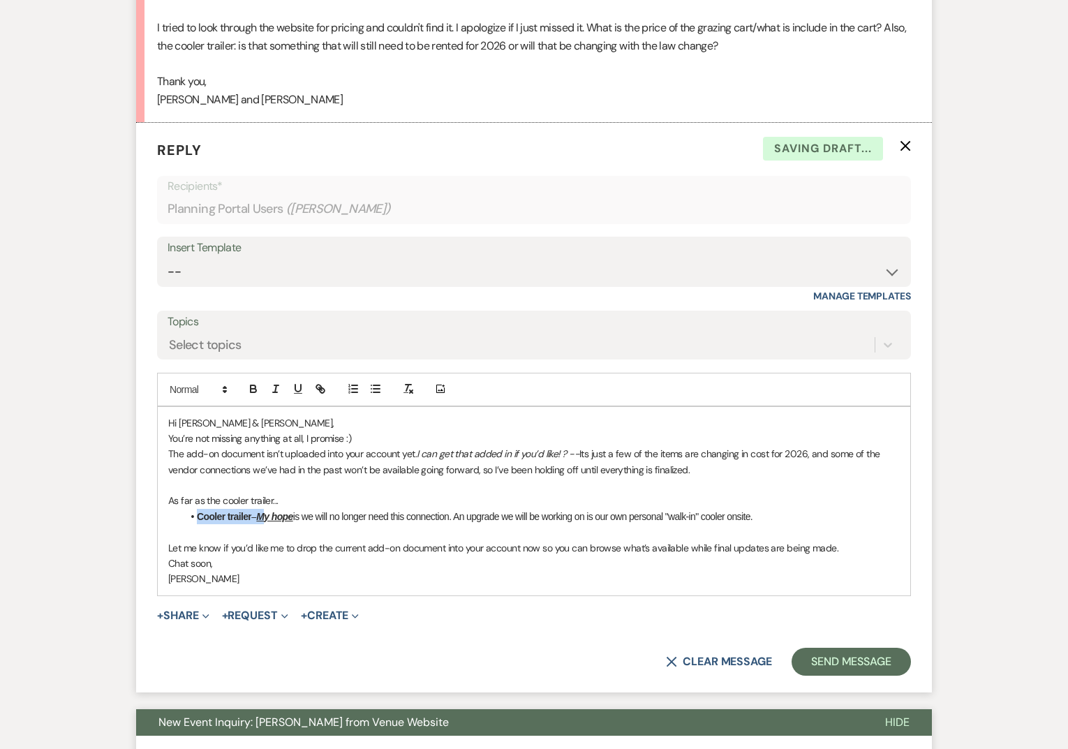
drag, startPoint x: 260, startPoint y: 514, endPoint x: 150, endPoint y: 517, distance: 109.6
click at [150, 517] on form "Reply X Saving draft... Recipients* Planning Portal Users ( [PERSON_NAME] ) Ins…" at bounding box center [534, 408] width 796 height 570
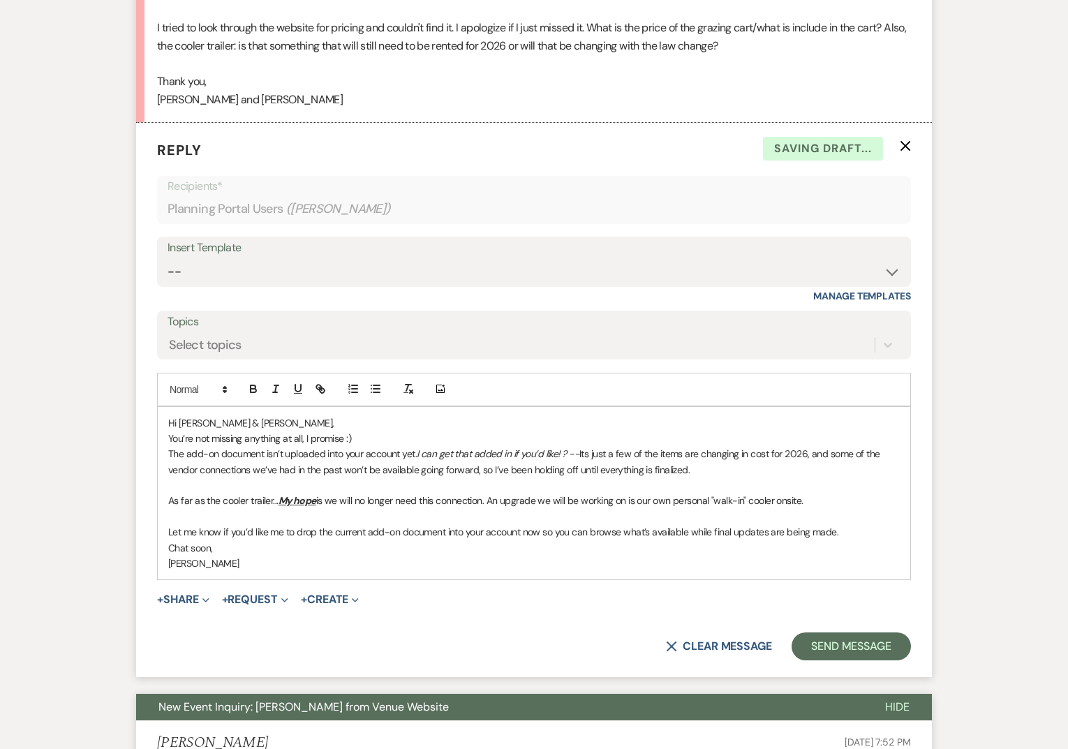
click at [288, 500] on u "My hope" at bounding box center [298, 500] width 38 height 13
drag, startPoint x: 298, startPoint y: 501, endPoint x: 274, endPoint y: 501, distance: 24.4
click at [274, 501] on p "As far as the cooler trailer... m y hope is we will no longer need this connect…" at bounding box center [534, 500] width 732 height 15
click at [251, 387] on icon "button" at bounding box center [253, 389] width 13 height 13
click at [269, 387] on icon "button" at bounding box center [275, 389] width 13 height 13
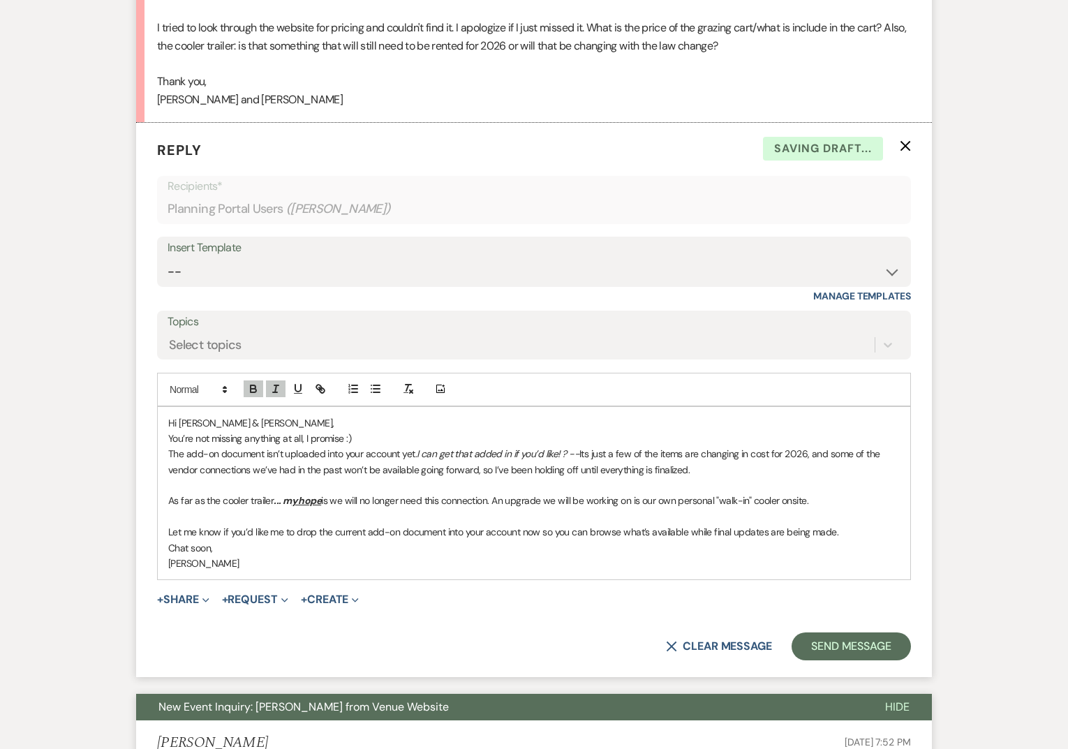
click at [334, 551] on p "Chat soon," at bounding box center [534, 547] width 732 height 15
click at [440, 498] on p "As far as the cooler trailer ... m y hope is we will no longer need this connec…" at bounding box center [534, 500] width 732 height 15
click at [819, 498] on p "As far as the cooler trailer ... m y hope is we will no longer need that connec…" at bounding box center [534, 500] width 732 height 15
drag, startPoint x: 281, startPoint y: 503, endPoint x: 304, endPoint y: 503, distance: 22.3
click at [304, 503] on em "... m y hope" at bounding box center [297, 500] width 47 height 13
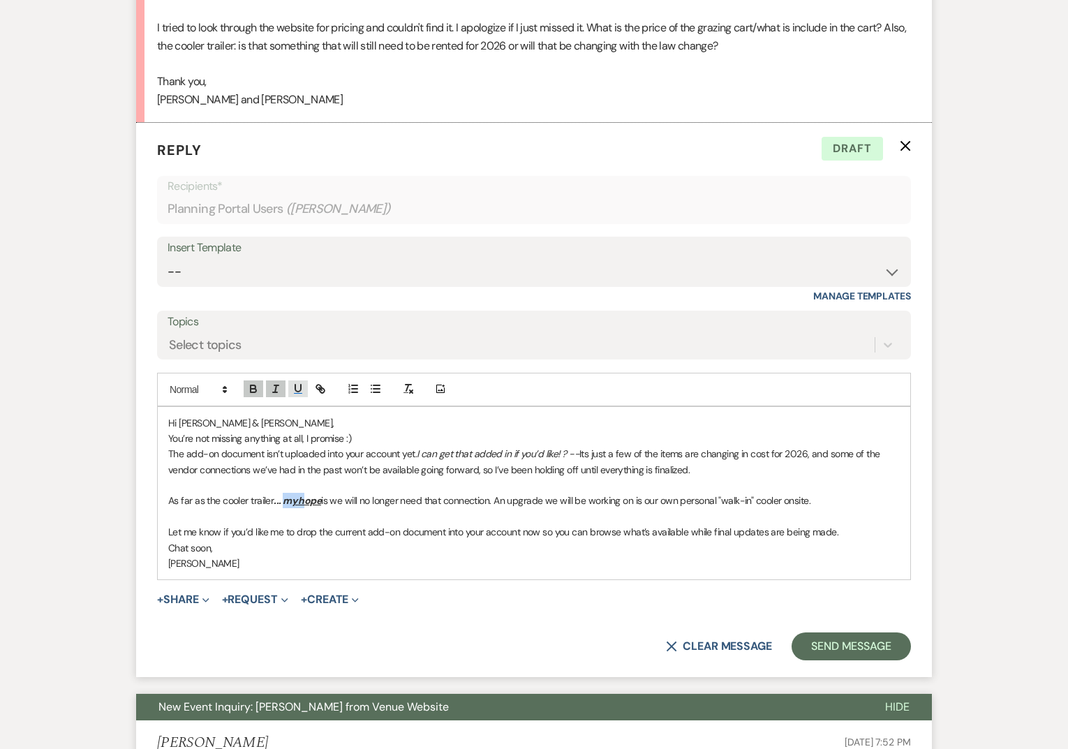
click at [298, 387] on icon "button" at bounding box center [298, 389] width 13 height 13
click at [288, 596] on span "Expand" at bounding box center [283, 599] width 10 height 15
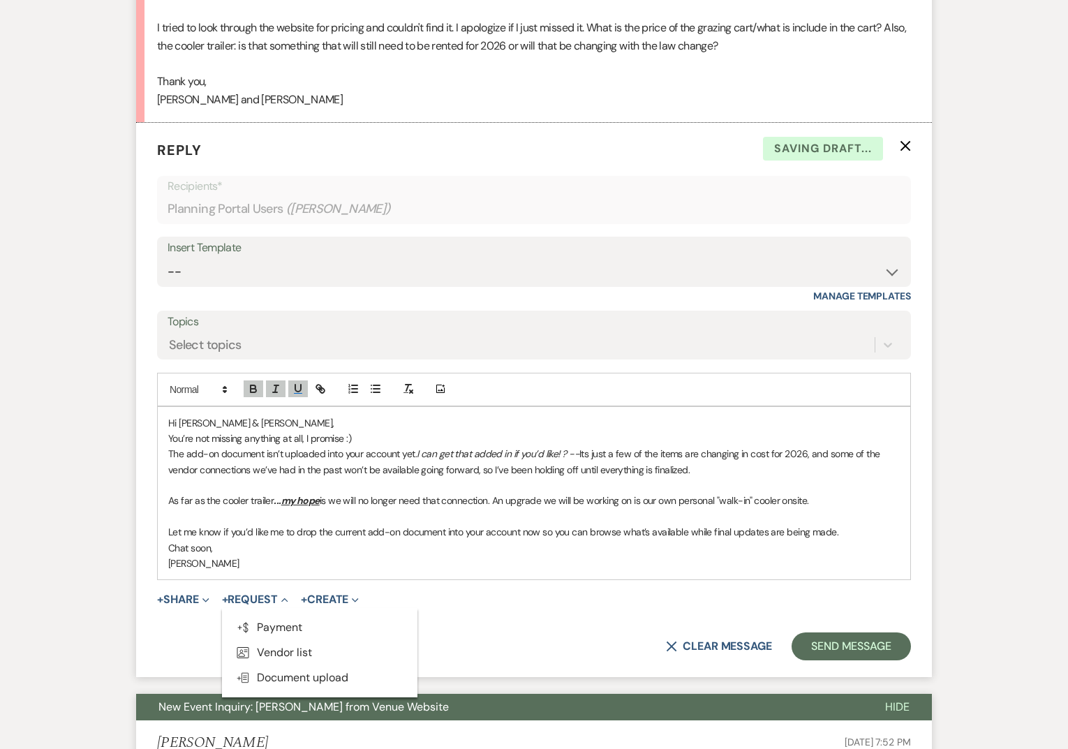
click at [308, 556] on p "[PERSON_NAME]" at bounding box center [534, 563] width 732 height 15
click at [443, 499] on p "As far as the cooler trailer ... my hope is we will no longer need that connect…" at bounding box center [534, 500] width 732 height 15
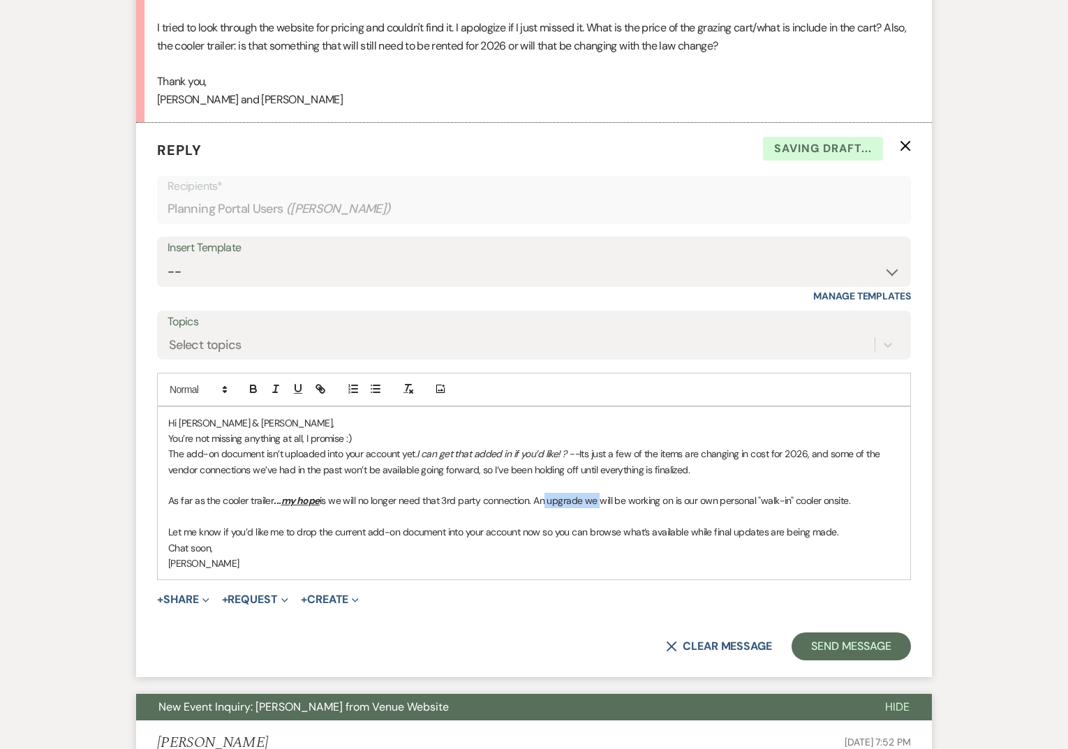
drag, startPoint x: 599, startPoint y: 503, endPoint x: 542, endPoint y: 502, distance: 56.5
click at [542, 502] on p "As far as the cooler trailer ... my hope is we will no longer need that 3rd par…" at bounding box center [534, 500] width 732 height 15
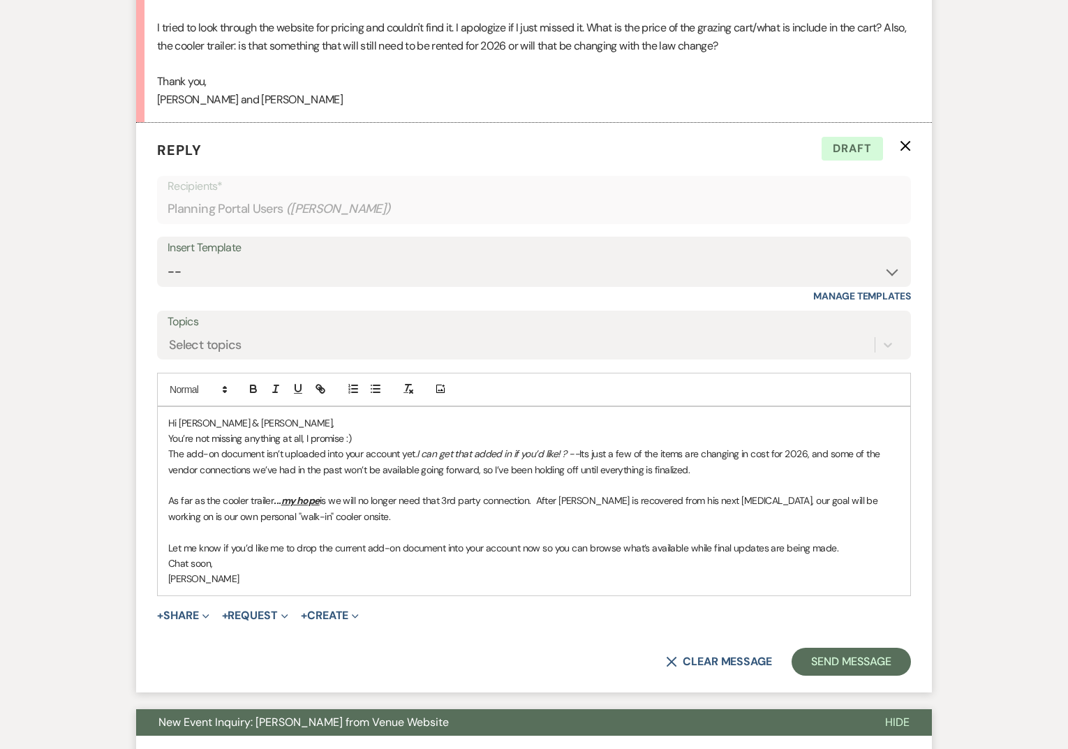
click at [332, 518] on p "As far as the cooler trailer ... my hope is we will no longer need that 3rd par…" at bounding box center [534, 508] width 732 height 31
click at [859, 553] on p "Let me know if you’d like me to drop the current add-on document into your acco…" at bounding box center [534, 547] width 732 height 15
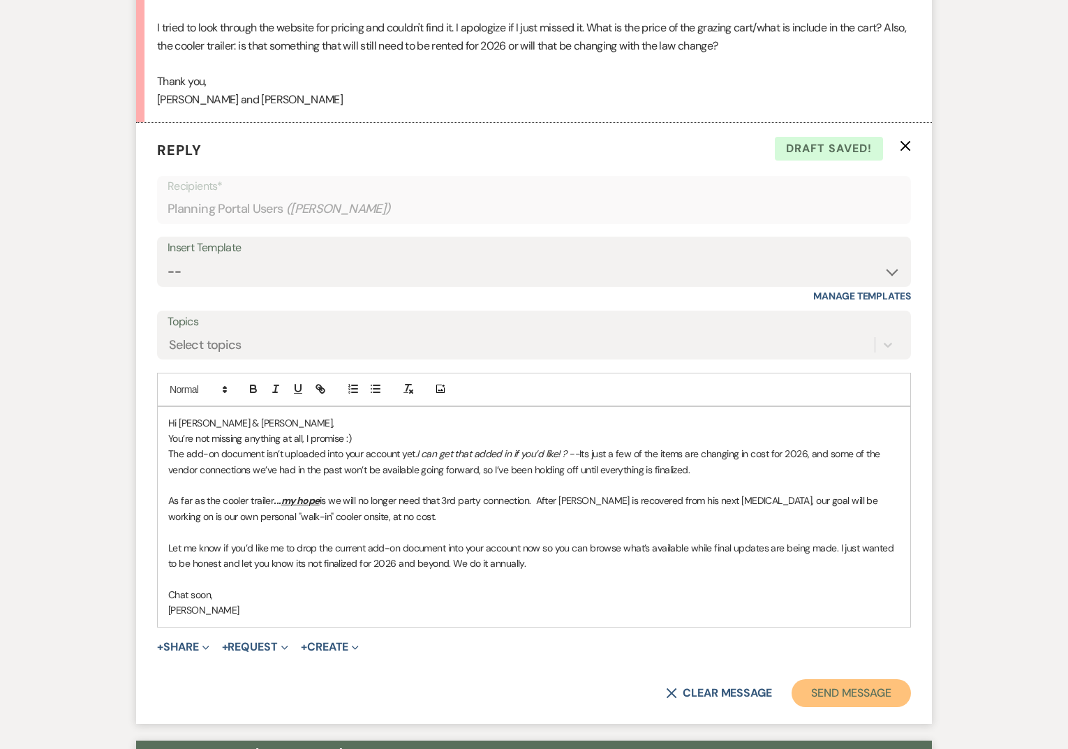
click at [869, 691] on button "Send Message" at bounding box center [851, 693] width 119 height 28
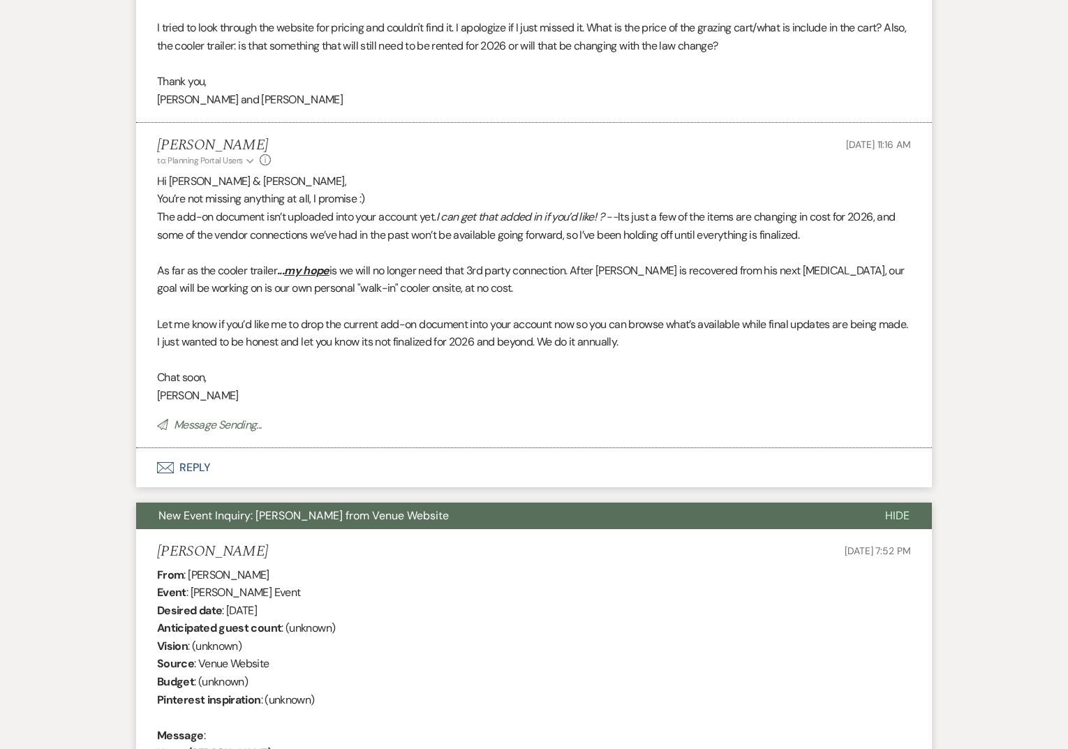
scroll to position [0, 0]
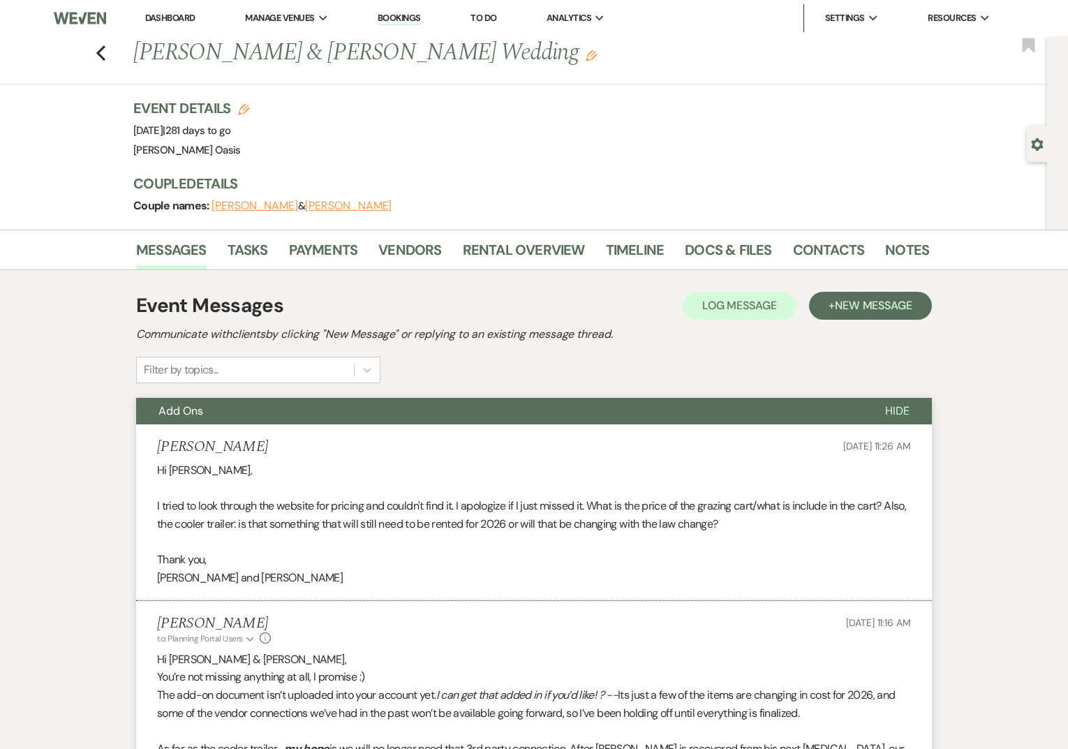
click at [183, 11] on li "Dashboard" at bounding box center [170, 18] width 64 height 28
click at [183, 20] on link "Dashboard" at bounding box center [170, 18] width 50 height 12
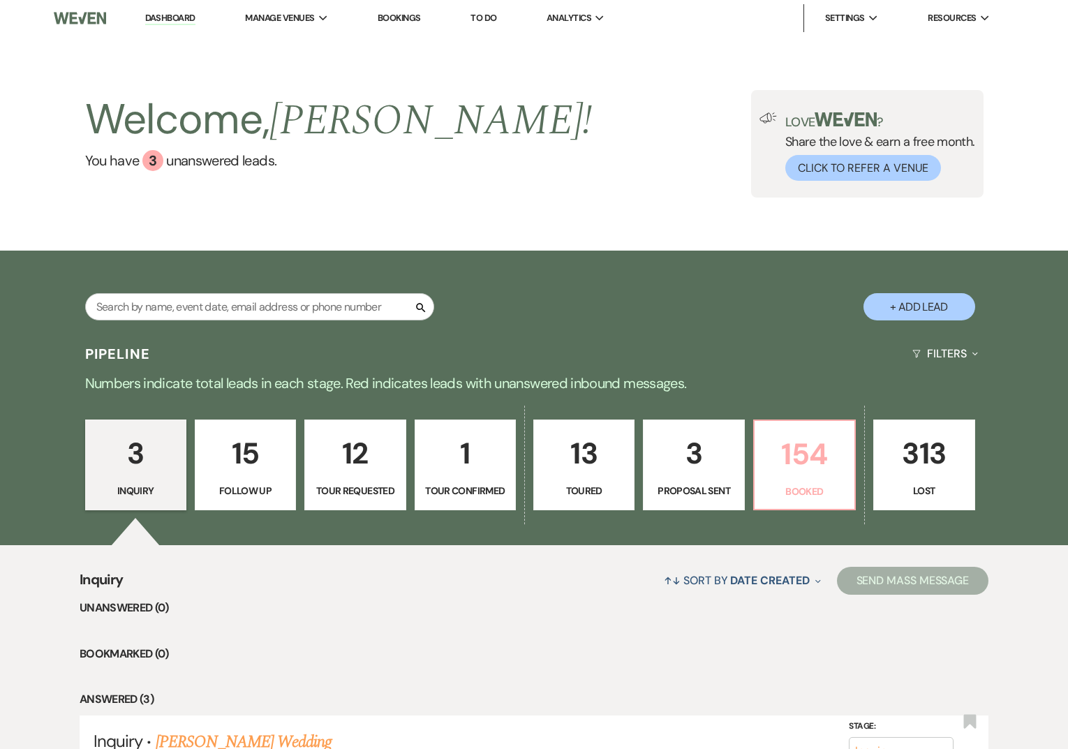
click at [818, 481] on link "154 Booked" at bounding box center [804, 464] width 103 height 91
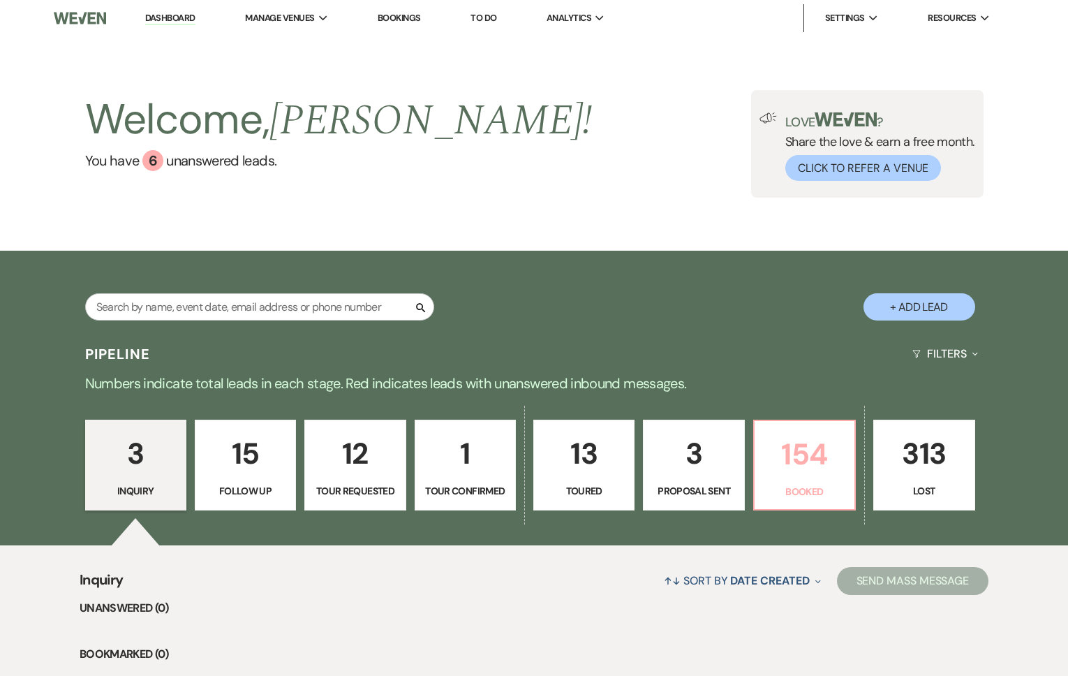
click at [819, 463] on p "154" at bounding box center [804, 454] width 83 height 47
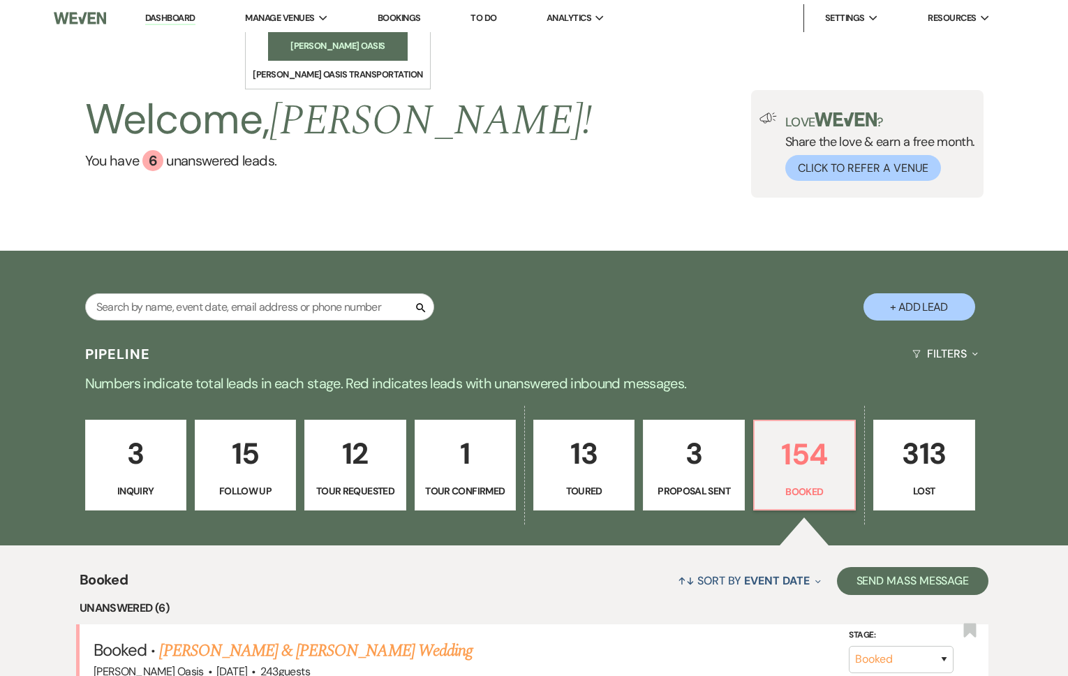
click at [281, 57] on link "[PERSON_NAME] Oasis" at bounding box center [338, 46] width 140 height 28
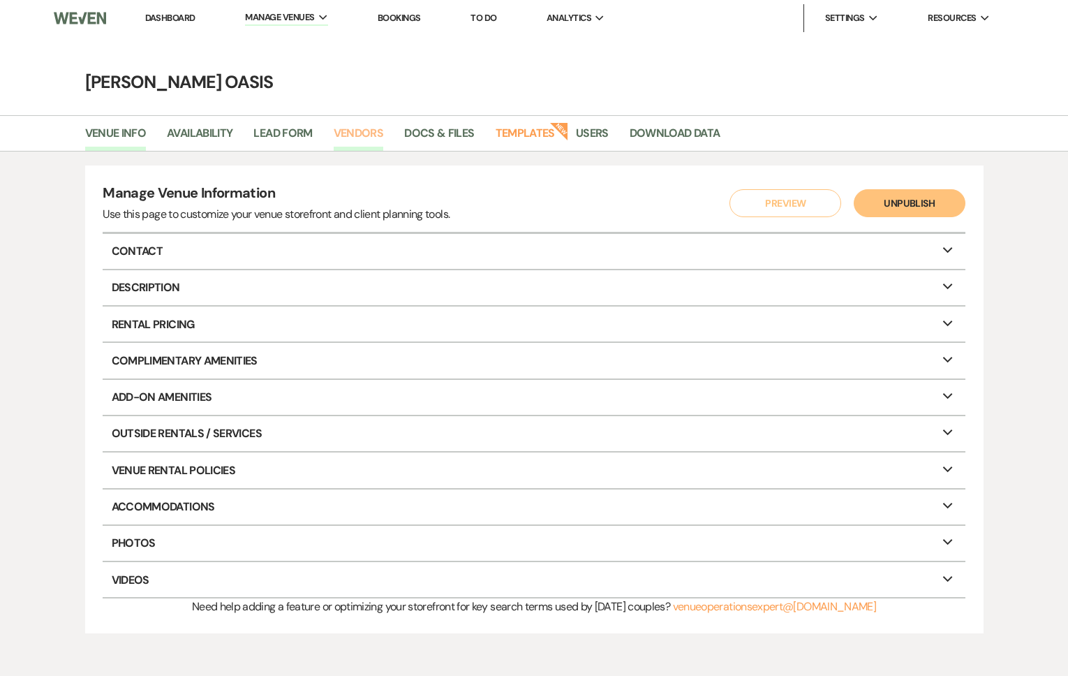
click at [349, 126] on link "Vendors" at bounding box center [359, 137] width 50 height 27
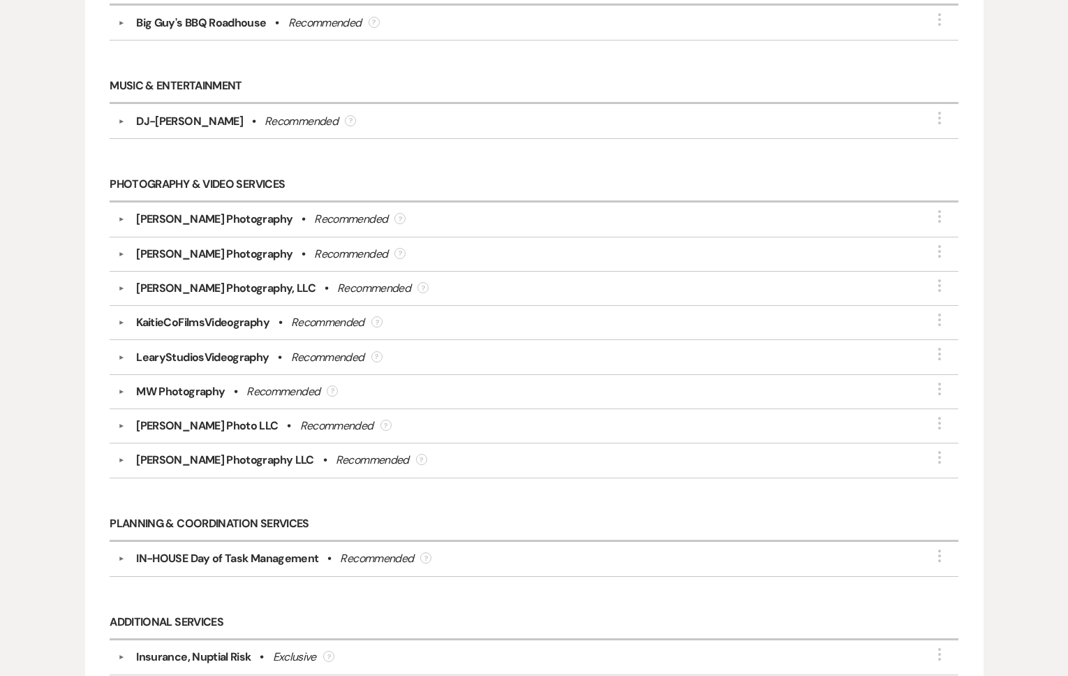
scroll to position [403, 0]
